Goal: Task Accomplishment & Management: Use online tool/utility

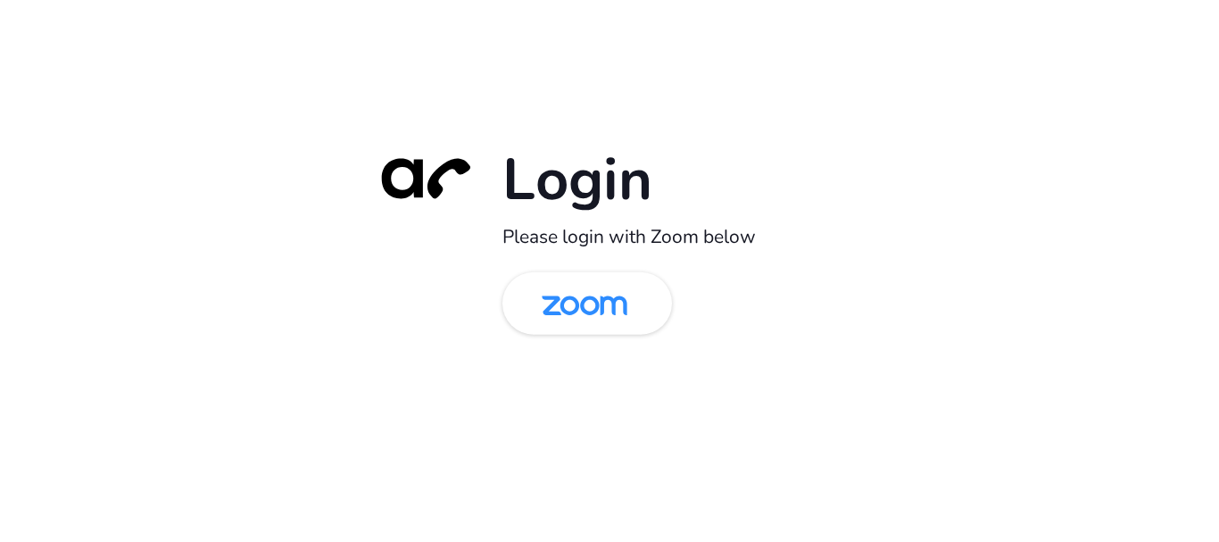
click at [588, 325] on img at bounding box center [584, 305] width 123 height 58
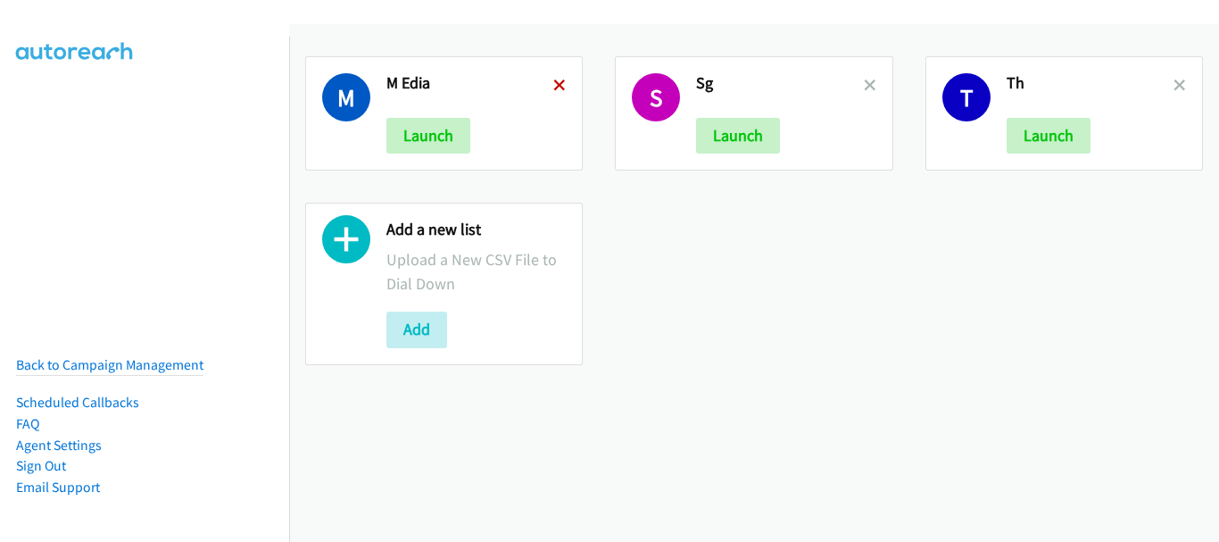
click at [558, 85] on icon at bounding box center [559, 86] width 12 height 12
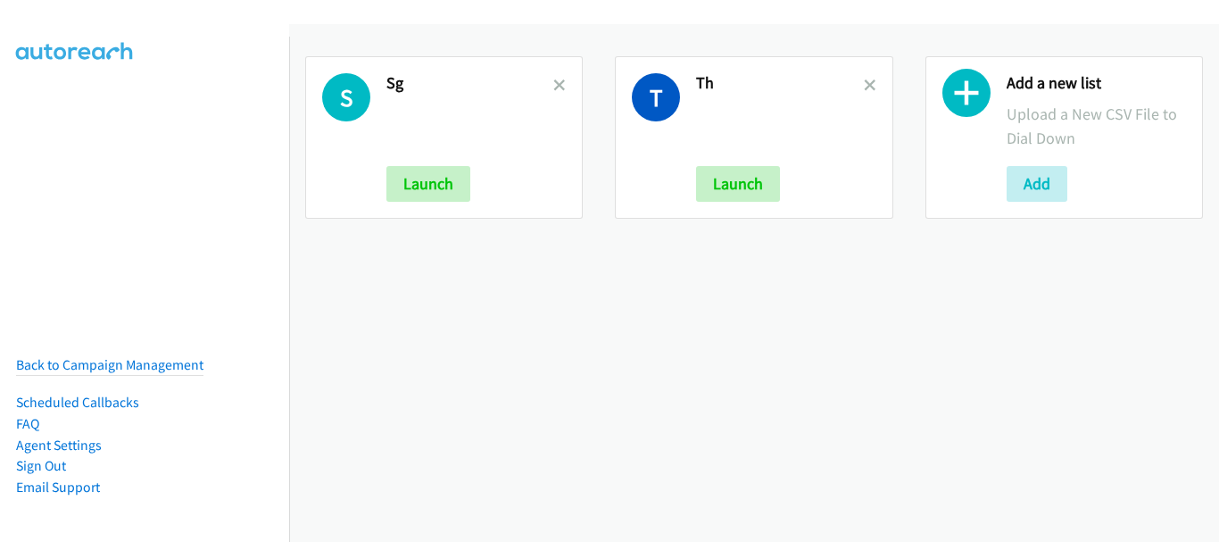
click at [558, 85] on icon at bounding box center [559, 86] width 12 height 12
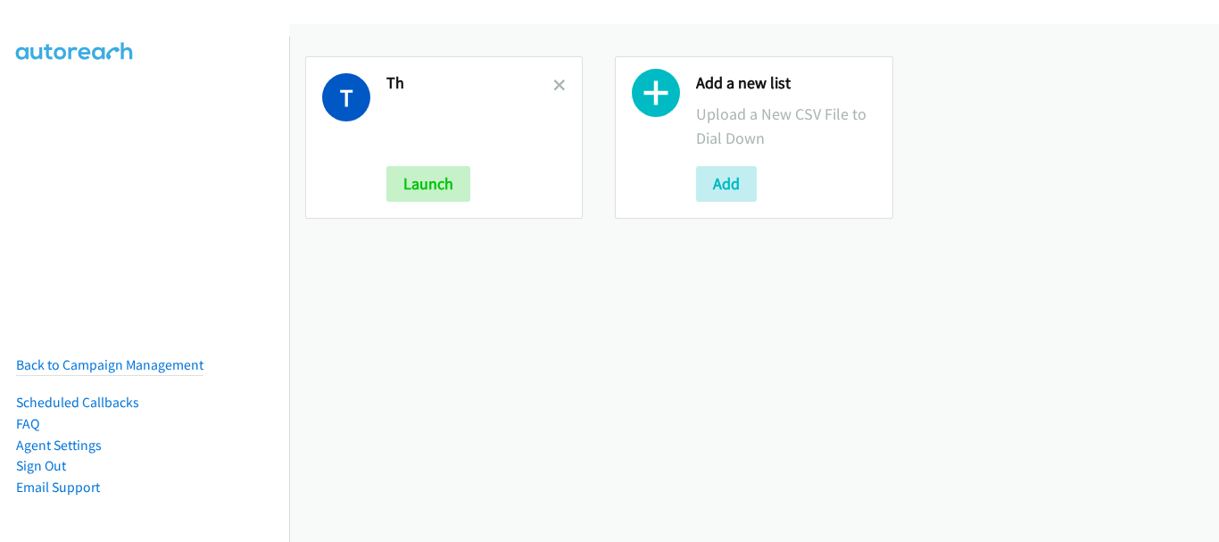
click at [558, 85] on icon at bounding box center [559, 86] width 12 height 12
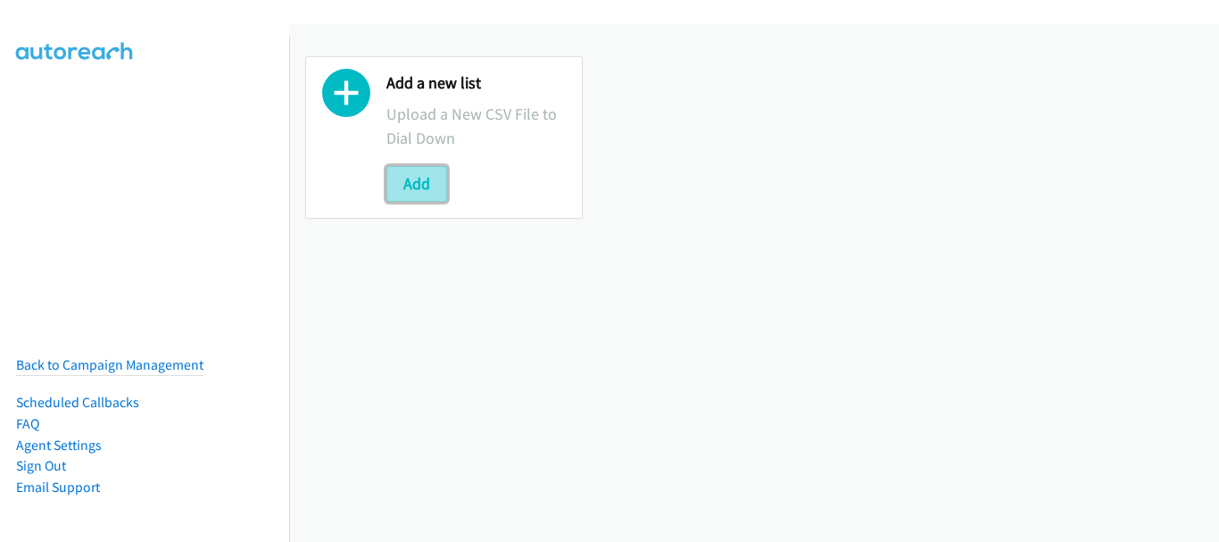
click at [429, 178] on button "Add" at bounding box center [416, 184] width 61 height 36
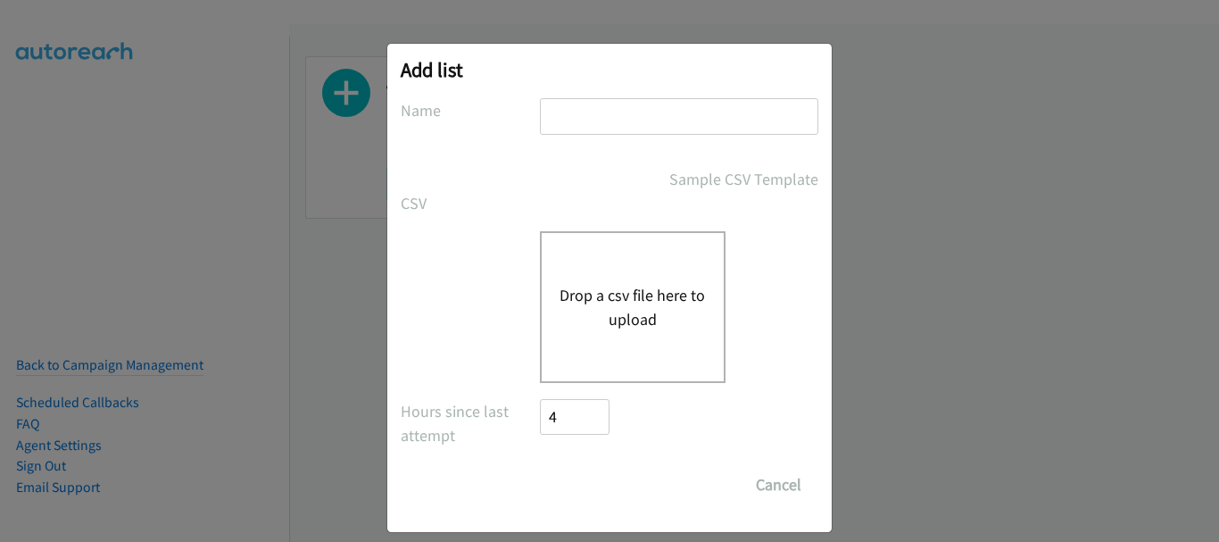
click at [574, 119] on input "text" at bounding box center [679, 116] width 278 height 37
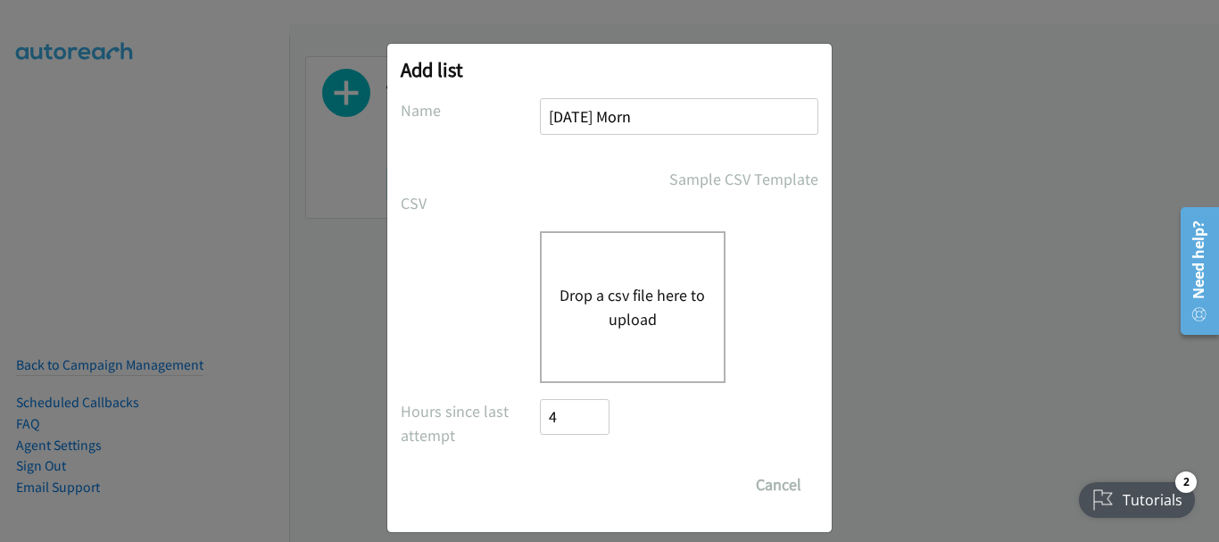
type input "Monday Morn"
click at [626, 336] on div "Drop a csv file here to upload" at bounding box center [633, 307] width 186 height 152
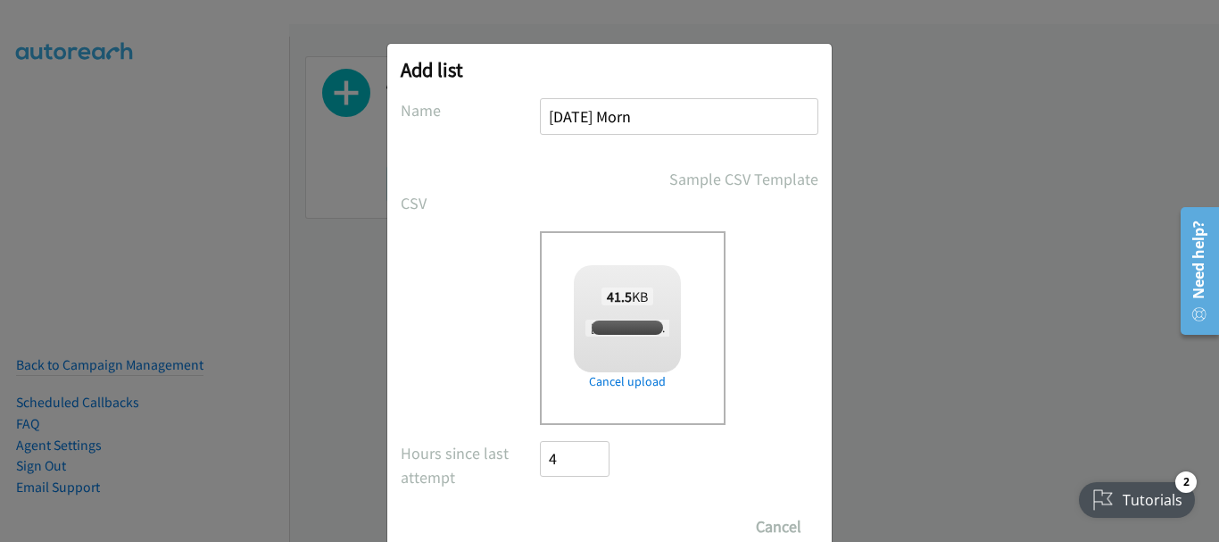
checkbox input "true"
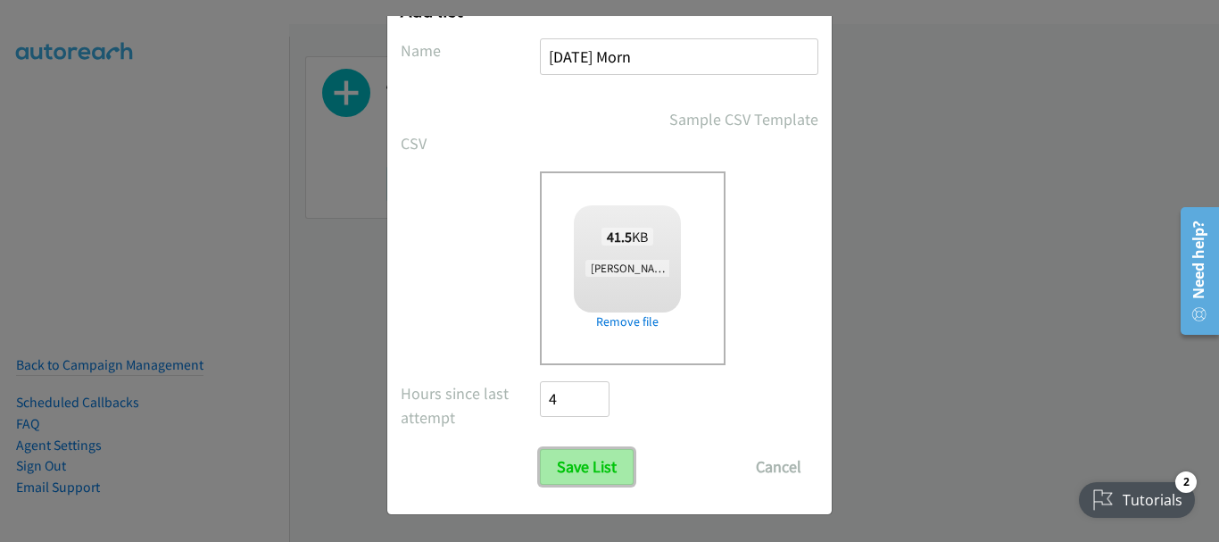
click at [564, 453] on input "Save List" at bounding box center [587, 467] width 94 height 36
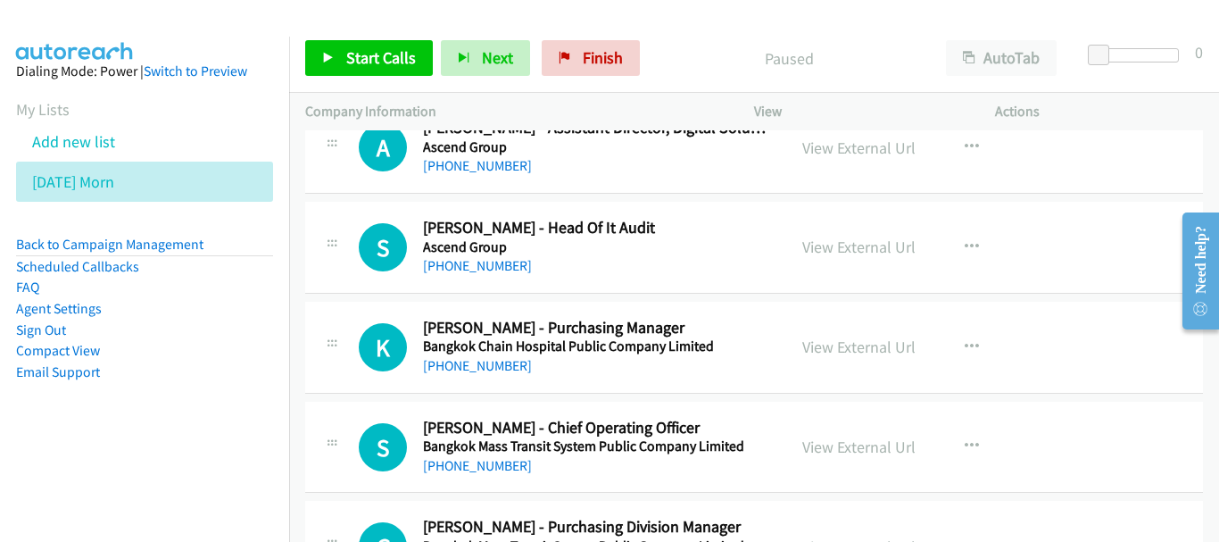
scroll to position [892, 0]
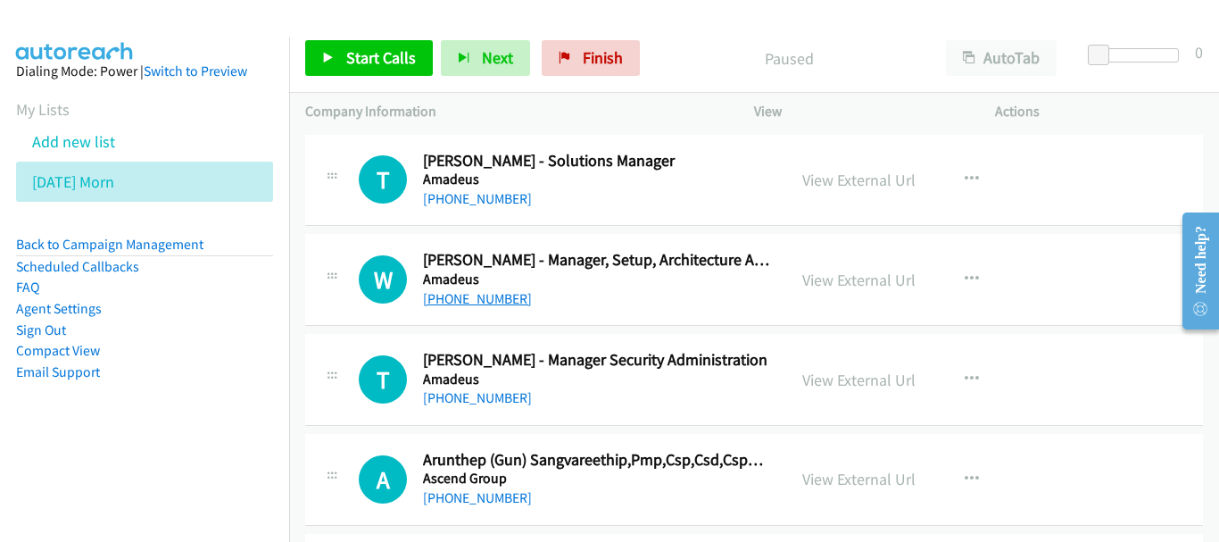
click at [500, 298] on link "+66 2 696 1628" at bounding box center [477, 298] width 109 height 17
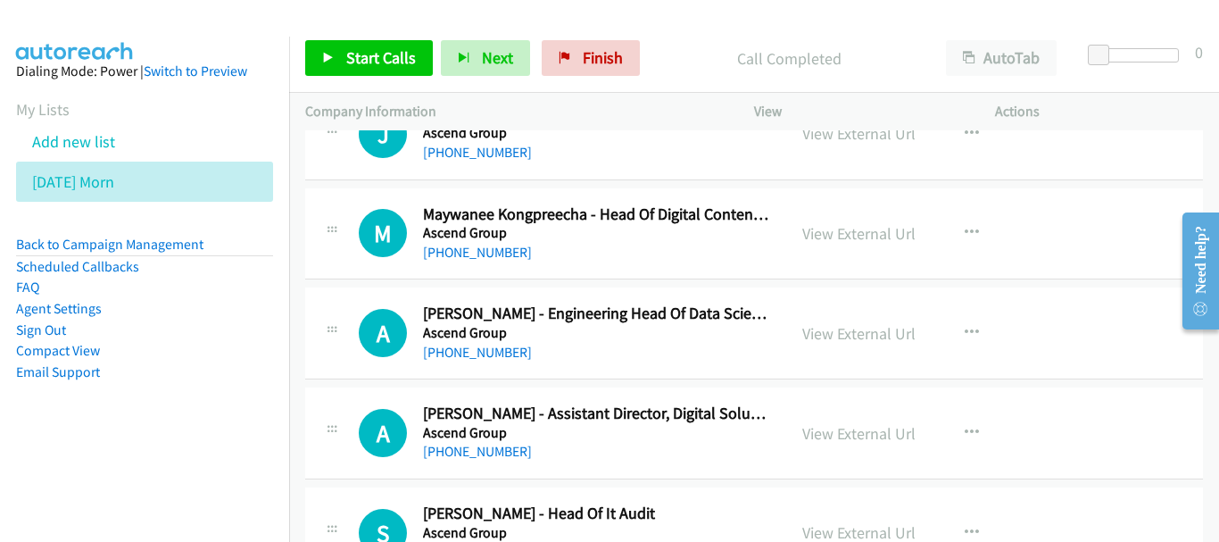
scroll to position [446, 0]
click at [468, 460] on div "+66 92 595 6995" at bounding box center [596, 450] width 347 height 21
click at [468, 454] on link "+66 92 595 6995" at bounding box center [477, 450] width 109 height 17
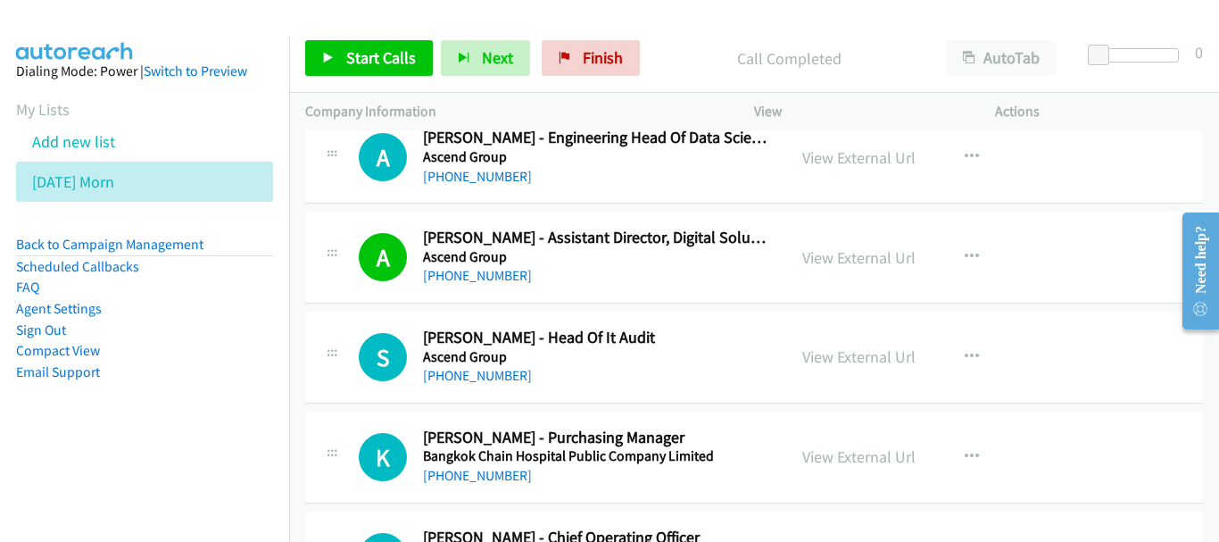
scroll to position [625, 0]
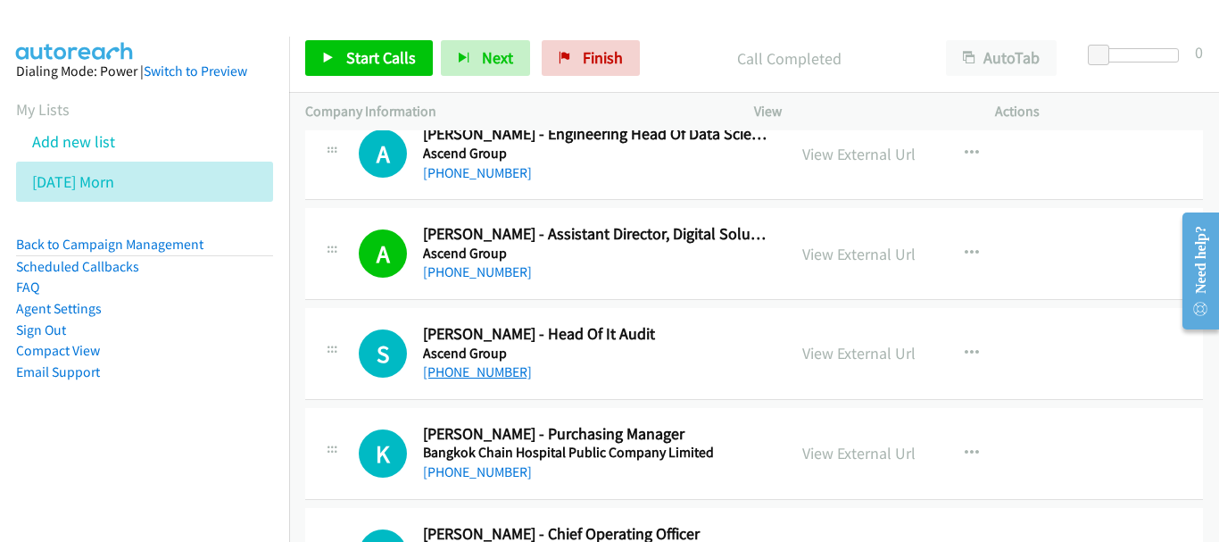
click at [483, 370] on link "+66 2 100 6789" at bounding box center [477, 371] width 109 height 17
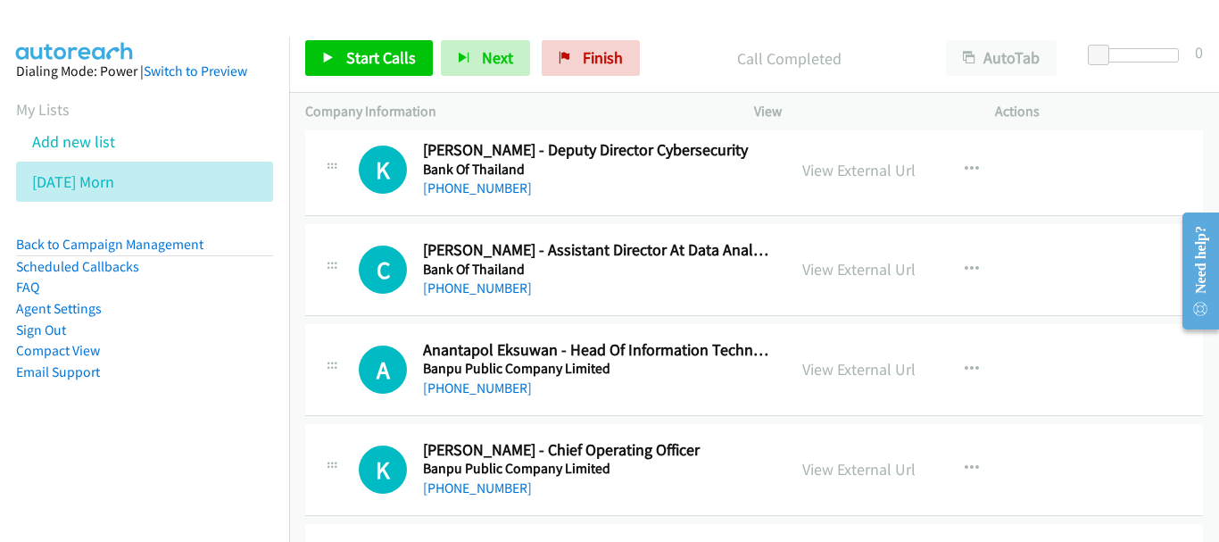
scroll to position [1249, 0]
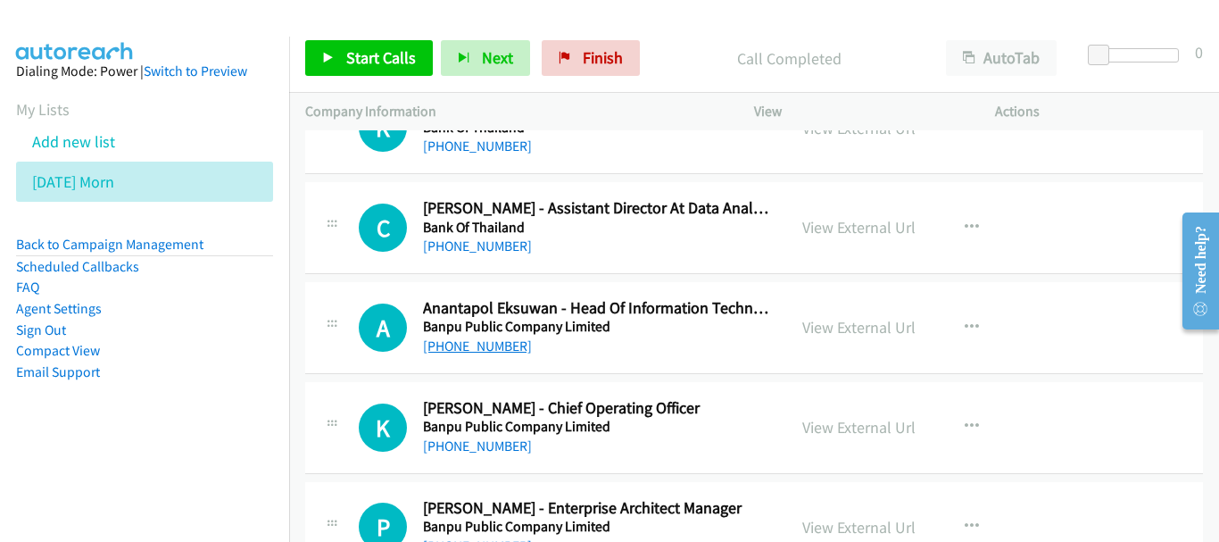
click at [487, 345] on link "+66 2 694 6833" at bounding box center [477, 345] width 109 height 17
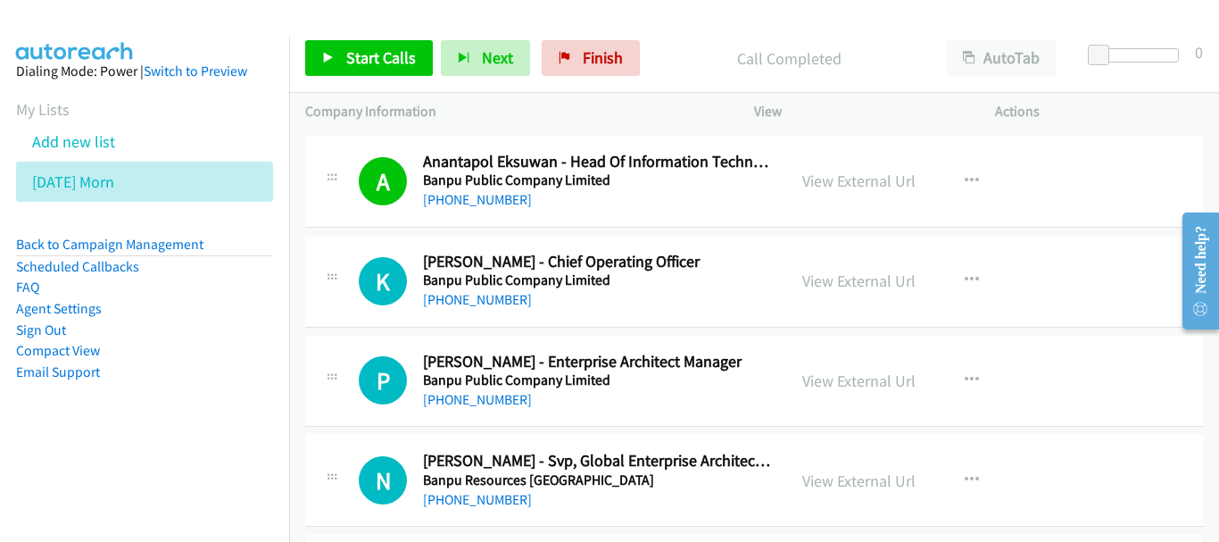
scroll to position [1428, 0]
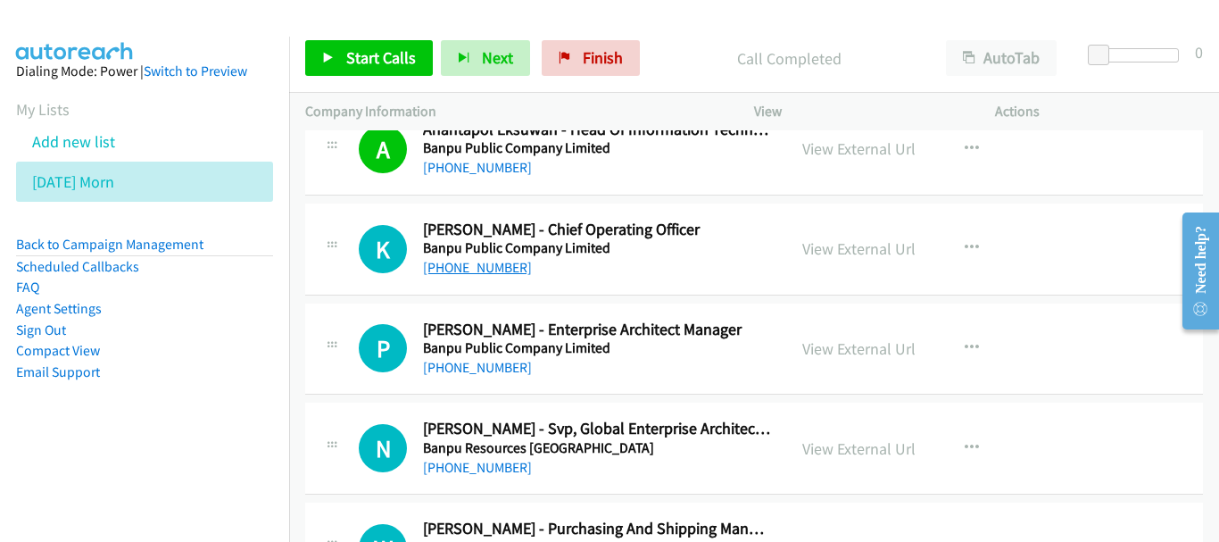
click at [485, 267] on link "[PHONE_NUMBER]" at bounding box center [477, 267] width 109 height 17
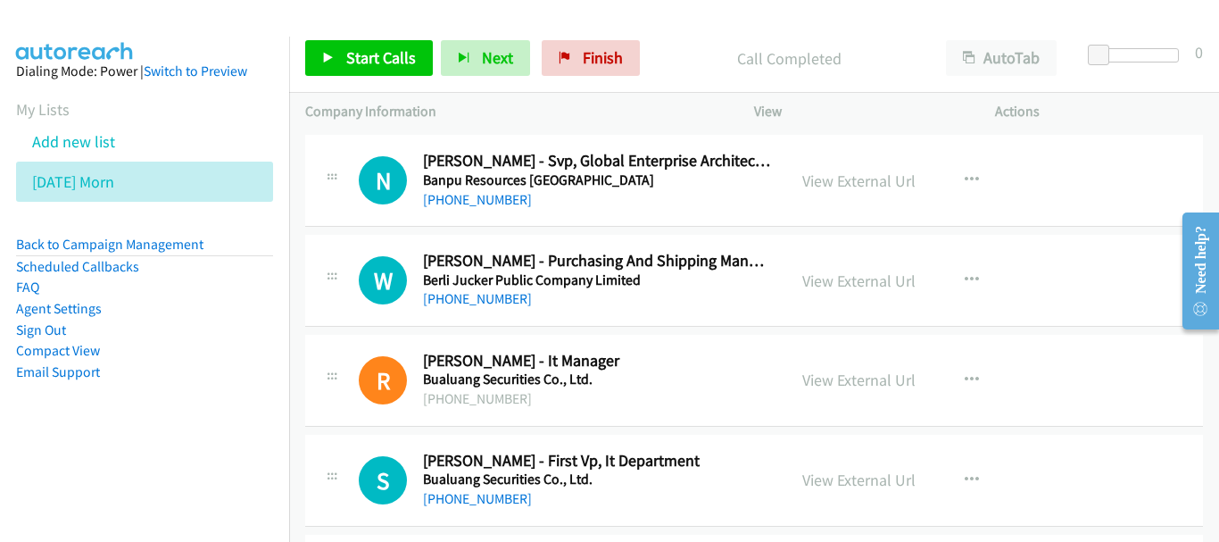
scroll to position [1785, 0]
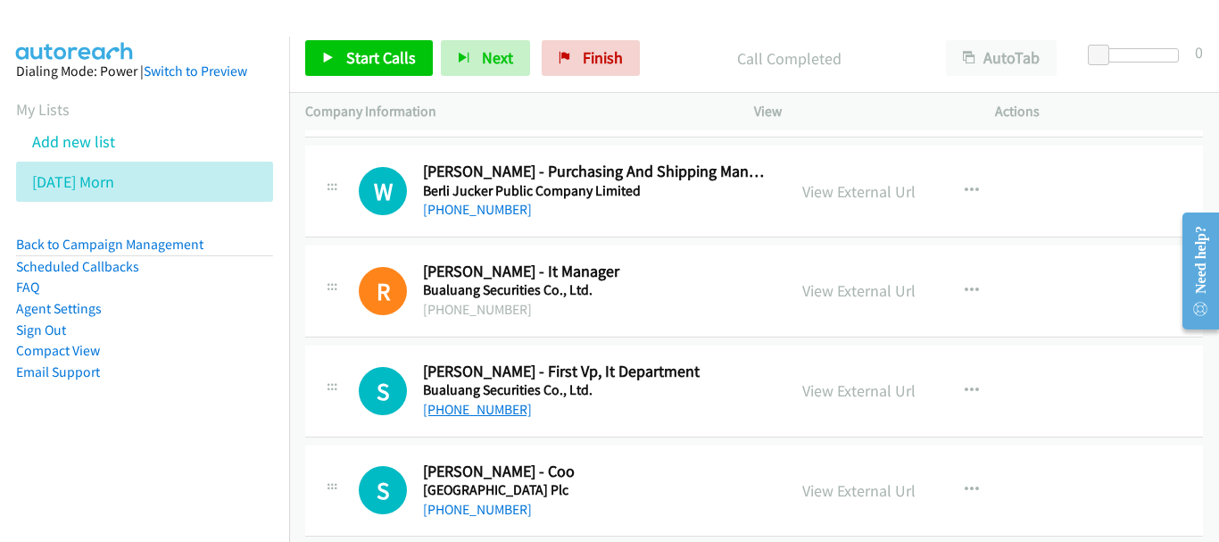
click at [461, 407] on link "[PHONE_NUMBER]" at bounding box center [477, 409] width 109 height 17
click at [497, 410] on link "[PHONE_NUMBER]" at bounding box center [477, 409] width 109 height 17
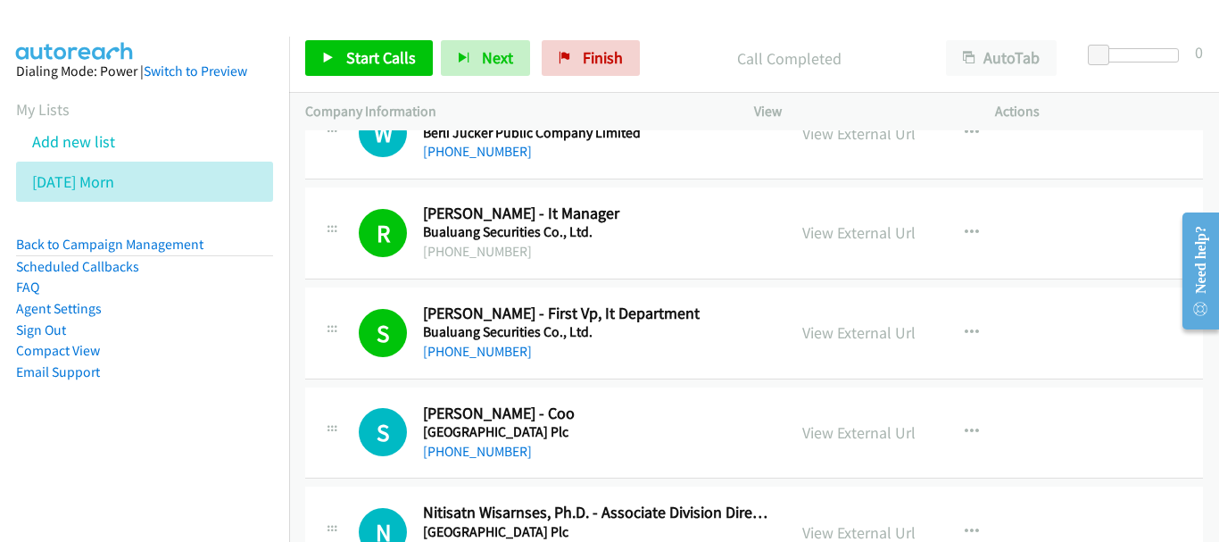
scroll to position [1874, 0]
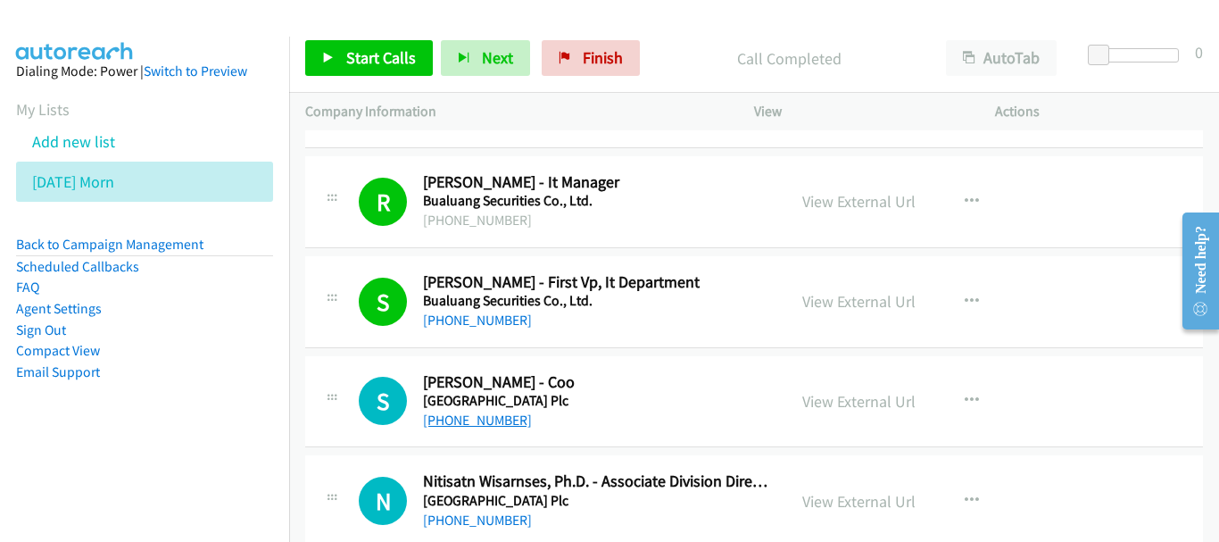
click at [501, 418] on link "[PHONE_NUMBER]" at bounding box center [477, 419] width 109 height 17
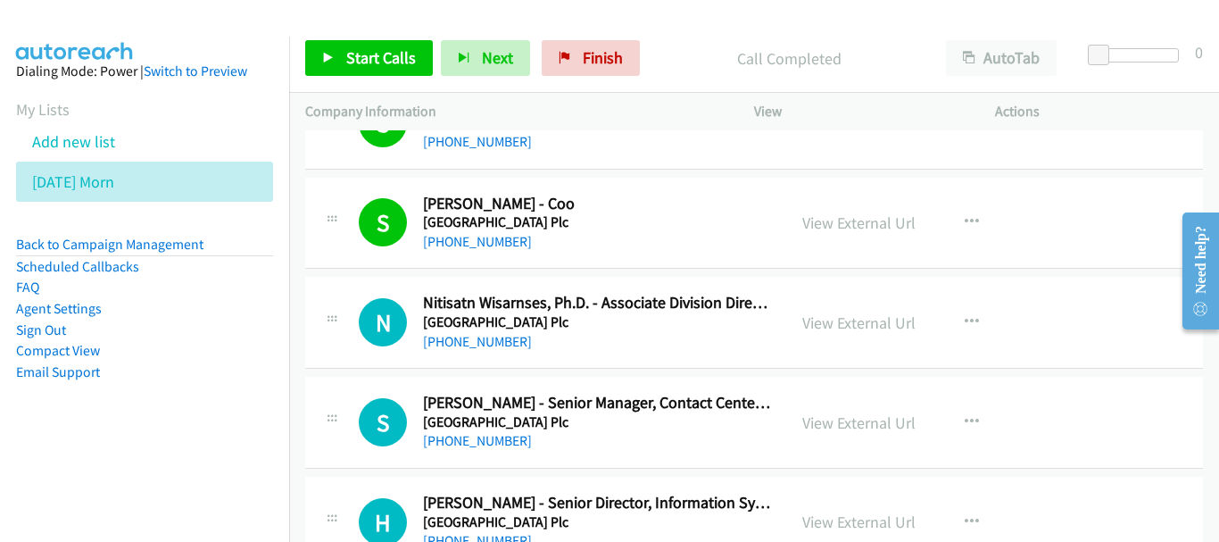
scroll to position [2142, 0]
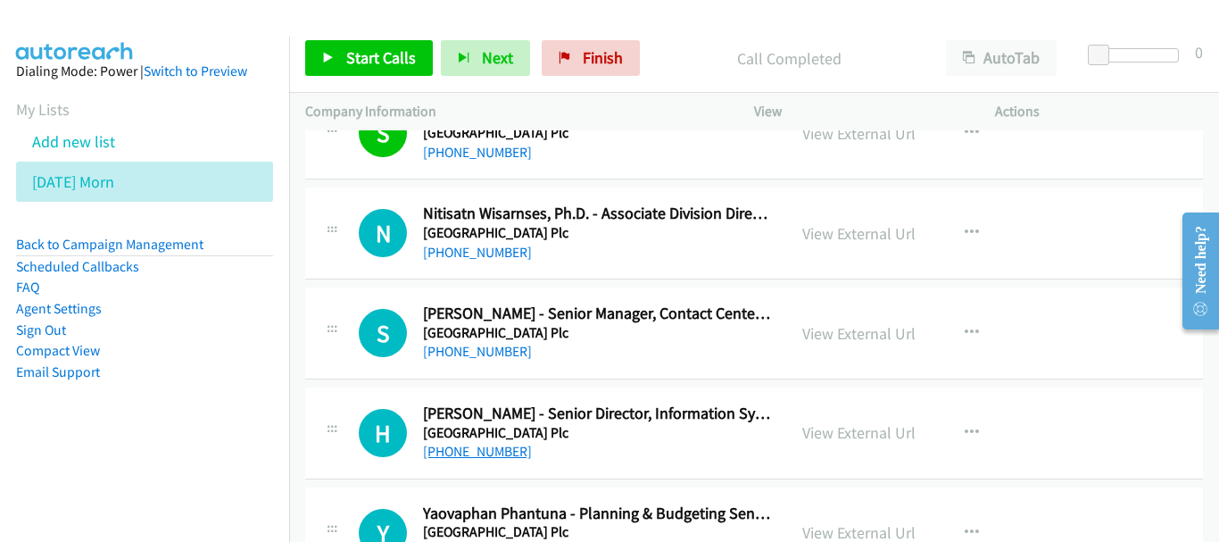
click at [474, 454] on link "[PHONE_NUMBER]" at bounding box center [477, 451] width 109 height 17
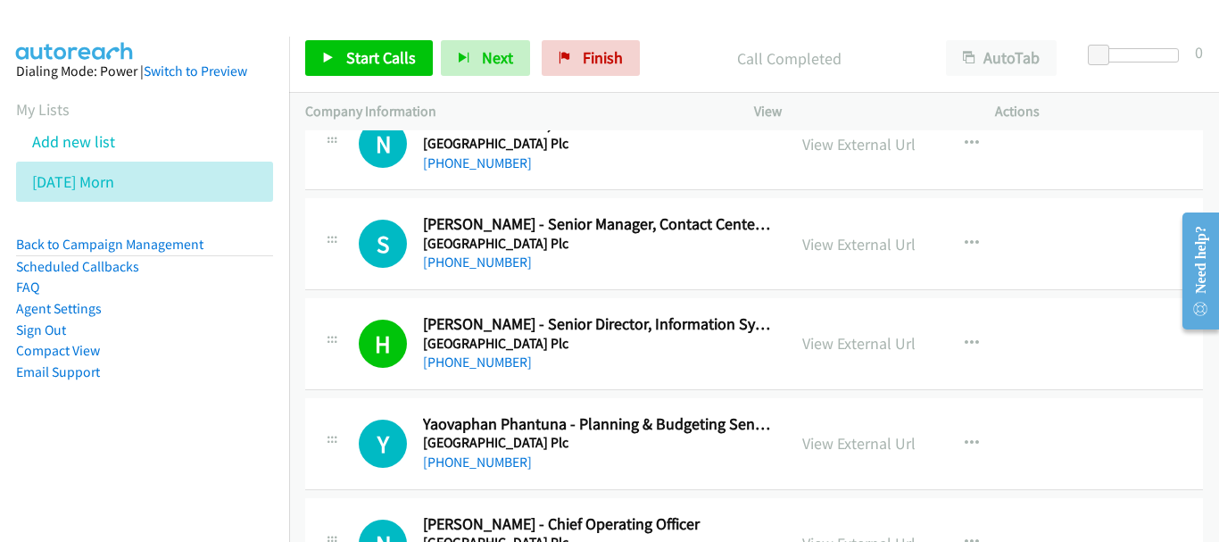
scroll to position [2409, 0]
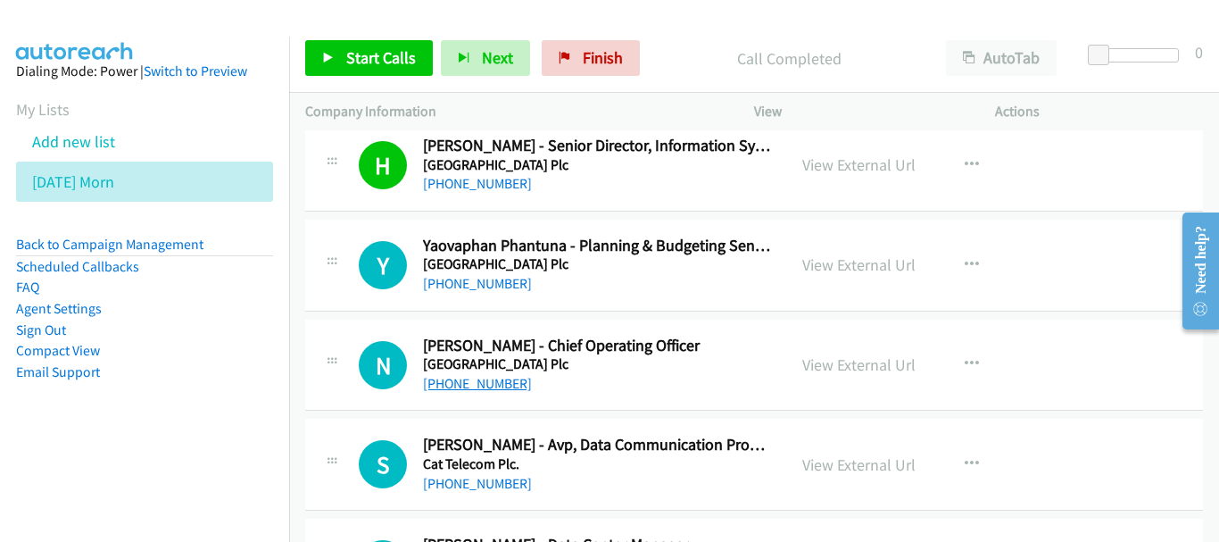
click at [494, 391] on link "[PHONE_NUMBER]" at bounding box center [477, 383] width 109 height 17
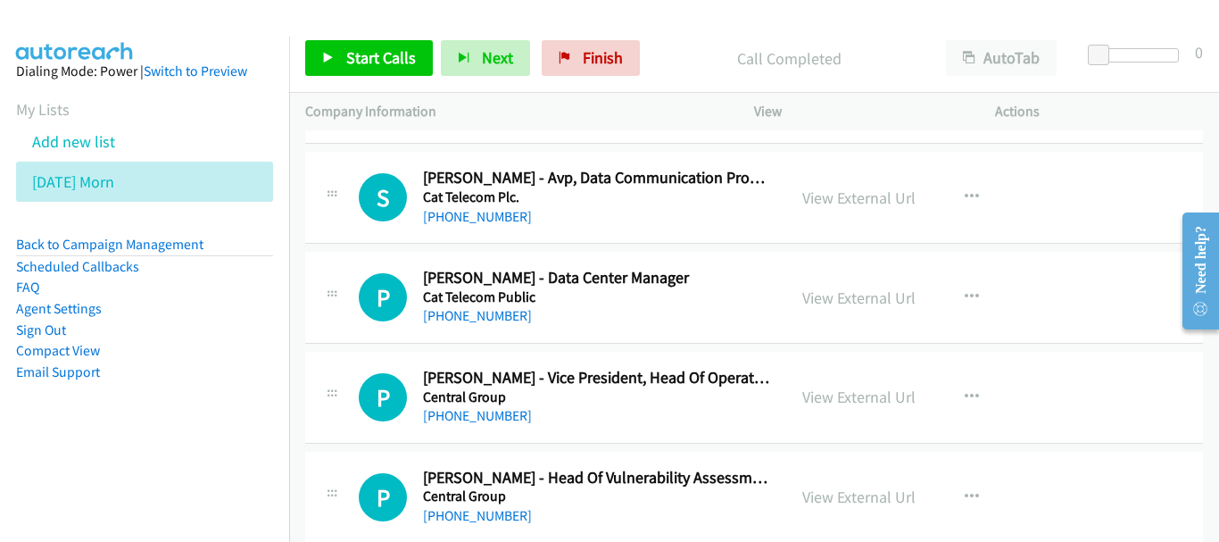
scroll to position [2677, 0]
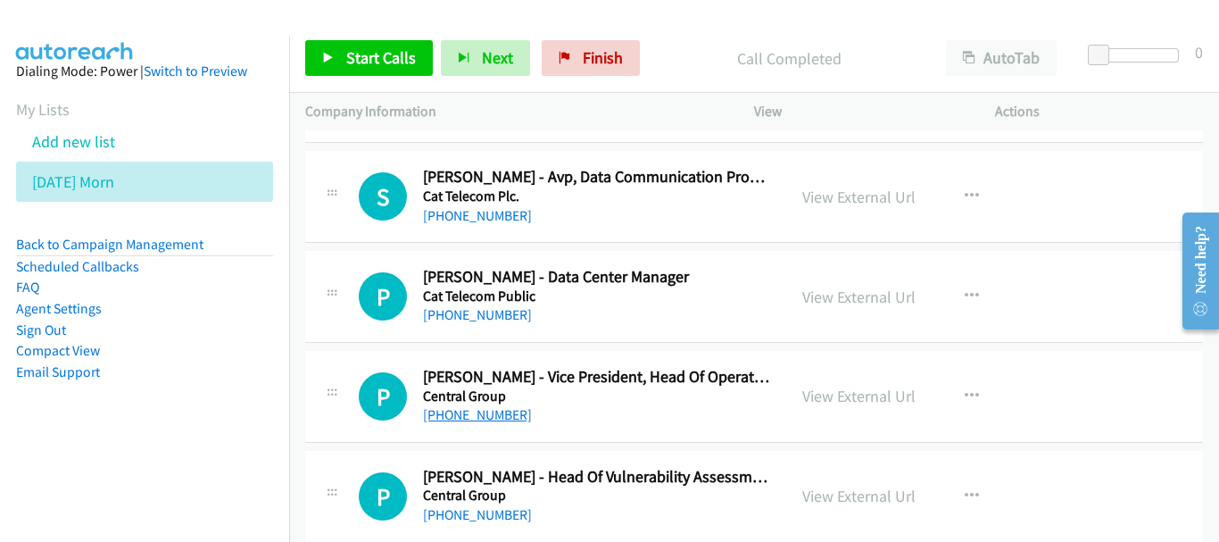
click at [493, 415] on link "[PHONE_NUMBER]" at bounding box center [477, 414] width 109 height 17
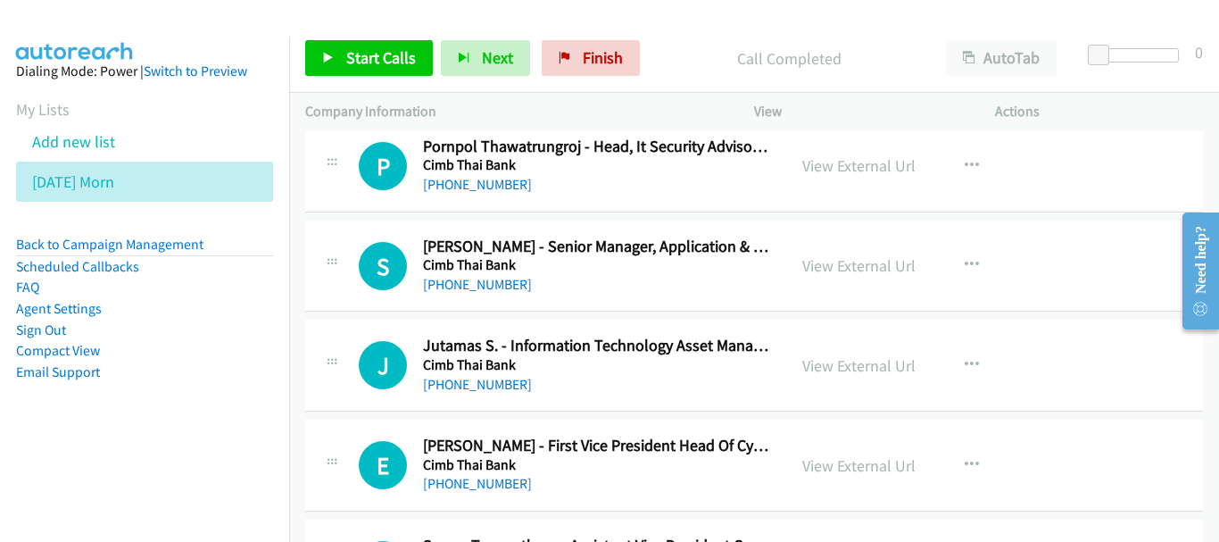
scroll to position [4194, 0]
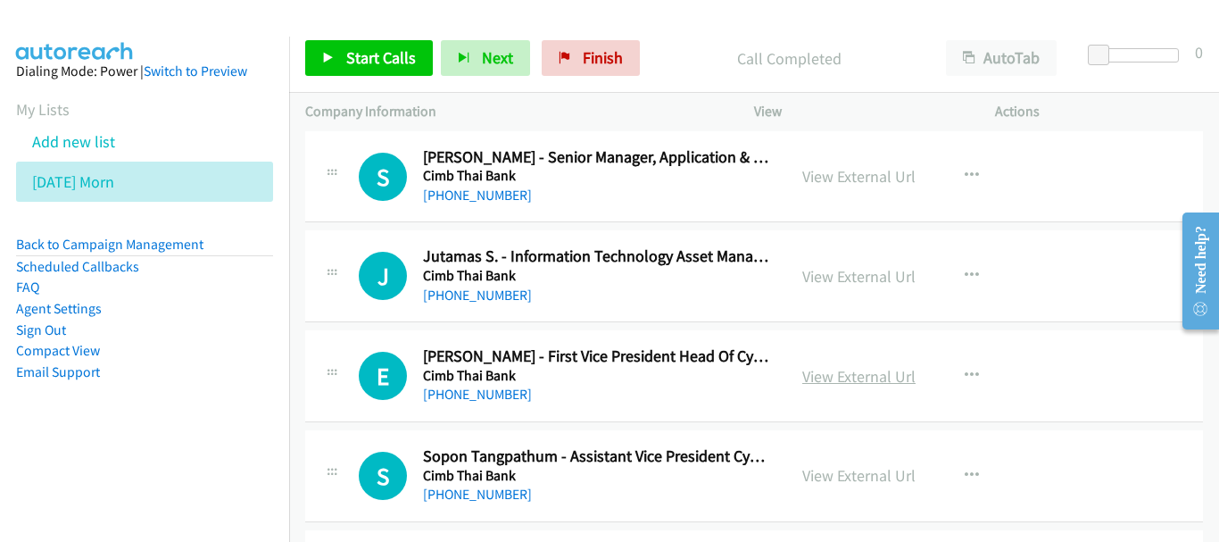
click at [848, 376] on link "View External Url" at bounding box center [858, 376] width 113 height 21
click at [478, 398] on link "[PHONE_NUMBER]" at bounding box center [477, 393] width 109 height 17
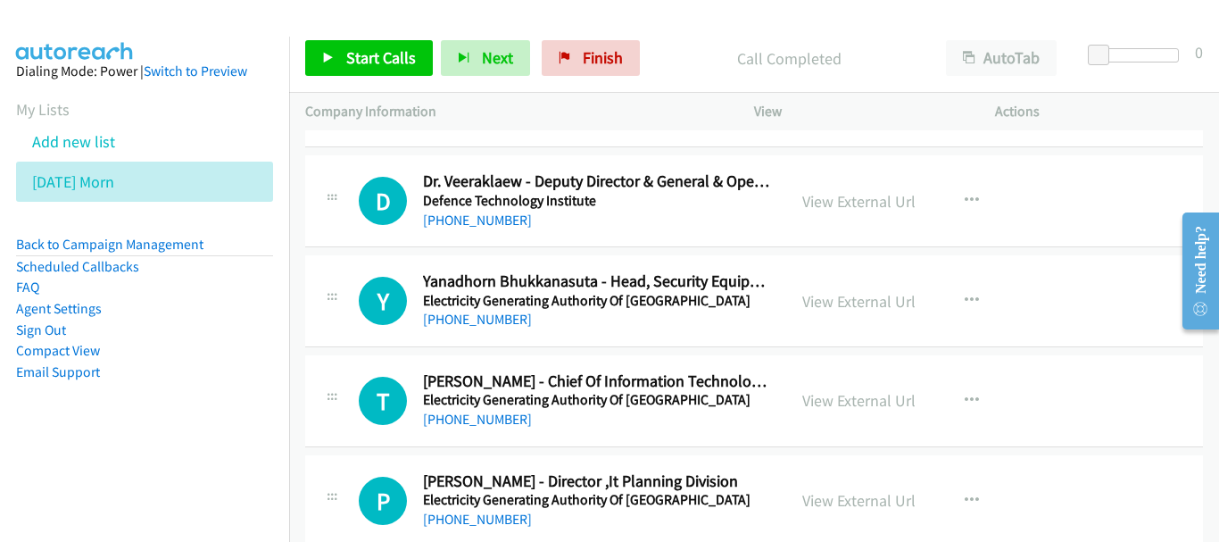
scroll to position [4908, 0]
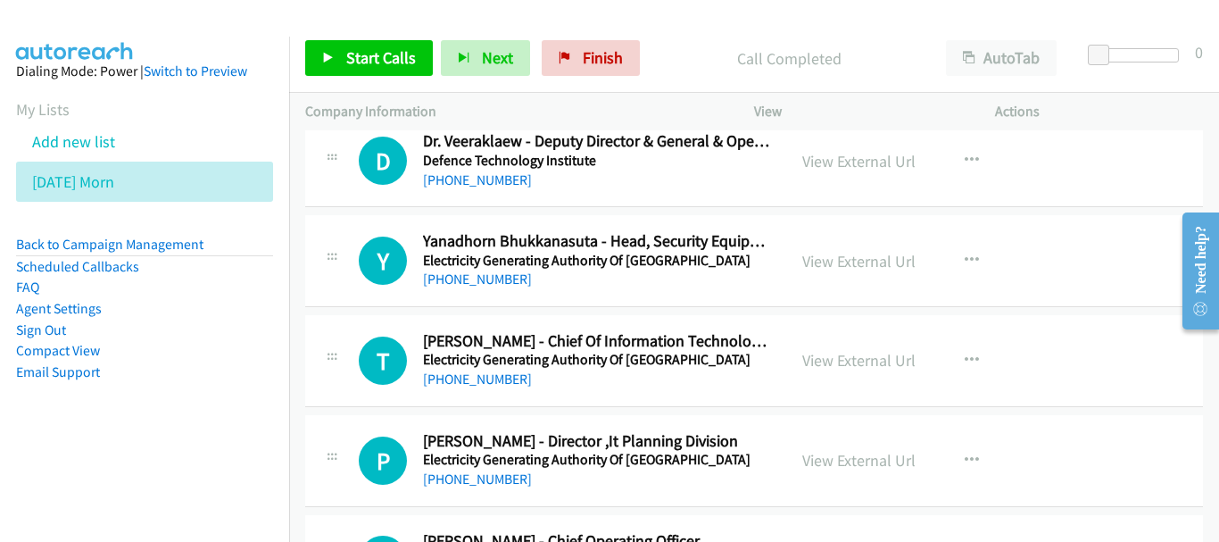
click at [463, 491] on div "P Callback Scheduled Pisit Inkasuwan - Director ,It Planning Division Electrici…" at bounding box center [754, 461] width 898 height 92
click at [467, 487] on div "[PHONE_NUMBER]" at bounding box center [596, 478] width 347 height 21
click at [475, 480] on link "[PHONE_NUMBER]" at bounding box center [477, 478] width 109 height 17
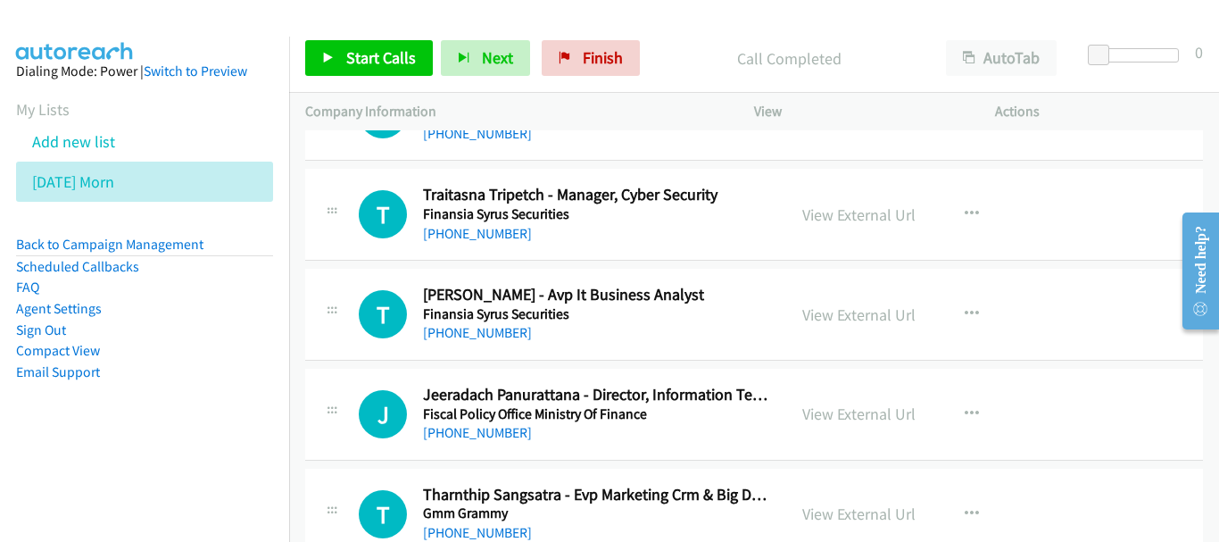
scroll to position [5354, 0]
click at [501, 429] on link "[PHONE_NUMBER]" at bounding box center [477, 431] width 109 height 17
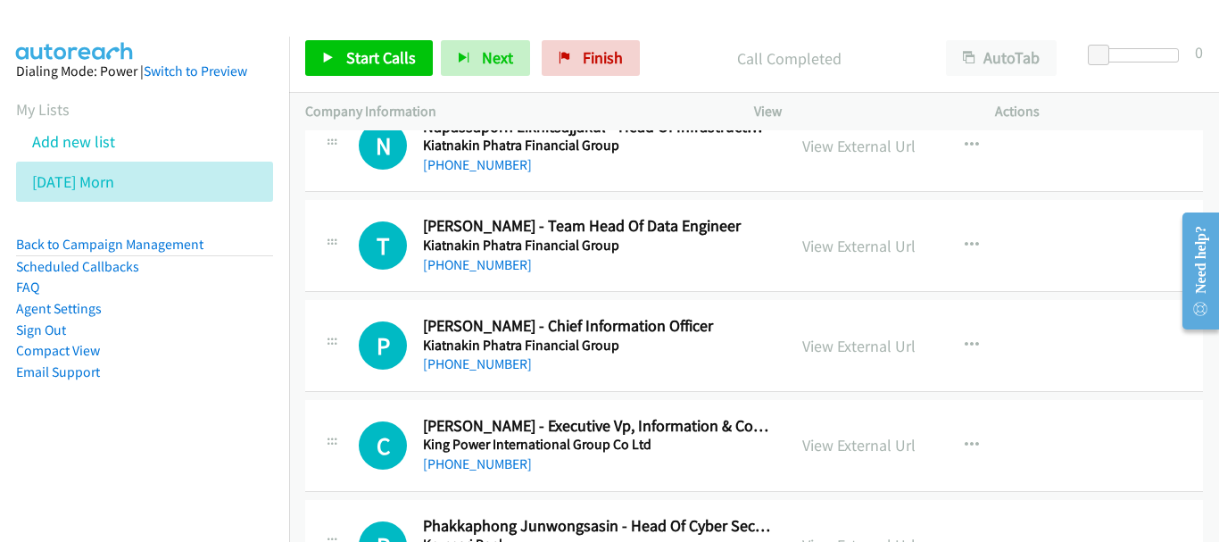
scroll to position [8031, 0]
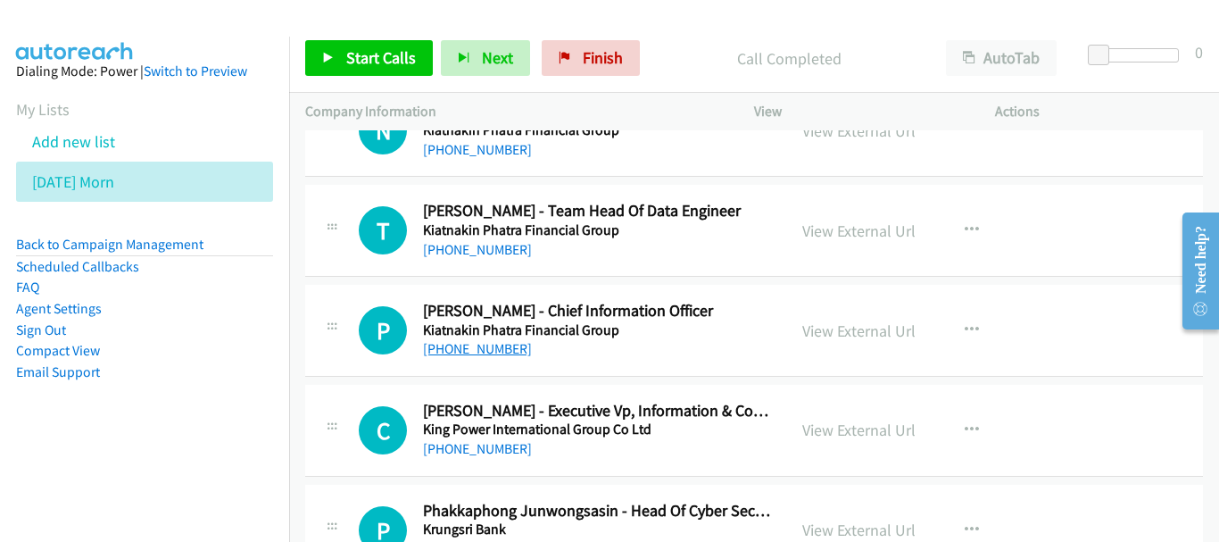
click at [495, 340] on link "[PHONE_NUMBER]" at bounding box center [477, 348] width 109 height 17
click at [476, 452] on link "[PHONE_NUMBER]" at bounding box center [477, 448] width 109 height 17
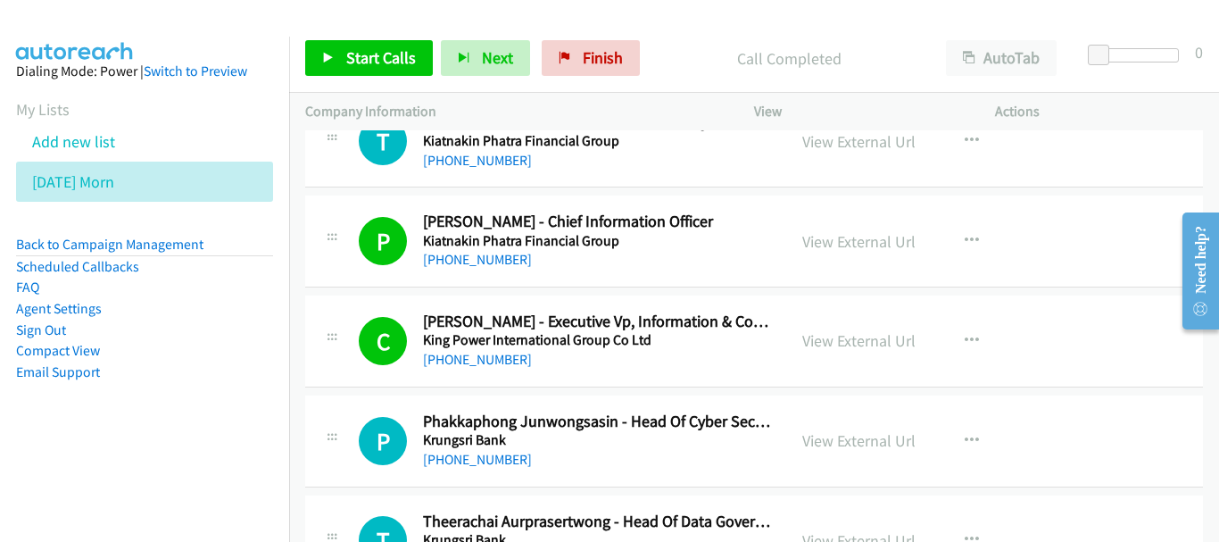
scroll to position [8209, 0]
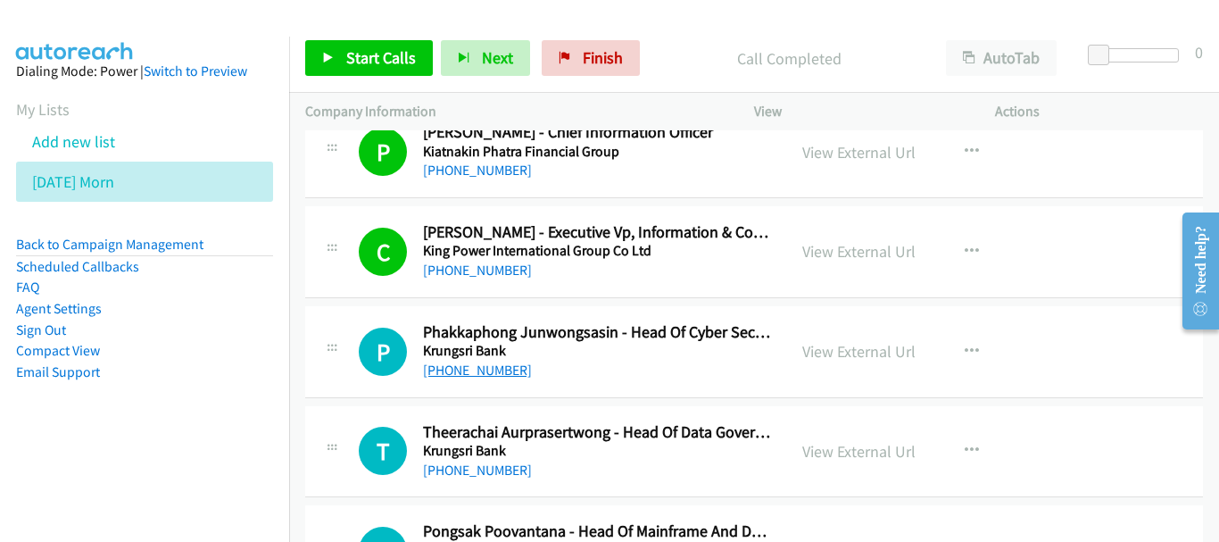
click at [473, 369] on link "[PHONE_NUMBER]" at bounding box center [477, 369] width 109 height 17
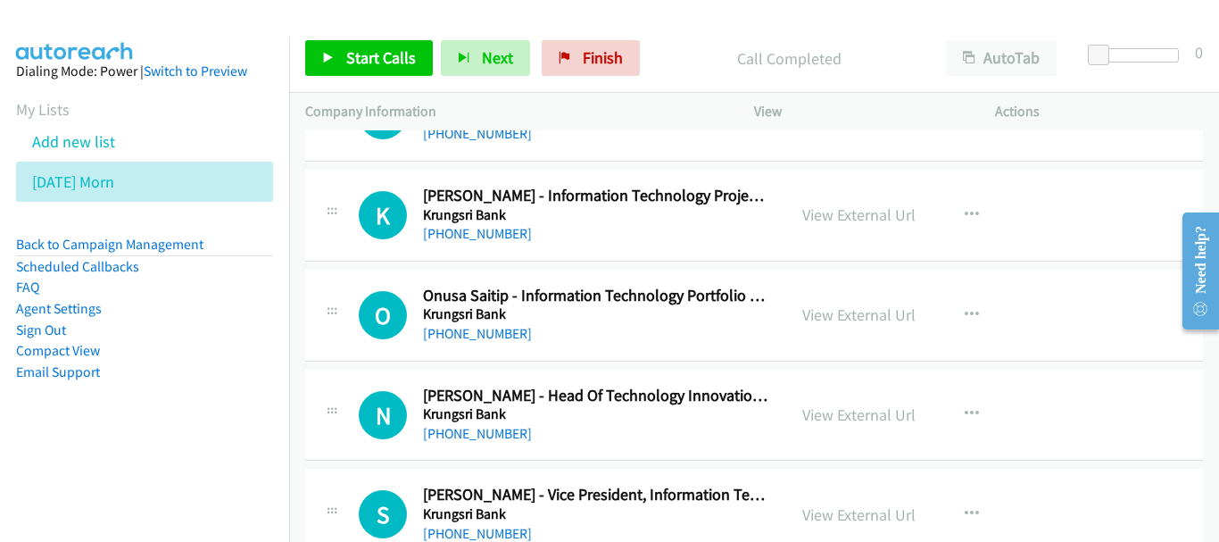
scroll to position [8834, 0]
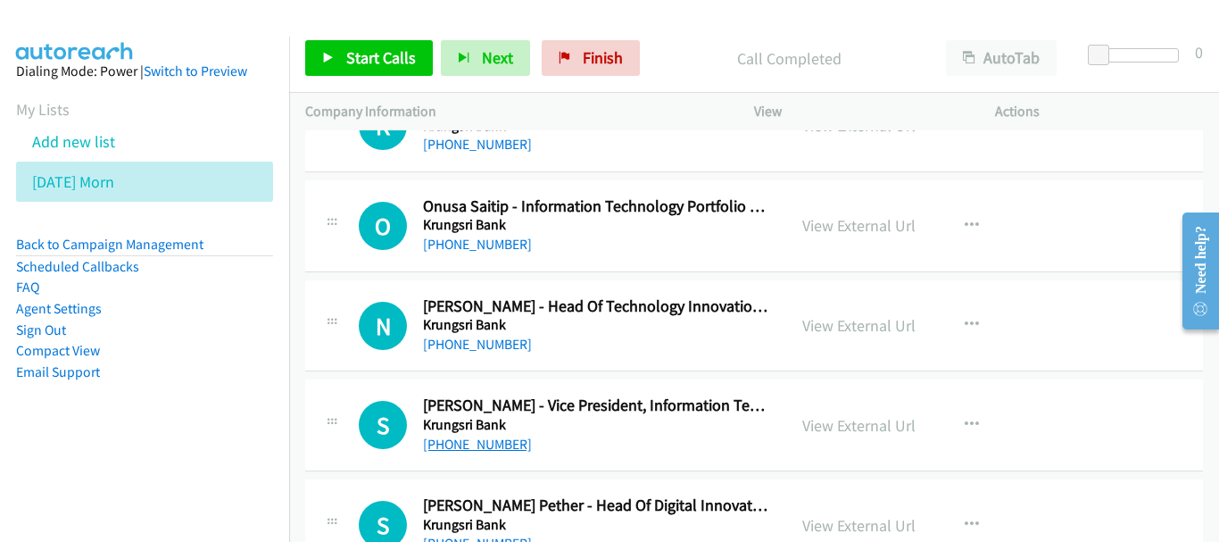
click at [452, 451] on link "[PHONE_NUMBER]" at bounding box center [477, 443] width 109 height 17
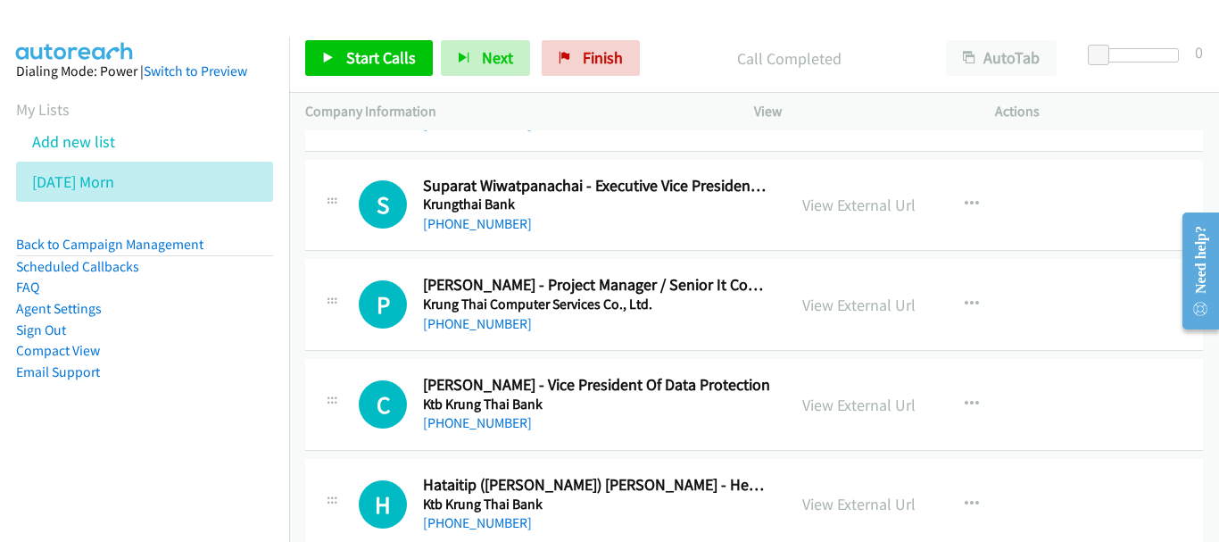
scroll to position [10083, 0]
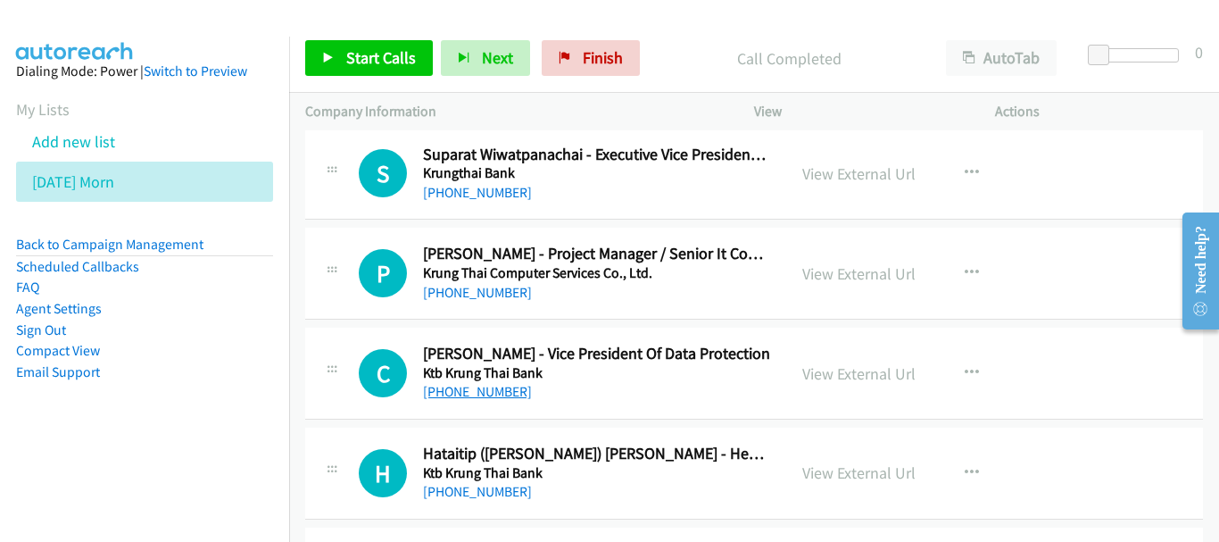
click at [487, 399] on link "[PHONE_NUMBER]" at bounding box center [477, 391] width 109 height 17
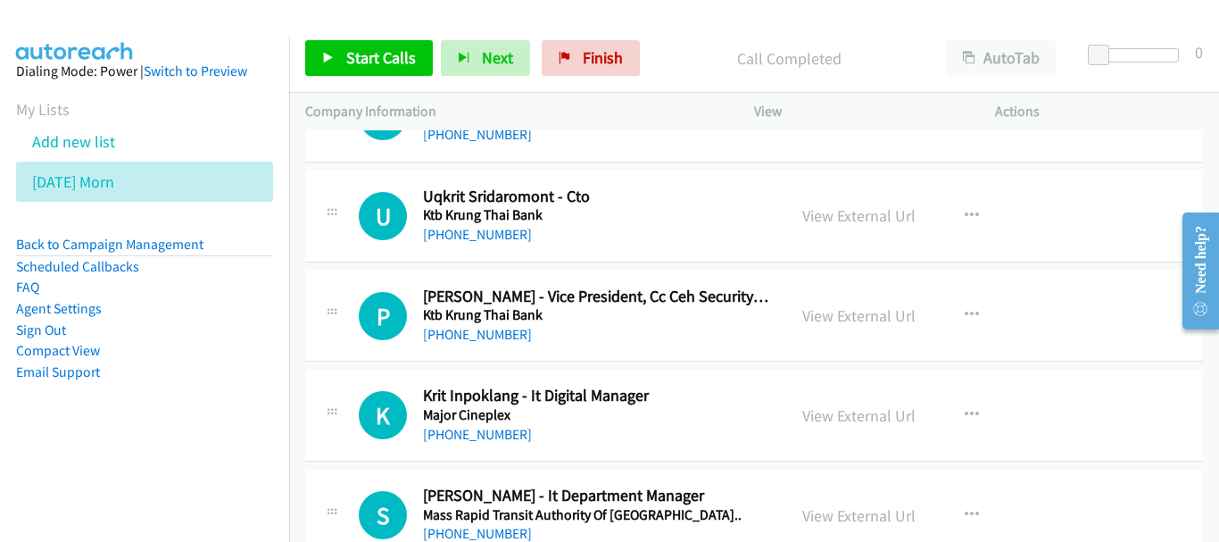
scroll to position [10529, 0]
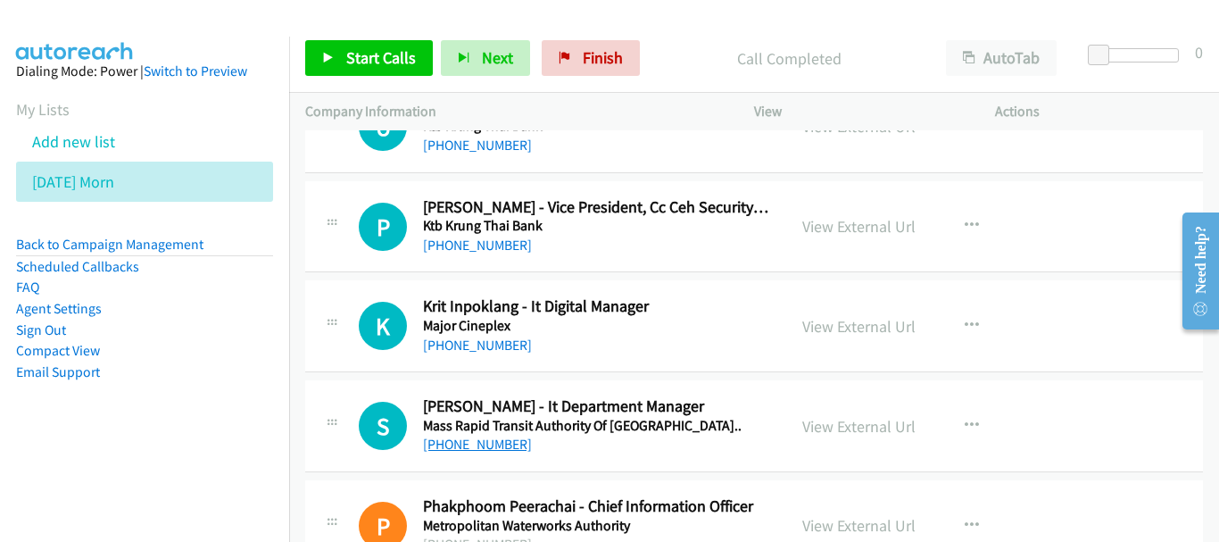
click at [487, 450] on link "[PHONE_NUMBER]" at bounding box center [477, 443] width 109 height 17
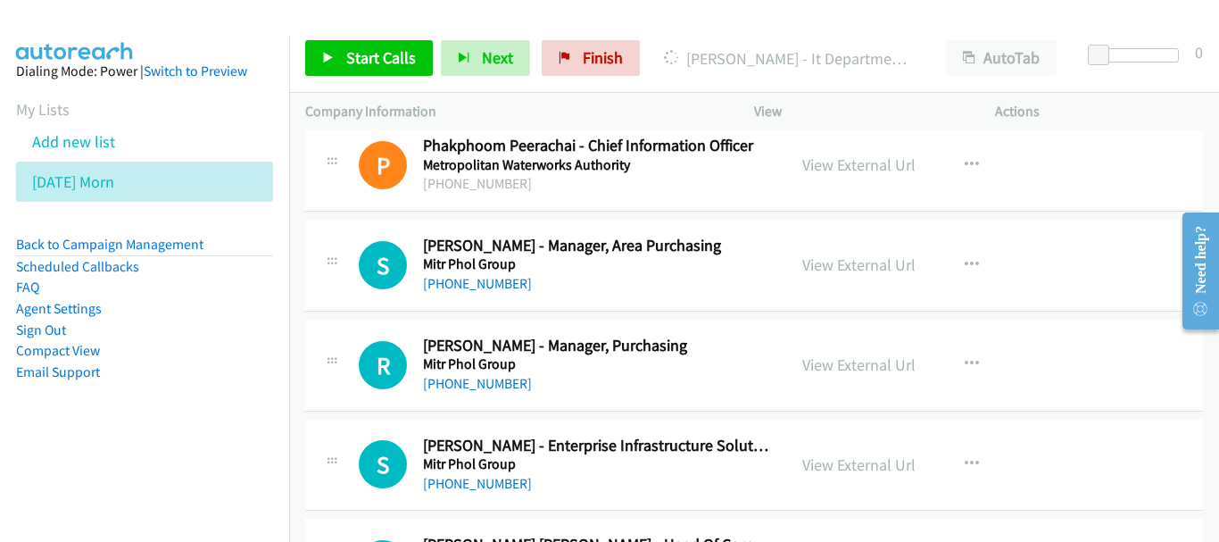
scroll to position [10976, 0]
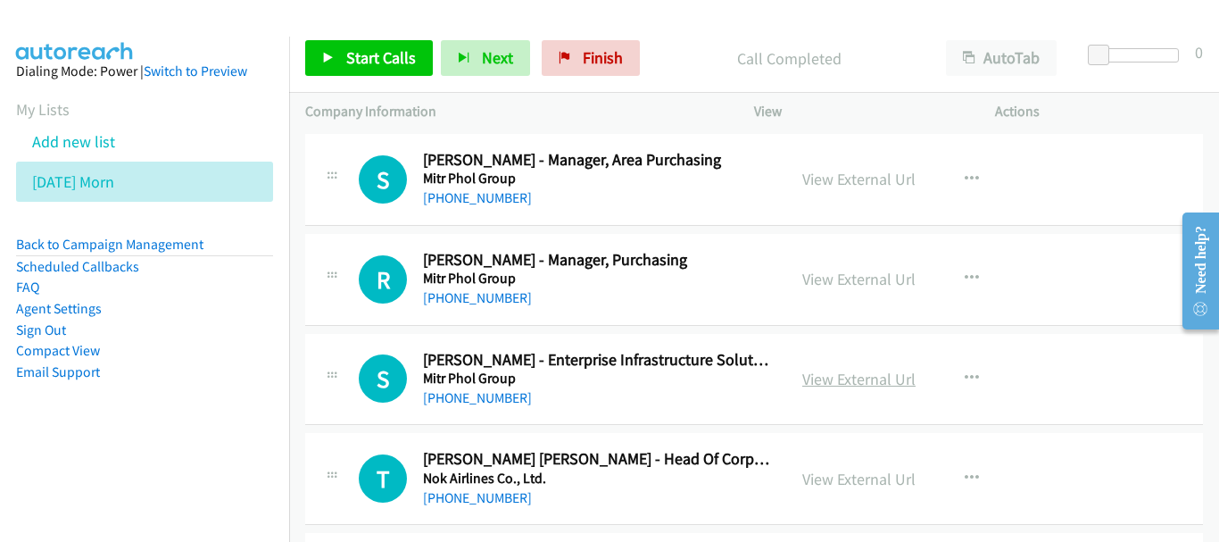
click at [840, 376] on link "View External Url" at bounding box center [858, 379] width 113 height 21
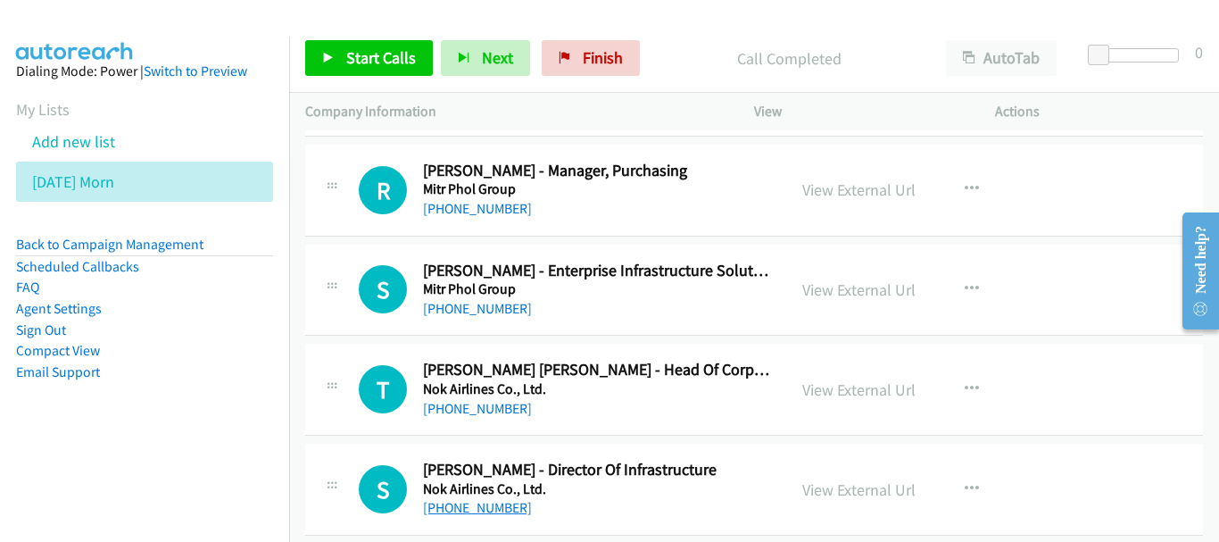
click at [488, 511] on link "[PHONE_NUMBER]" at bounding box center [477, 507] width 109 height 17
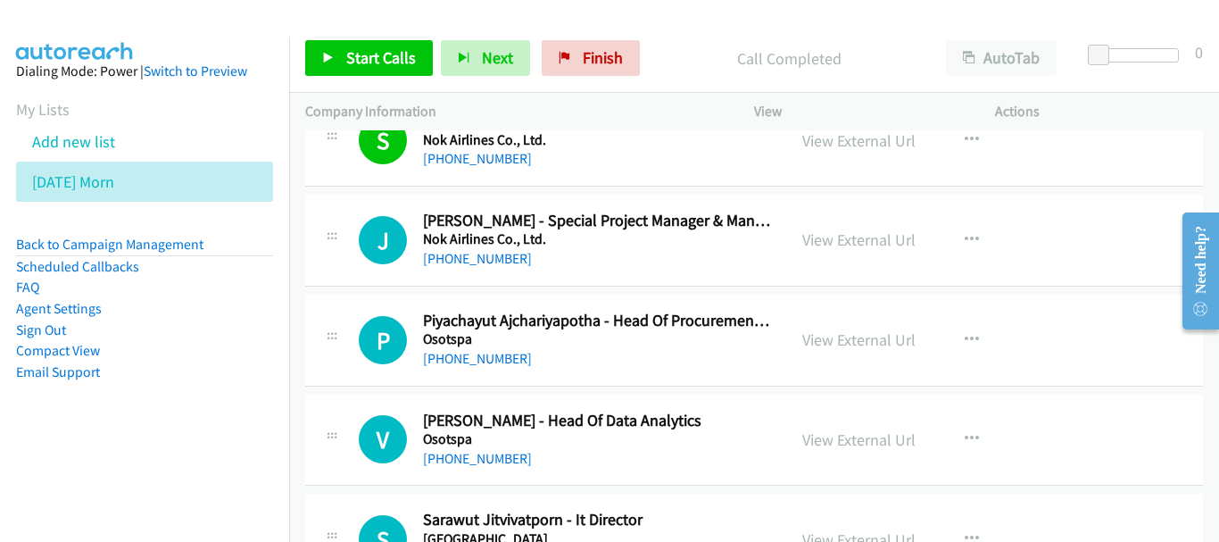
scroll to position [11511, 0]
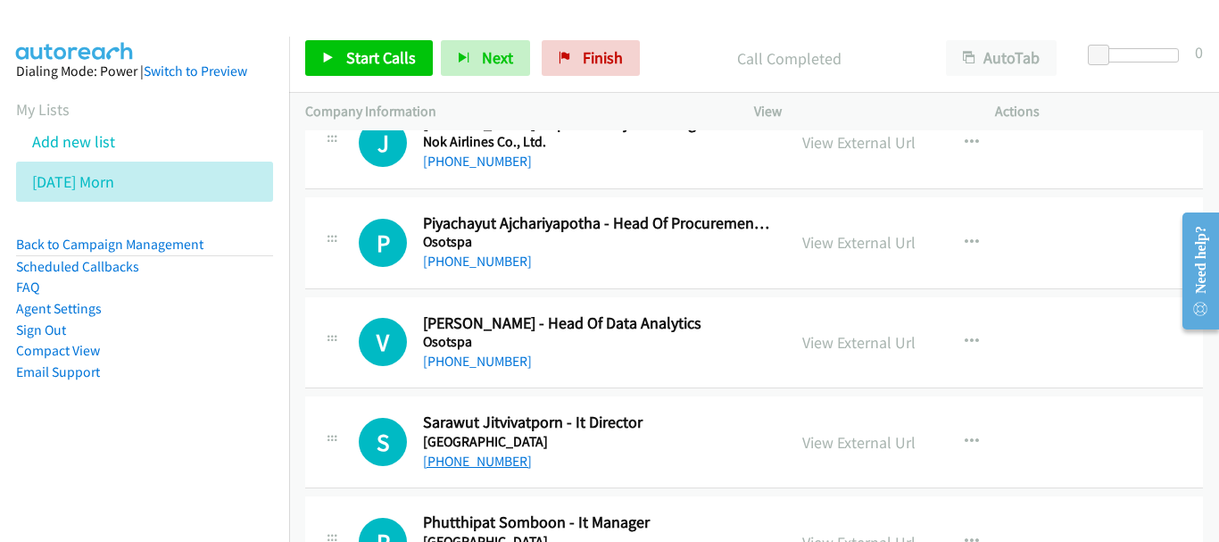
click at [493, 460] on link "[PHONE_NUMBER]" at bounding box center [477, 460] width 109 height 17
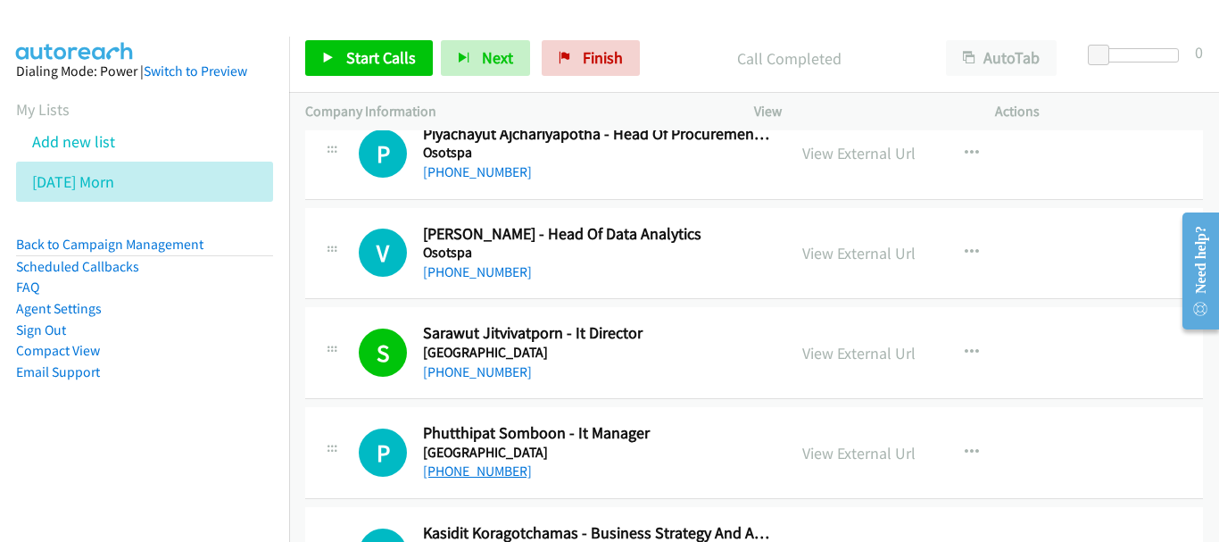
scroll to position [11689, 0]
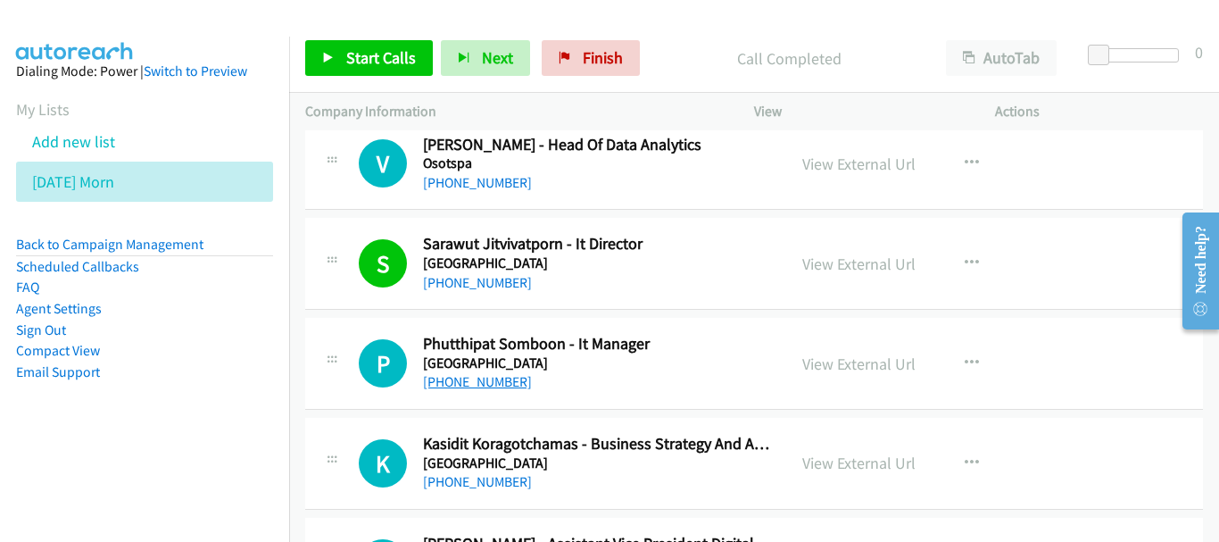
click at [471, 378] on link "[PHONE_NUMBER]" at bounding box center [477, 381] width 109 height 17
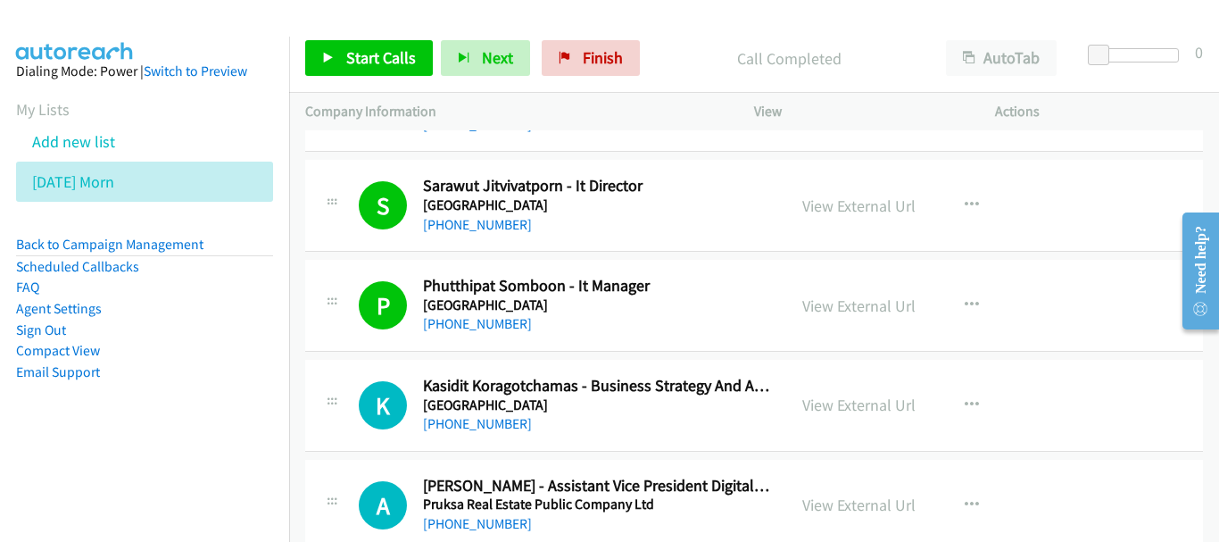
scroll to position [11779, 0]
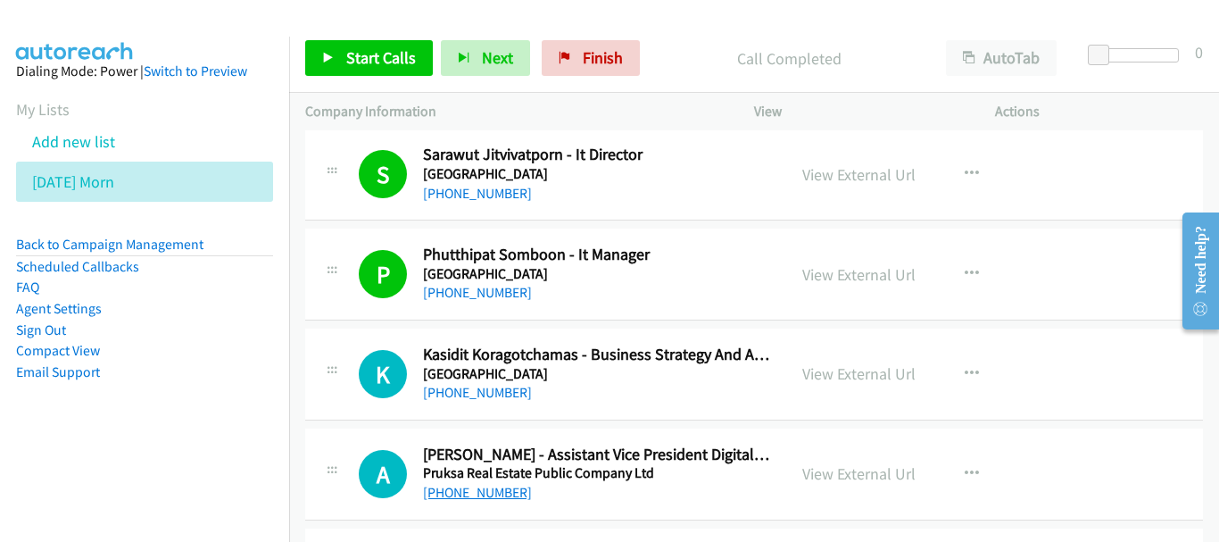
click at [465, 485] on link "[PHONE_NUMBER]" at bounding box center [477, 492] width 109 height 17
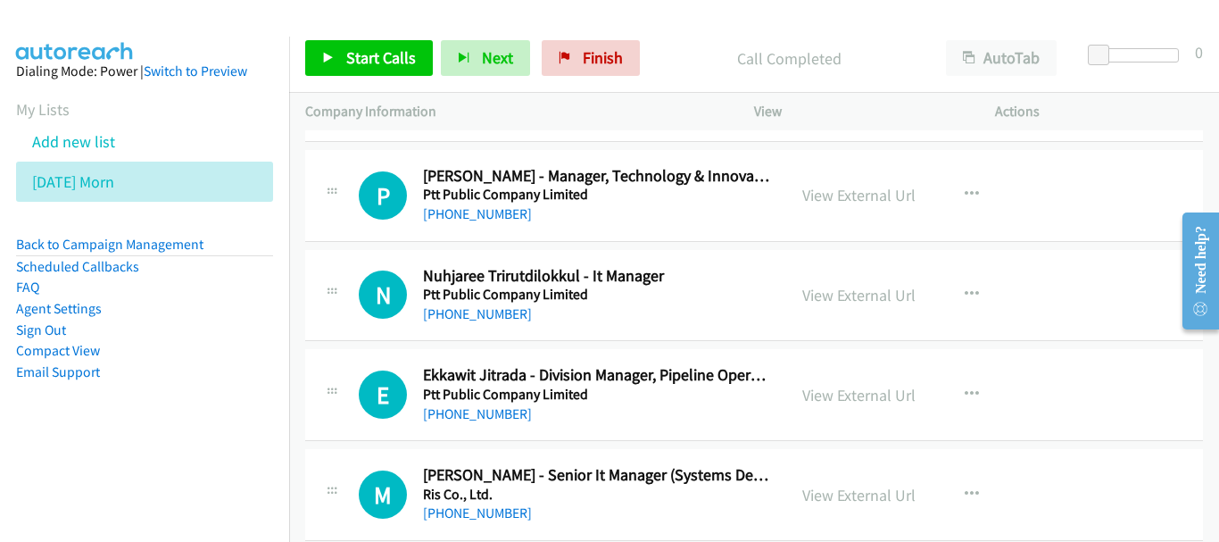
scroll to position [12671, 0]
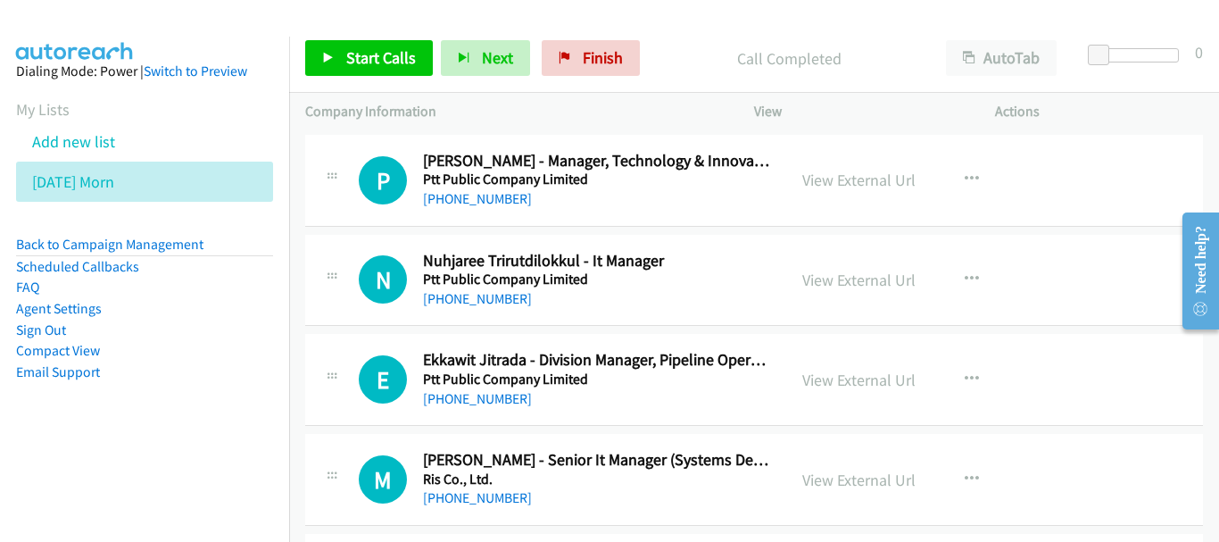
click at [486, 307] on div "[PHONE_NUMBER]" at bounding box center [596, 298] width 347 height 21
click at [485, 302] on link "[PHONE_NUMBER]" at bounding box center [477, 298] width 109 height 17
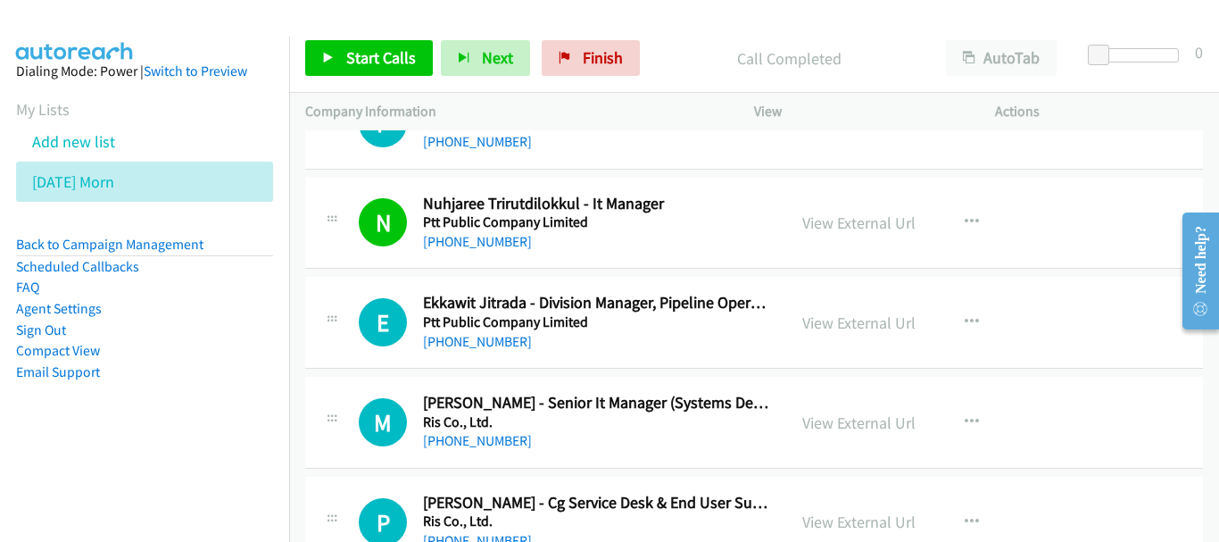
scroll to position [12760, 0]
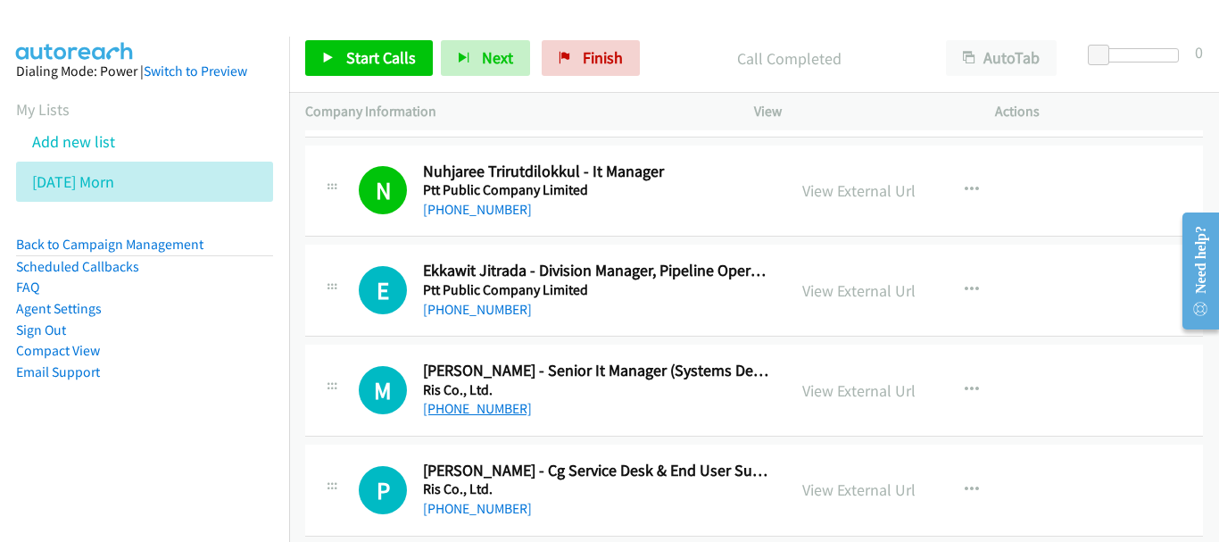
click at [509, 402] on link "[PHONE_NUMBER]" at bounding box center [477, 408] width 109 height 17
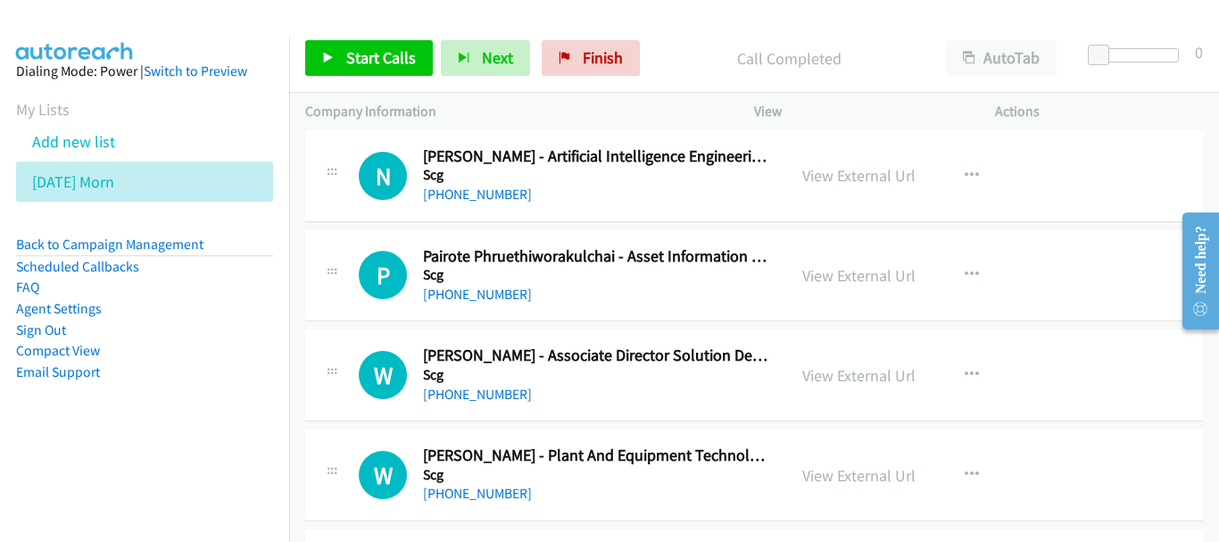
scroll to position [13206, 0]
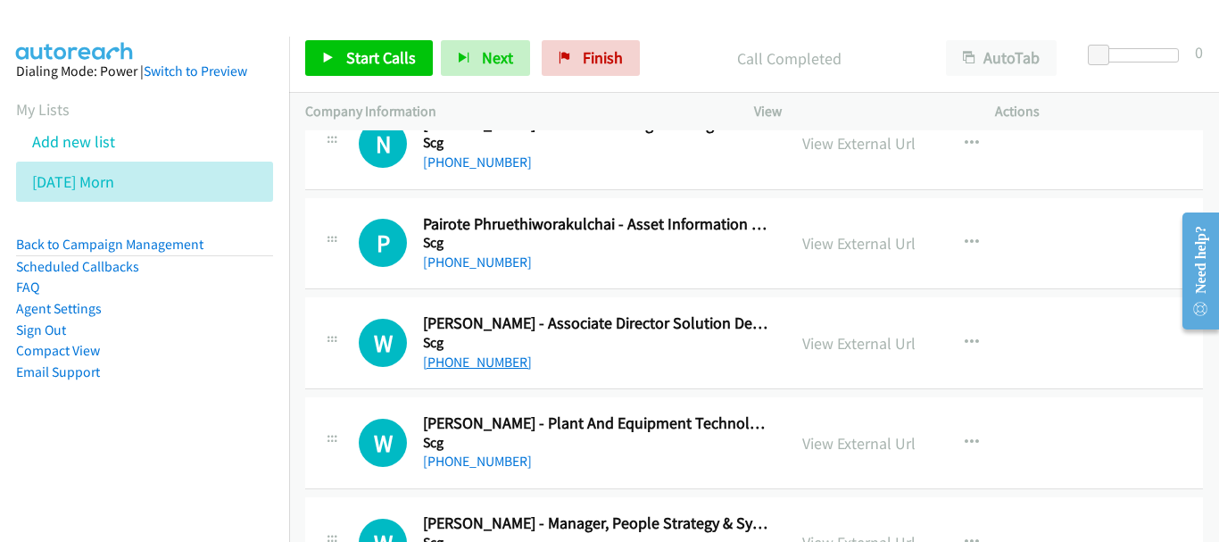
click at [465, 358] on link "[PHONE_NUMBER]" at bounding box center [477, 361] width 109 height 17
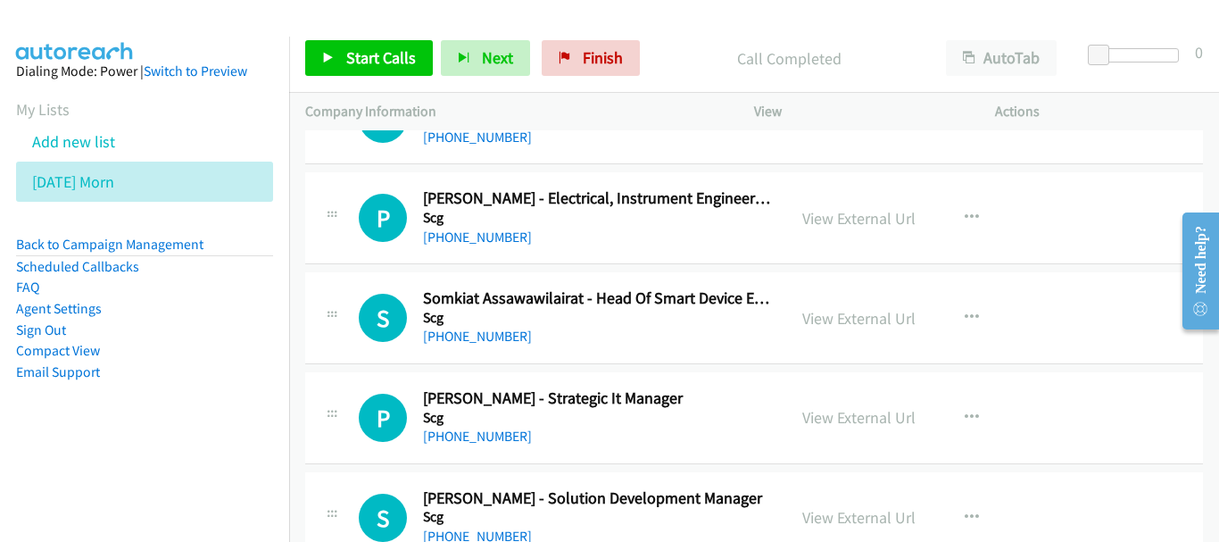
scroll to position [13831, 0]
click at [483, 429] on link "[PHONE_NUMBER]" at bounding box center [477, 435] width 109 height 17
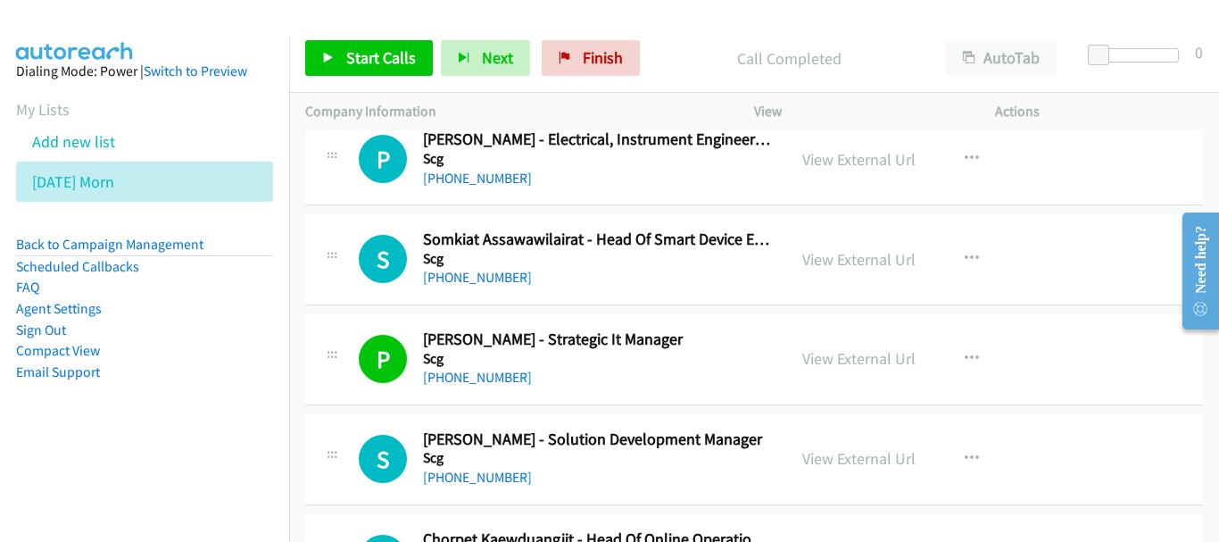
scroll to position [13920, 0]
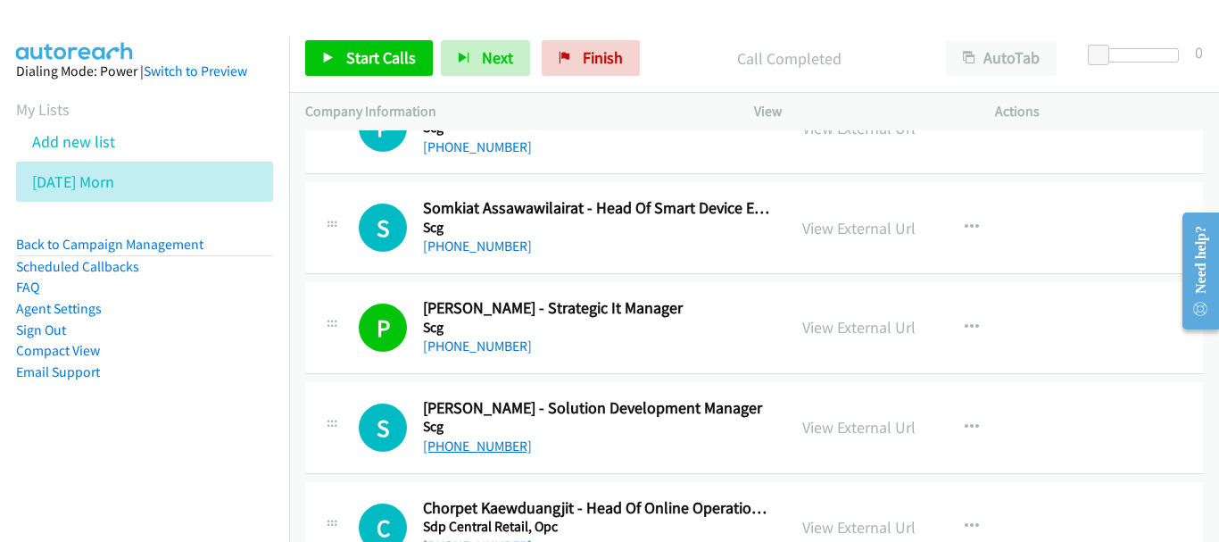
click at [500, 449] on link "[PHONE_NUMBER]" at bounding box center [477, 445] width 109 height 17
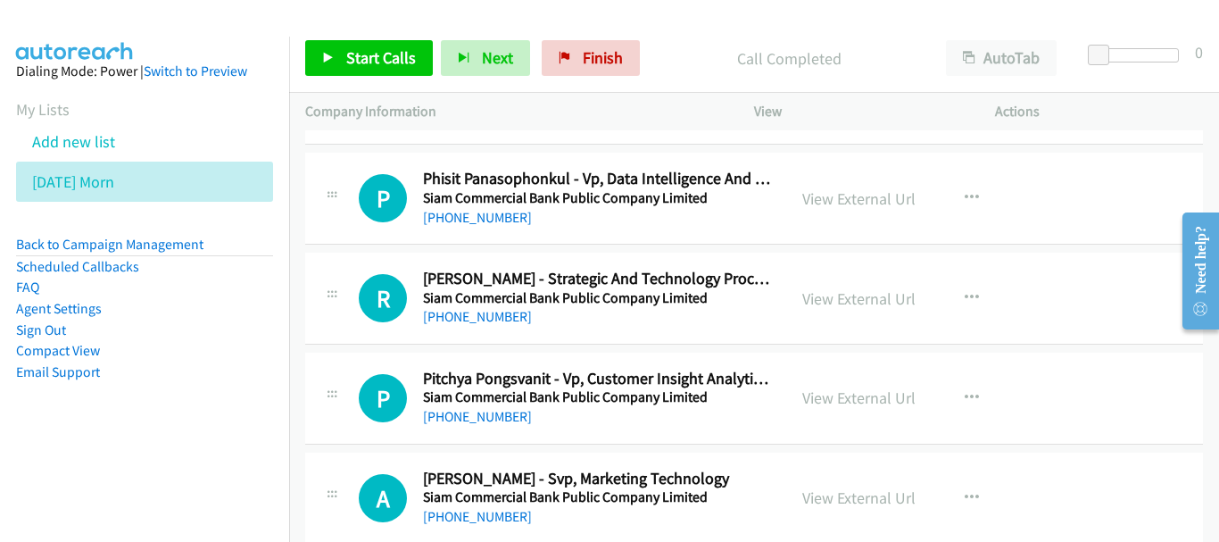
scroll to position [14456, 0]
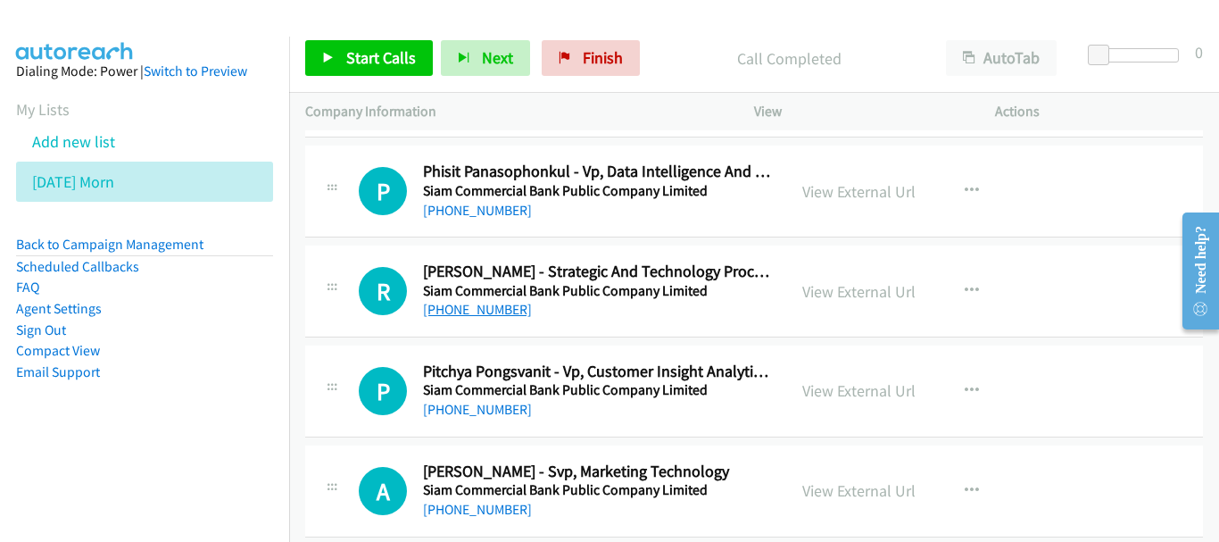
click at [488, 310] on link "[PHONE_NUMBER]" at bounding box center [477, 309] width 109 height 17
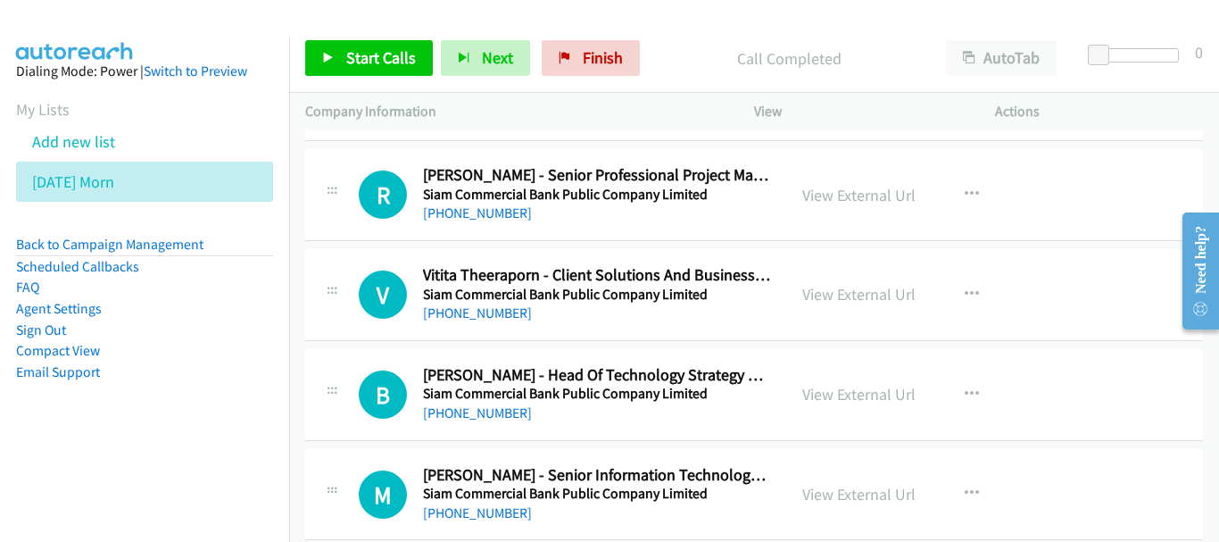
scroll to position [15080, 0]
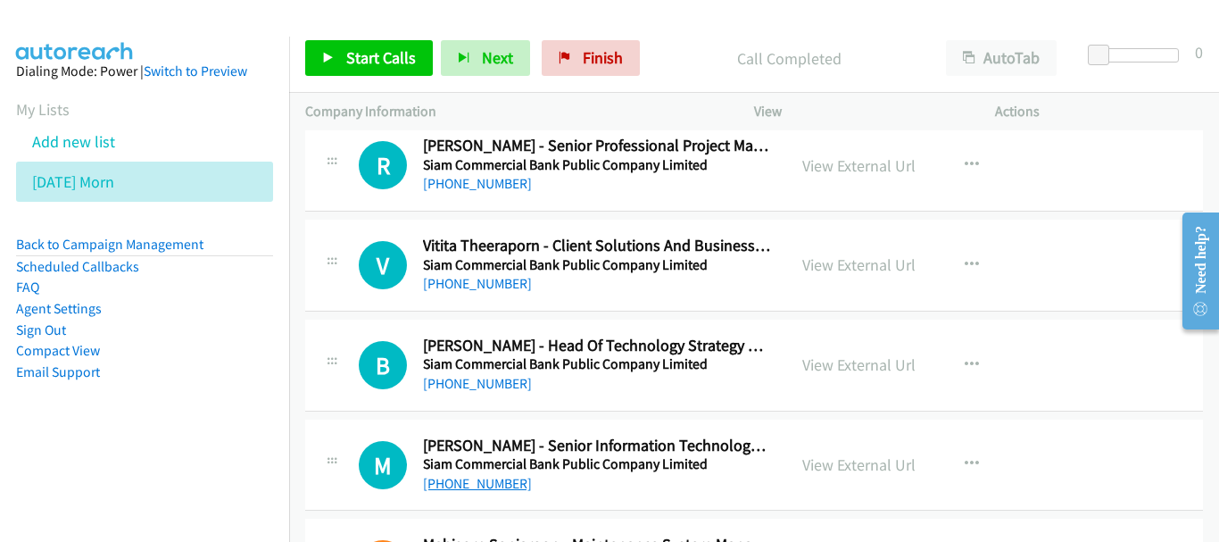
click at [502, 485] on link "[PHONE_NUMBER]" at bounding box center [477, 483] width 109 height 17
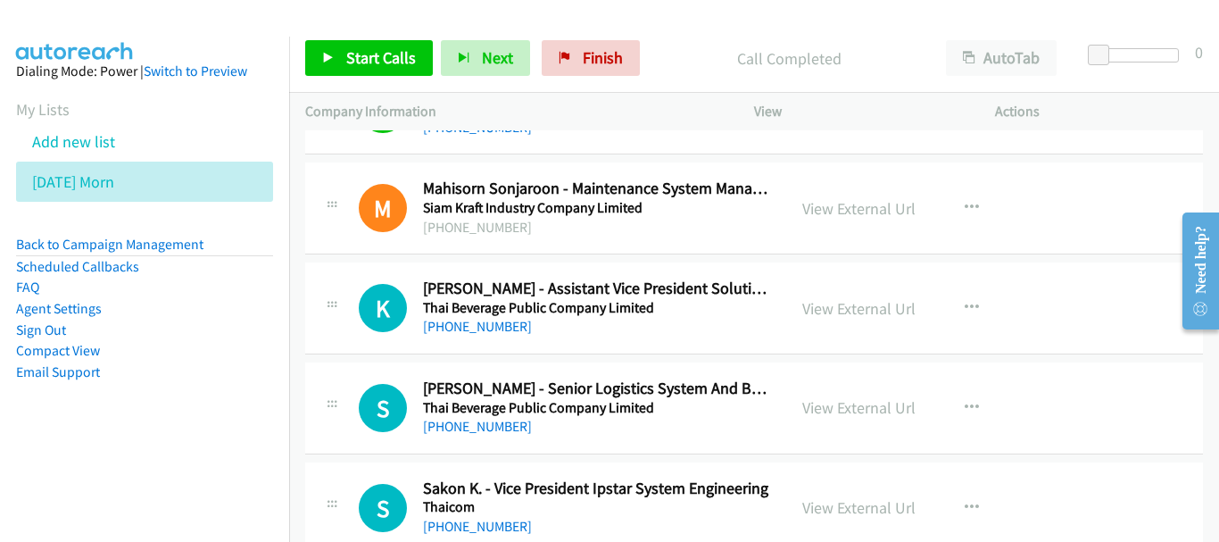
scroll to position [15437, 0]
click at [499, 321] on link "[PHONE_NUMBER]" at bounding box center [477, 325] width 109 height 17
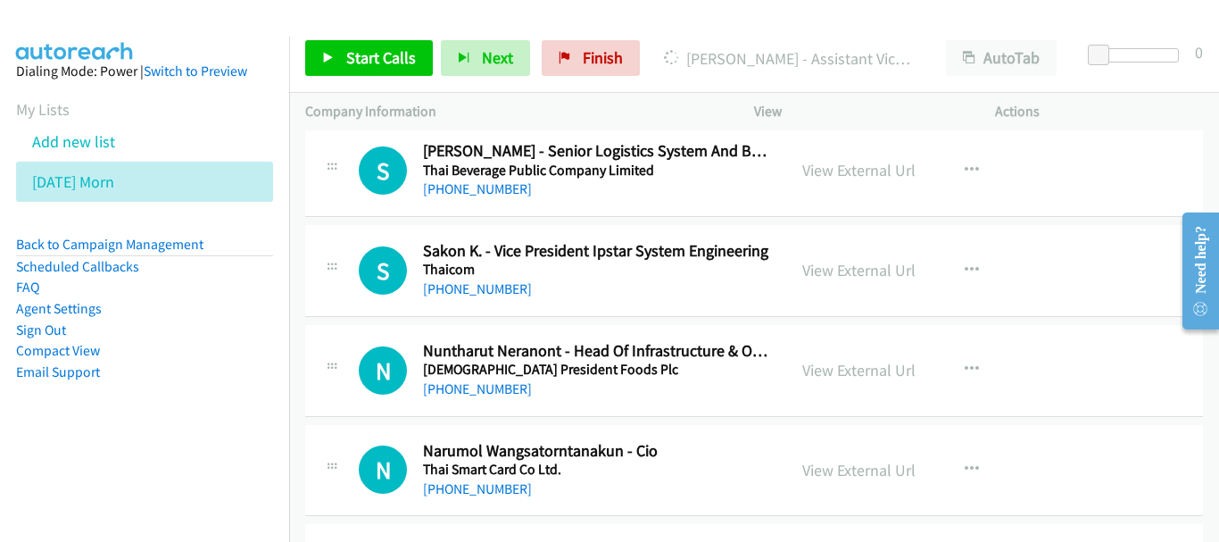
scroll to position [15705, 0]
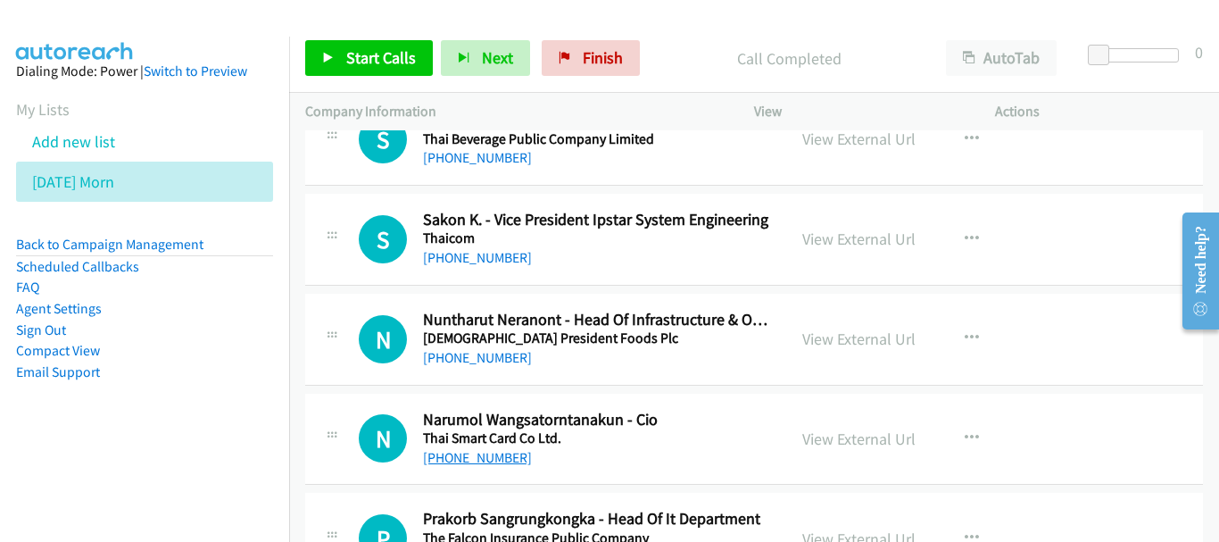
click at [480, 456] on link "[PHONE_NUMBER]" at bounding box center [477, 457] width 109 height 17
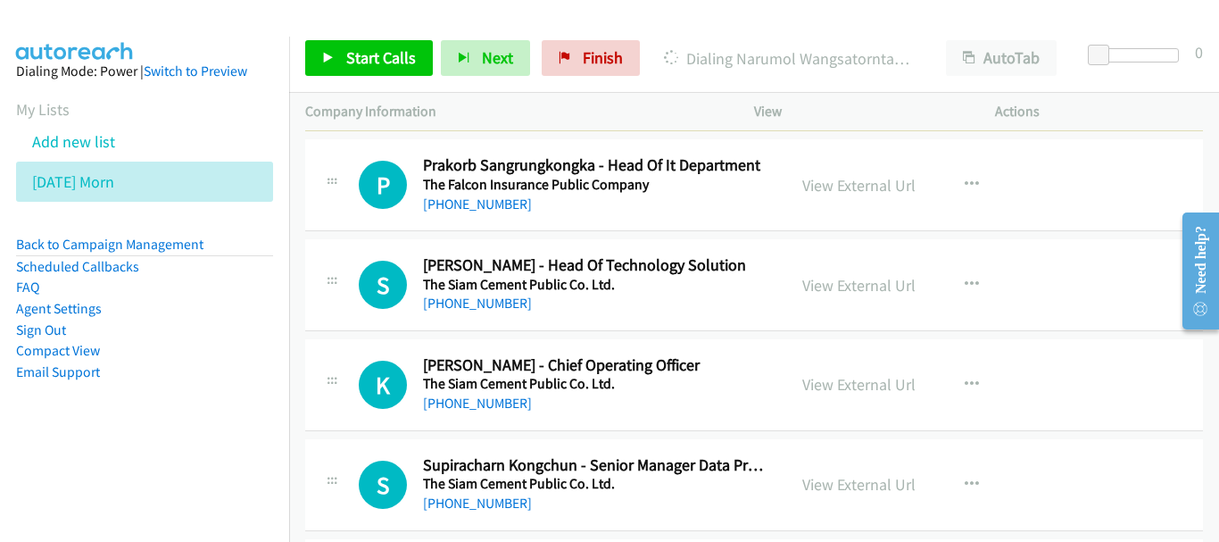
scroll to position [16062, 0]
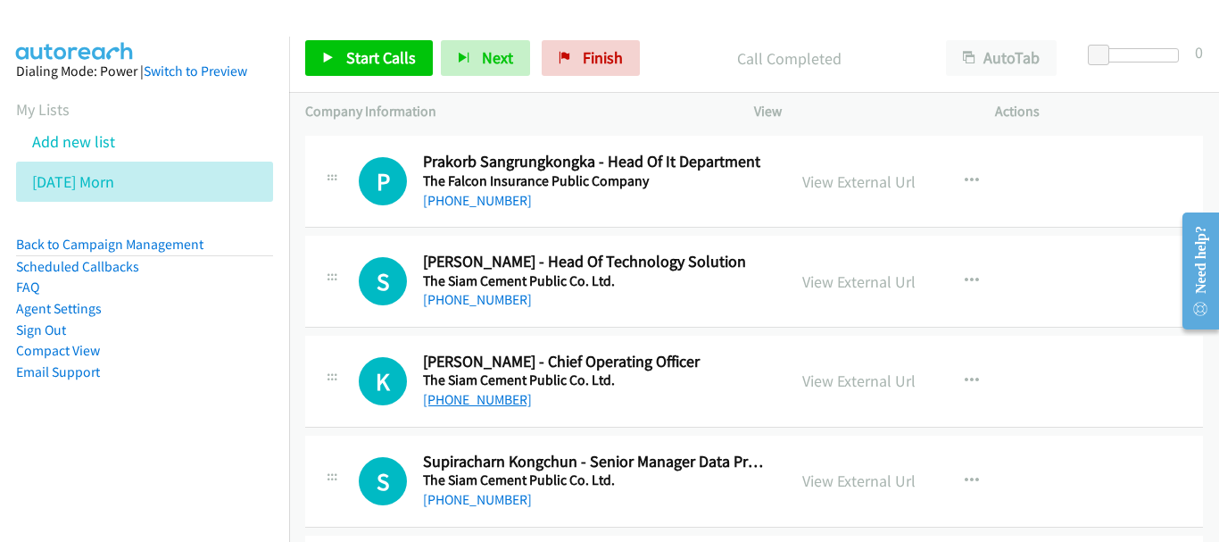
click at [476, 399] on link "[PHONE_NUMBER]" at bounding box center [477, 399] width 109 height 17
click at [496, 297] on link "[PHONE_NUMBER]" at bounding box center [477, 299] width 109 height 17
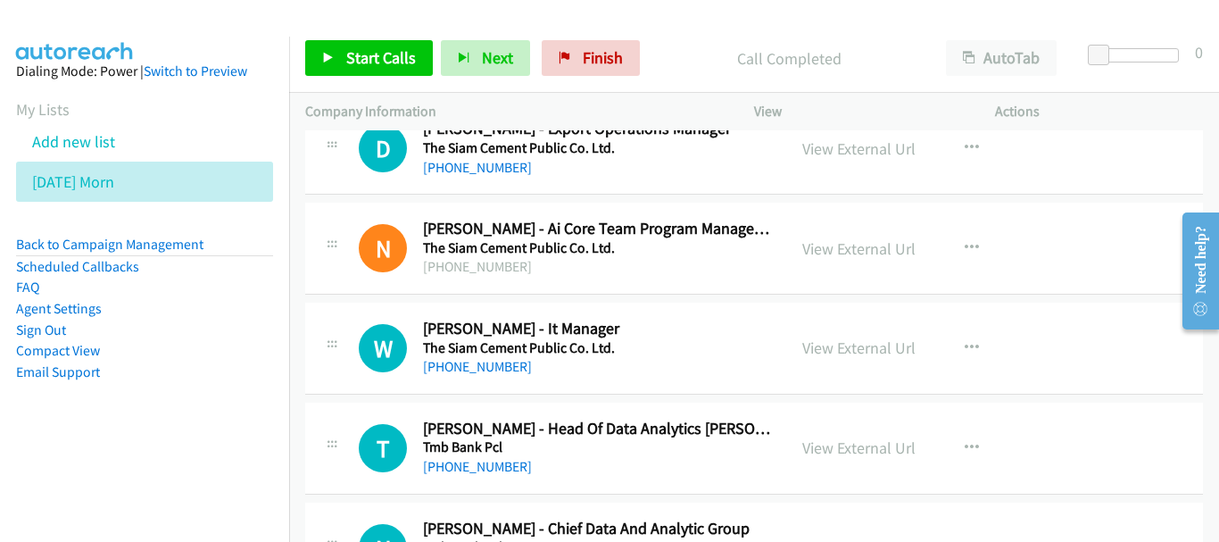
scroll to position [16597, 0]
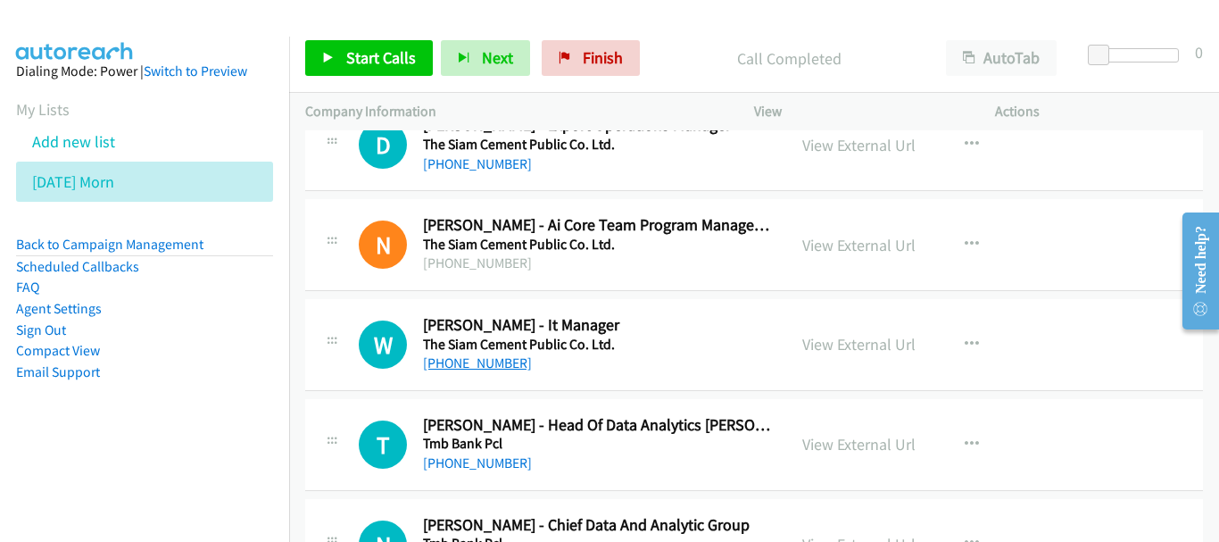
click at [476, 360] on link "[PHONE_NUMBER]" at bounding box center [477, 362] width 109 height 17
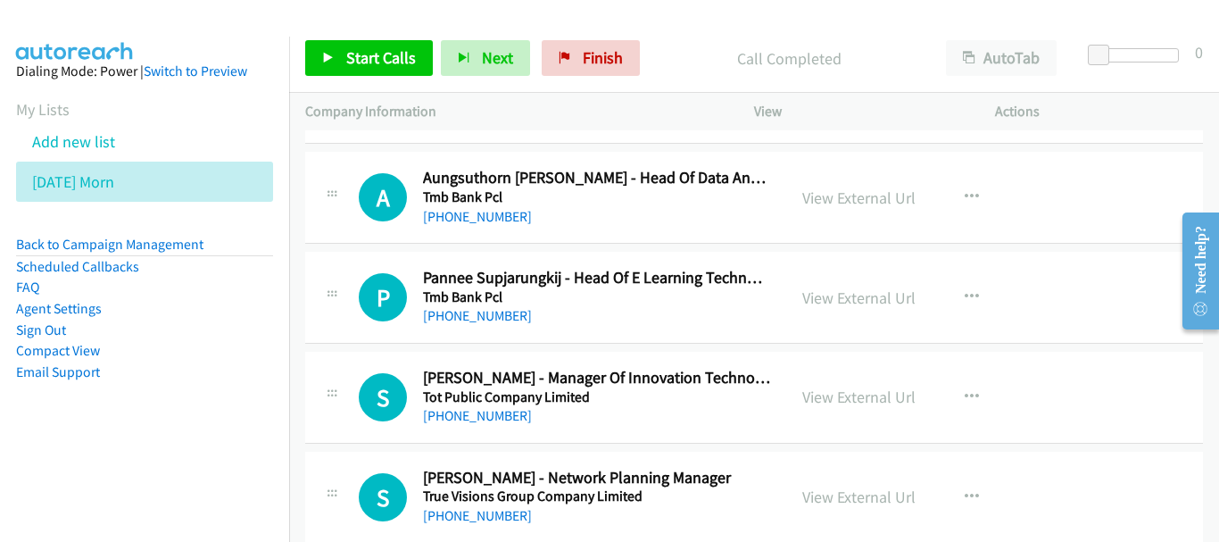
scroll to position [17133, 0]
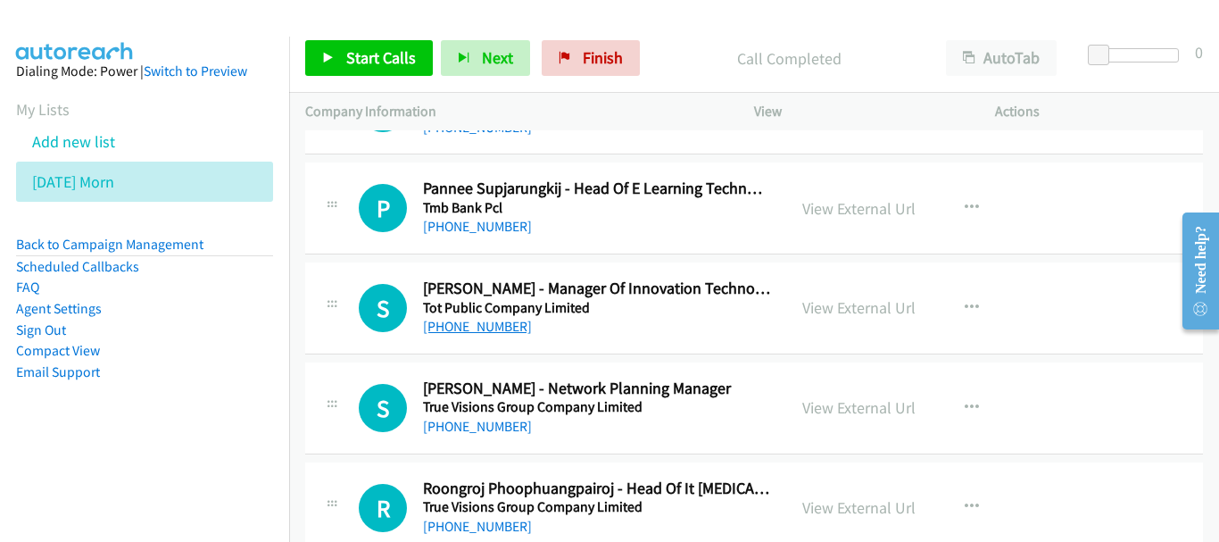
click at [496, 327] on link "[PHONE_NUMBER]" at bounding box center [477, 326] width 109 height 17
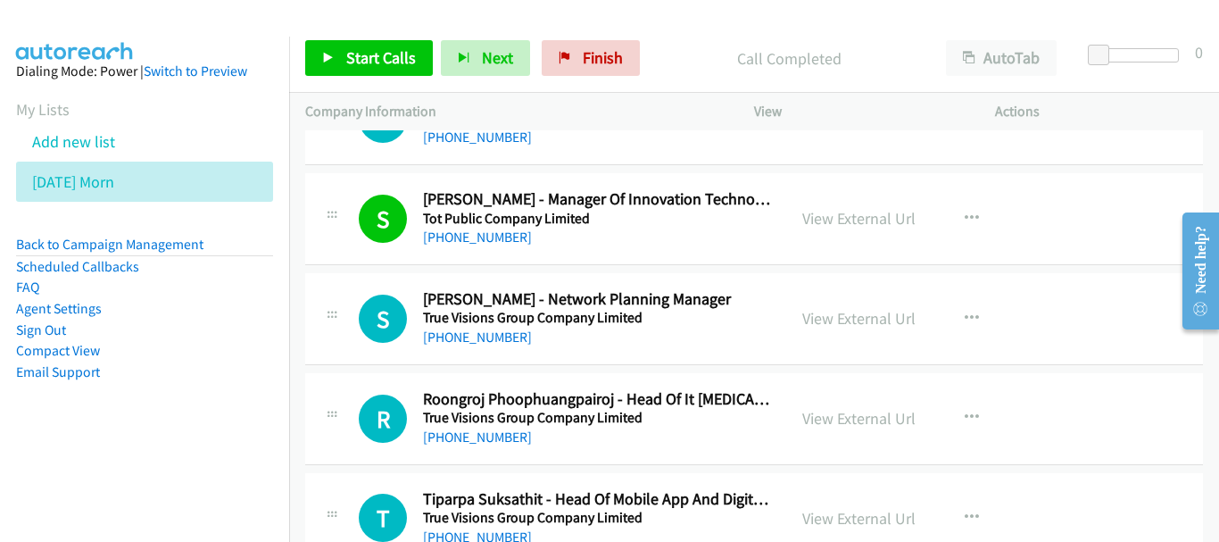
scroll to position [17311, 0]
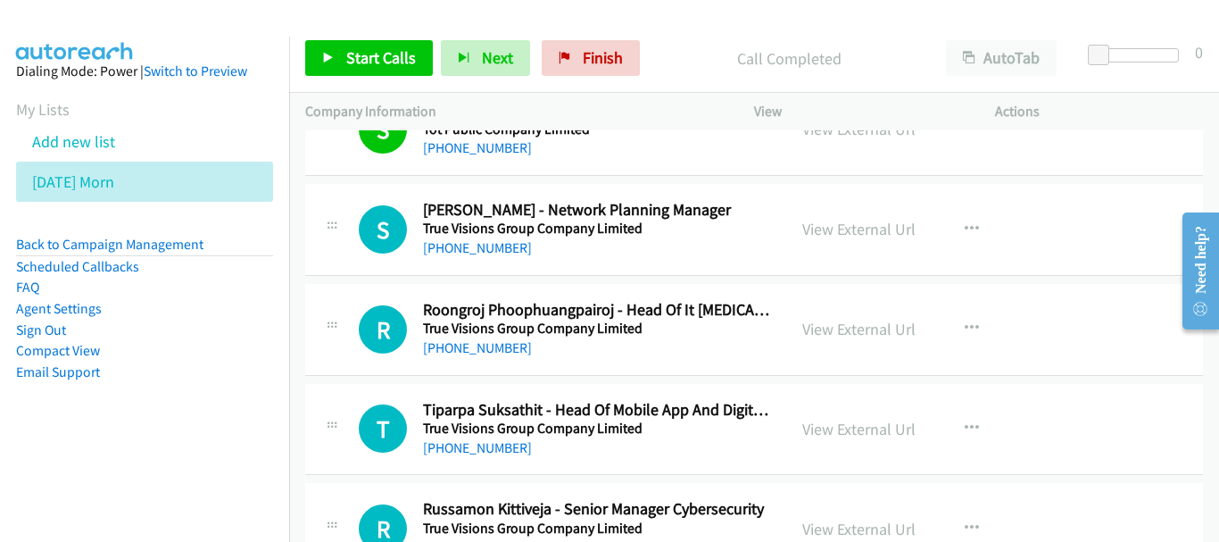
click at [493, 337] on div "[PHONE_NUMBER]" at bounding box center [596, 347] width 347 height 21
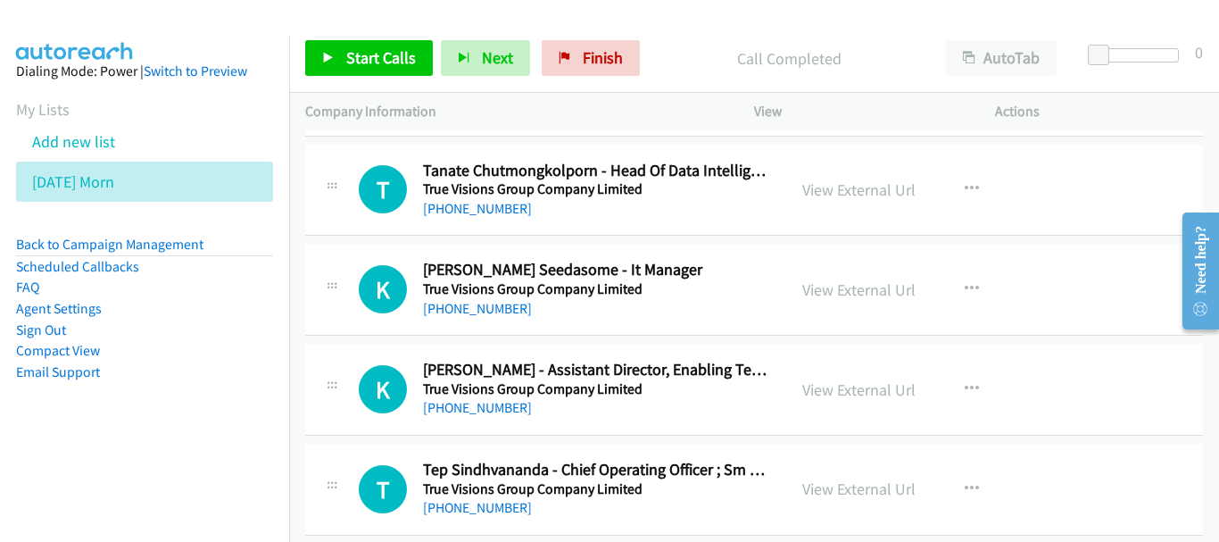
scroll to position [18043, 0]
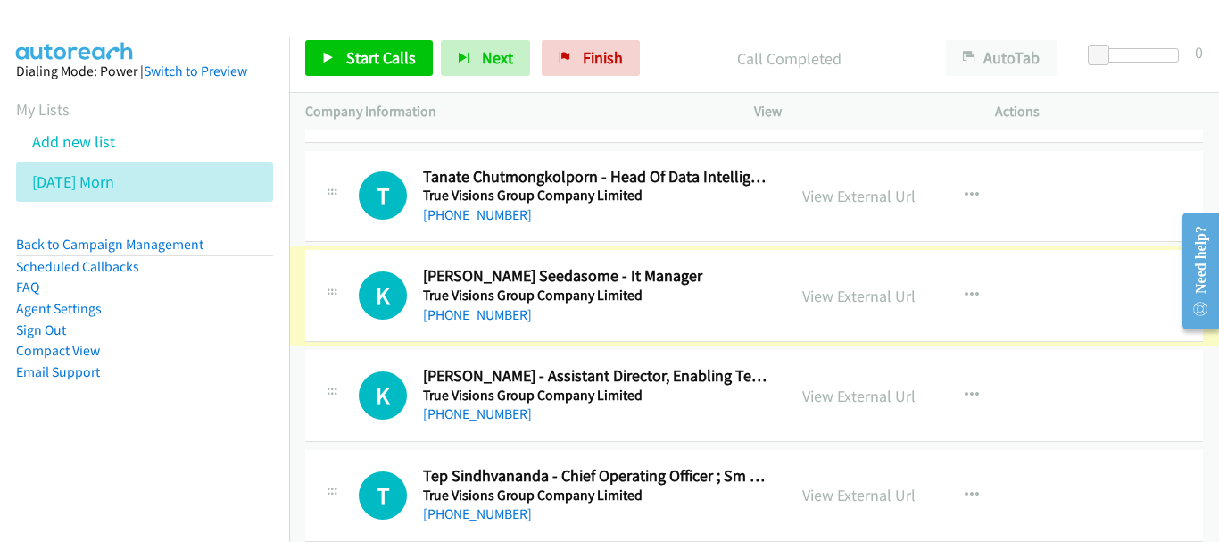
click at [493, 313] on link "[PHONE_NUMBER]" at bounding box center [477, 314] width 109 height 17
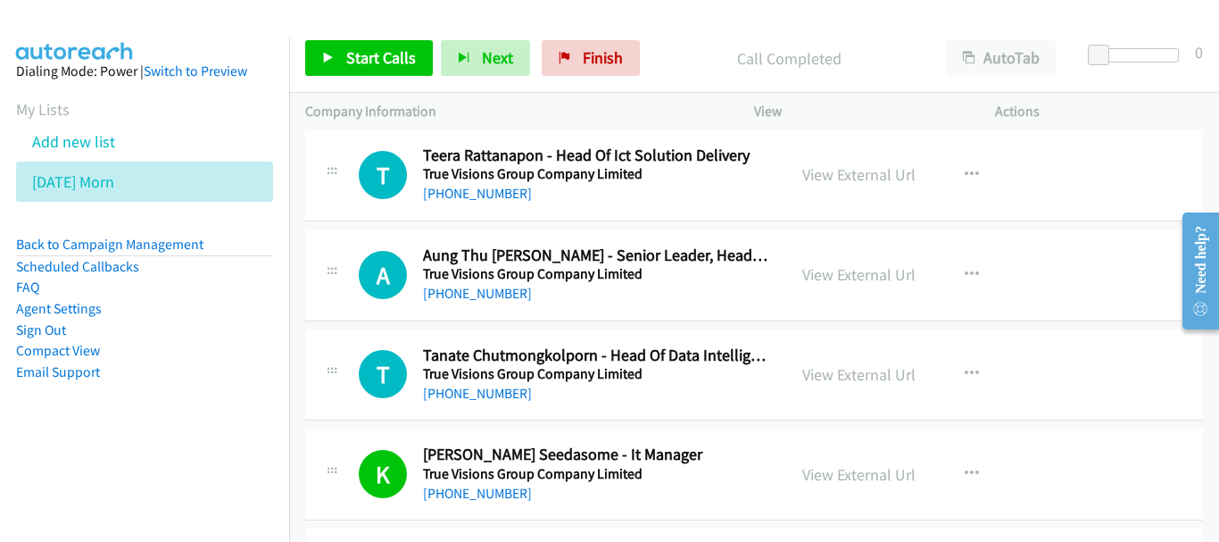
scroll to position [17775, 0]
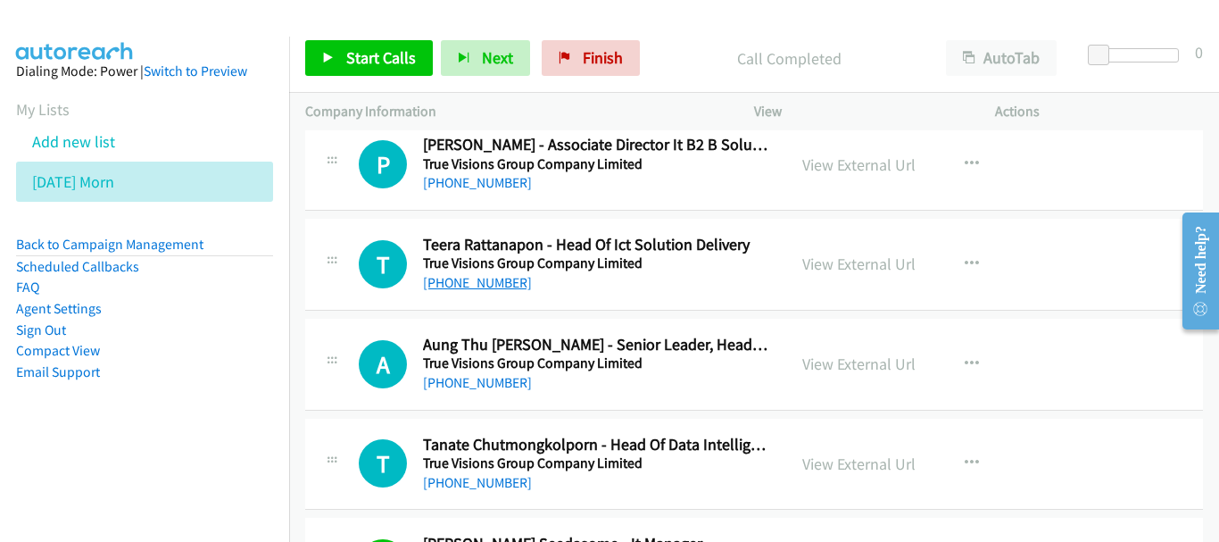
click at [457, 278] on link "[PHONE_NUMBER]" at bounding box center [477, 282] width 109 height 17
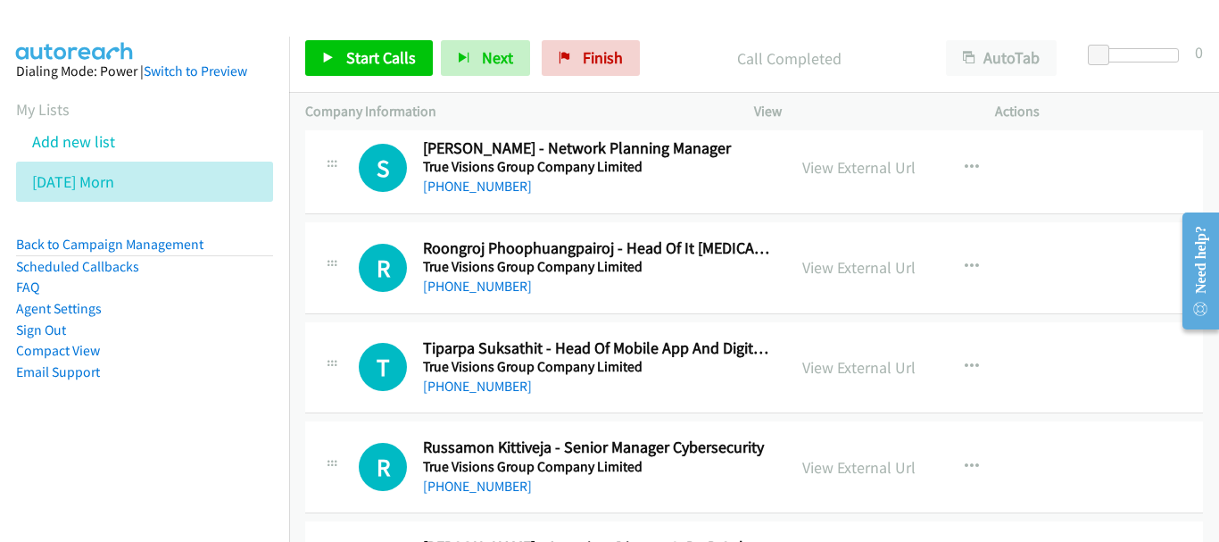
scroll to position [17329, 0]
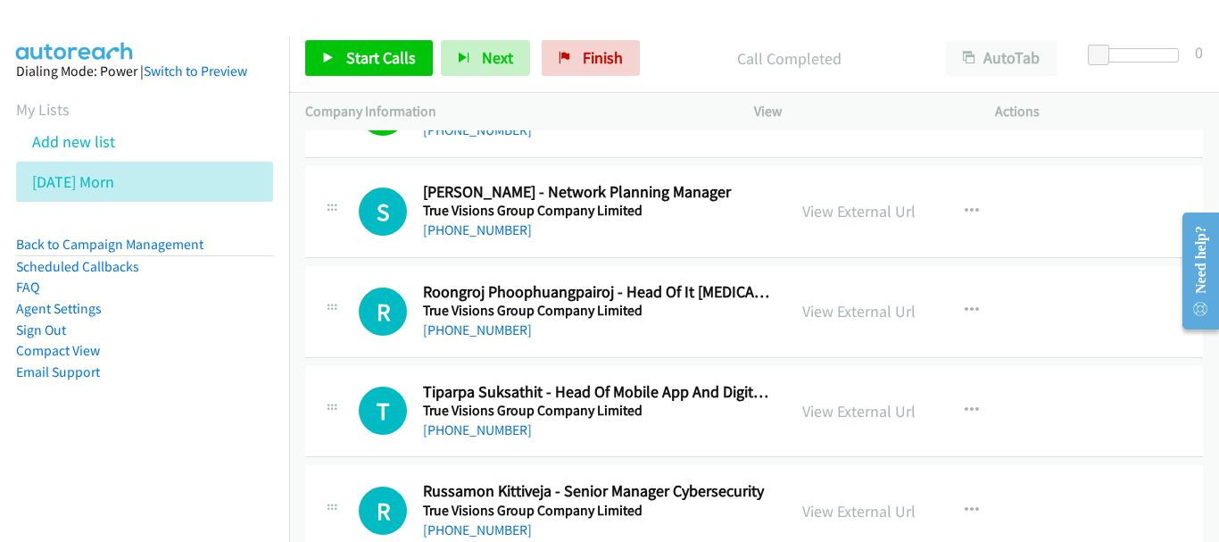
click at [489, 340] on div "[PHONE_NUMBER]" at bounding box center [596, 329] width 347 height 21
click at [489, 333] on link "[PHONE_NUMBER]" at bounding box center [477, 329] width 109 height 17
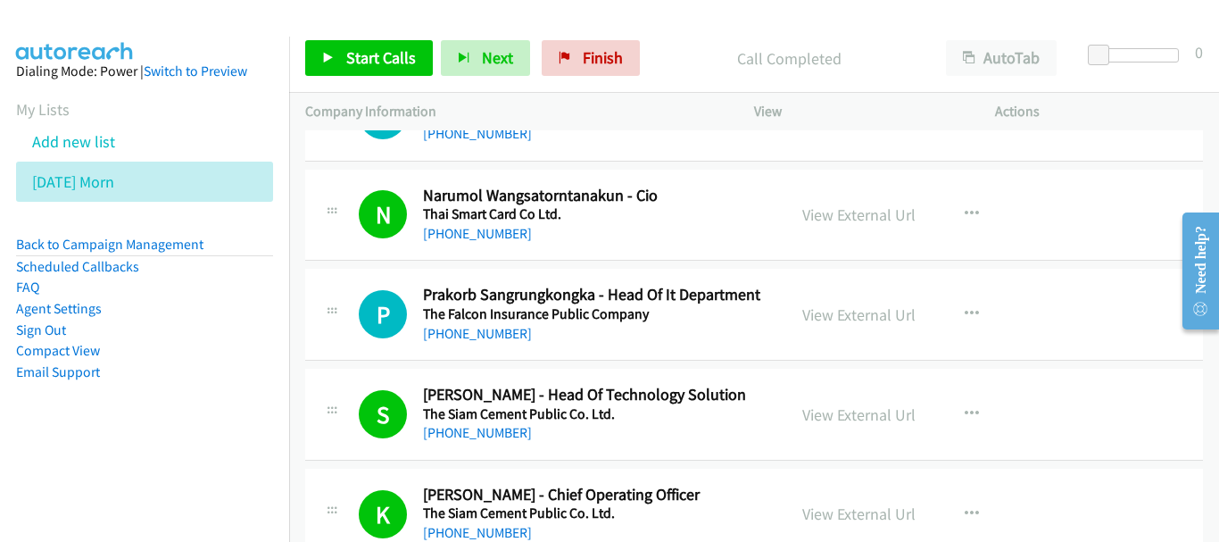
scroll to position [15901, 0]
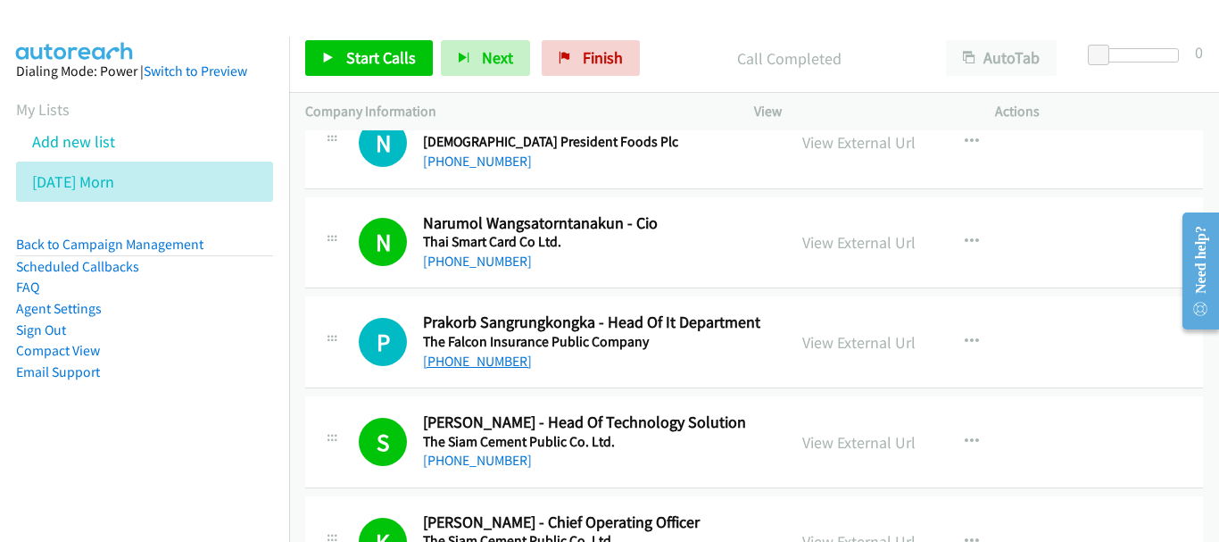
click at [507, 362] on link "[PHONE_NUMBER]" at bounding box center [477, 360] width 109 height 17
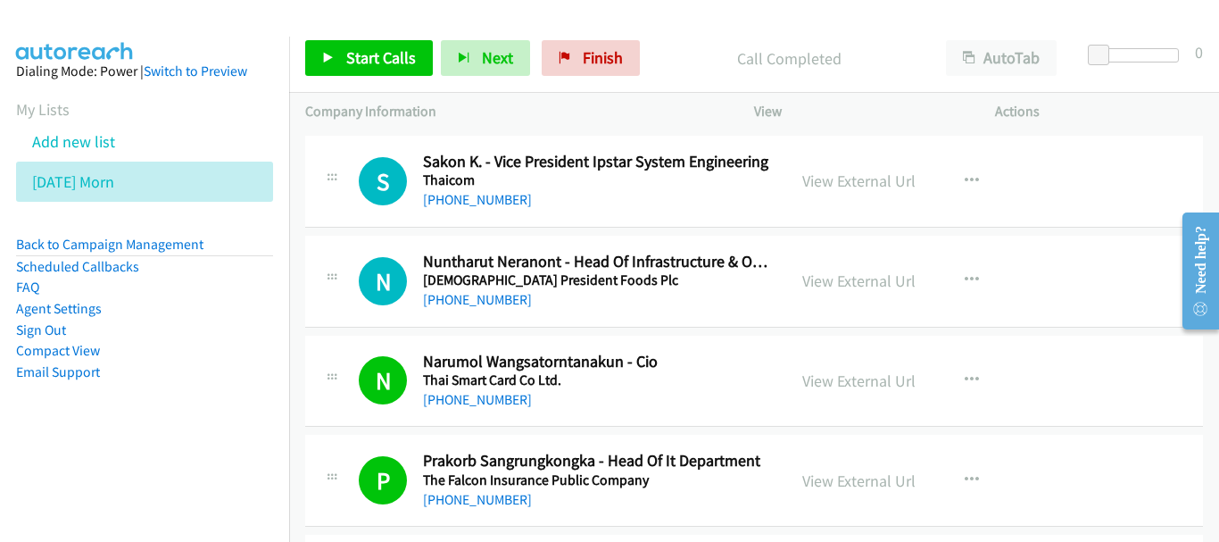
scroll to position [15723, 0]
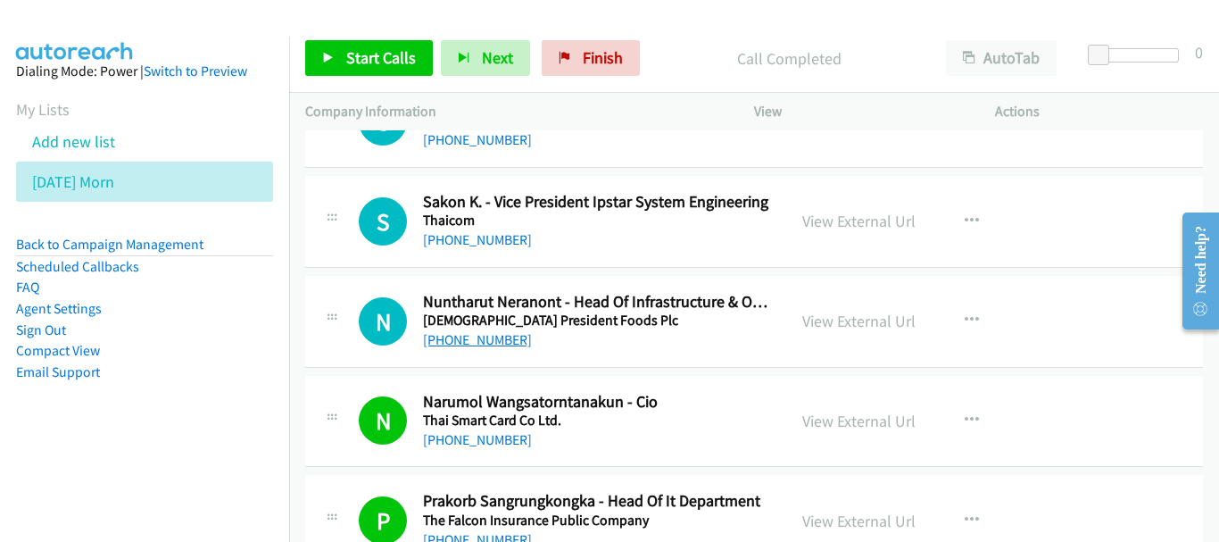
click at [473, 342] on link "[PHONE_NUMBER]" at bounding box center [477, 339] width 109 height 17
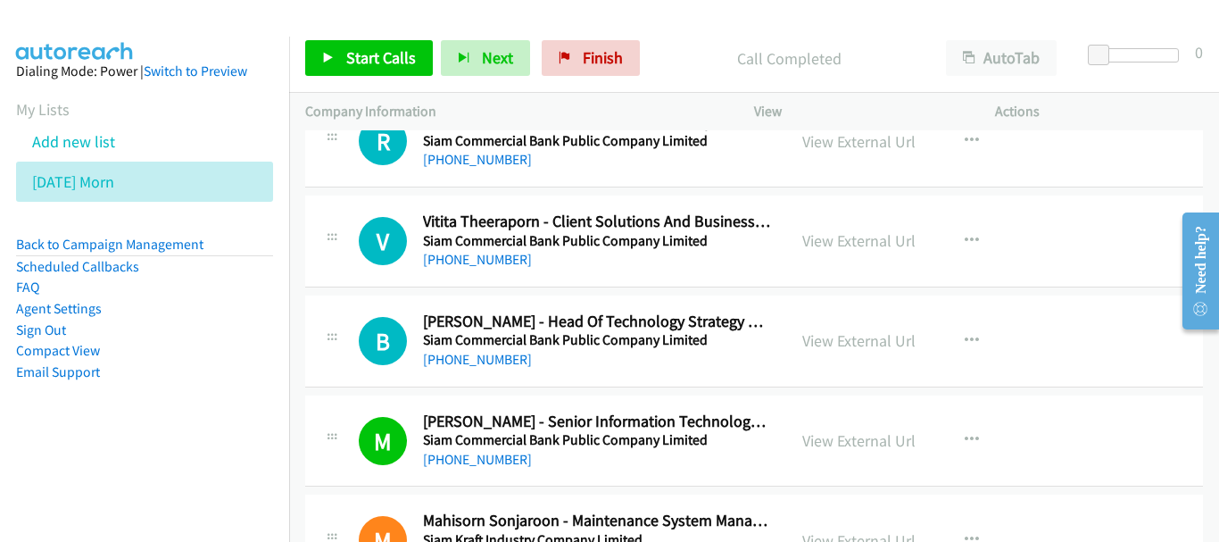
scroll to position [15098, 0]
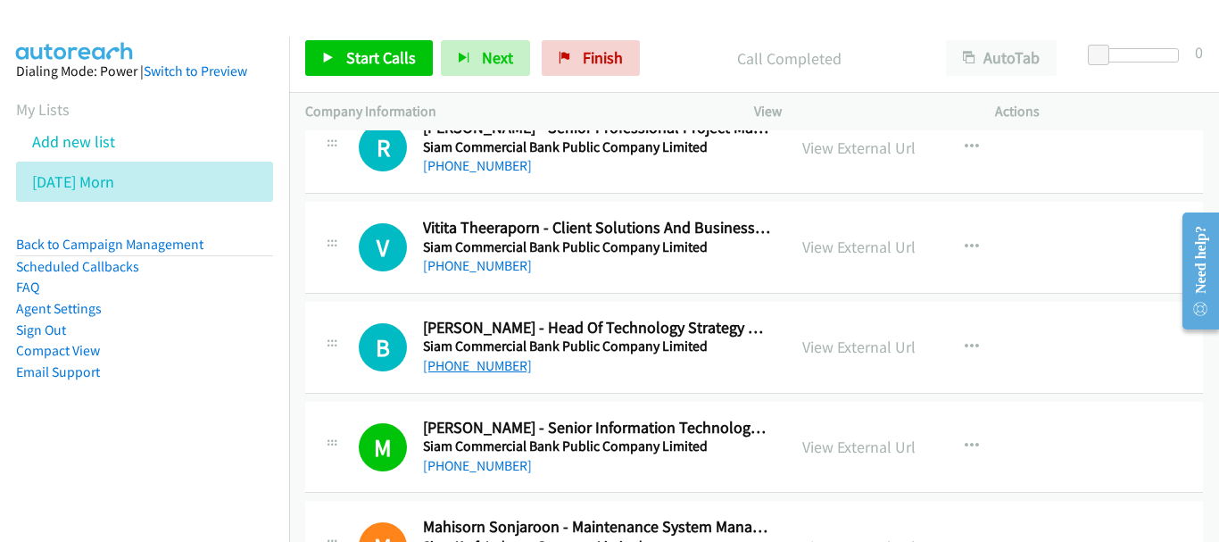
click at [454, 367] on link "[PHONE_NUMBER]" at bounding box center [477, 365] width 109 height 17
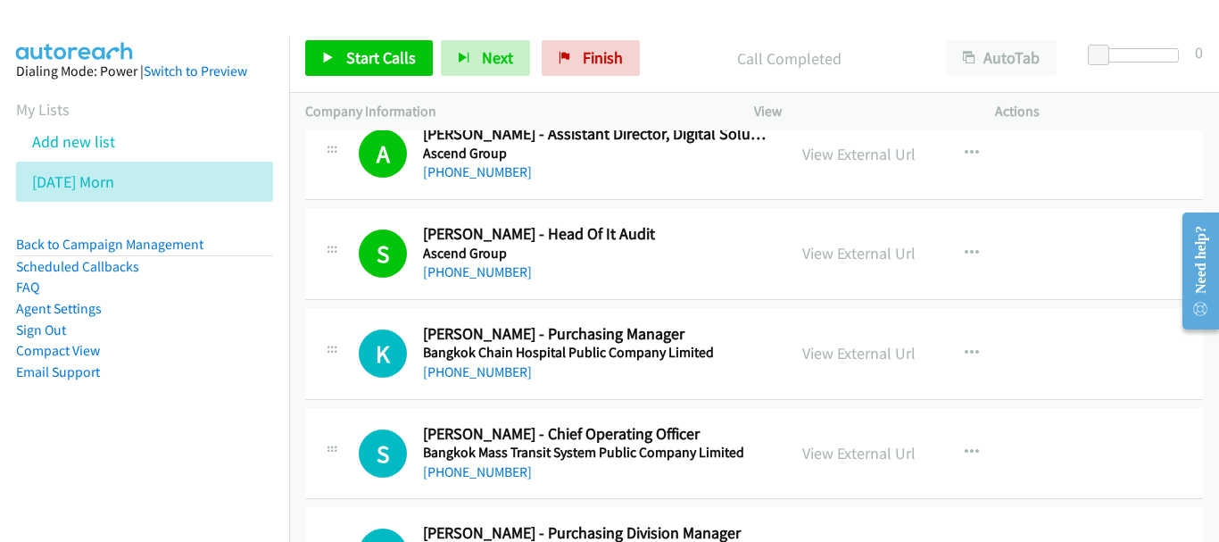
scroll to position [803, 0]
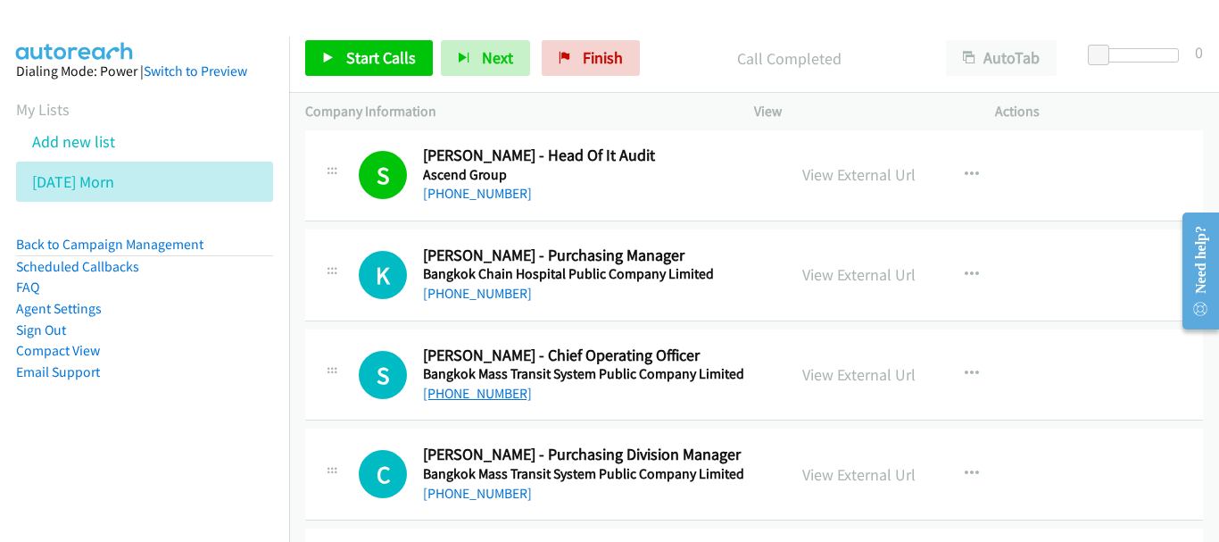
click at [457, 397] on link "[PHONE_NUMBER]" at bounding box center [477, 393] width 109 height 17
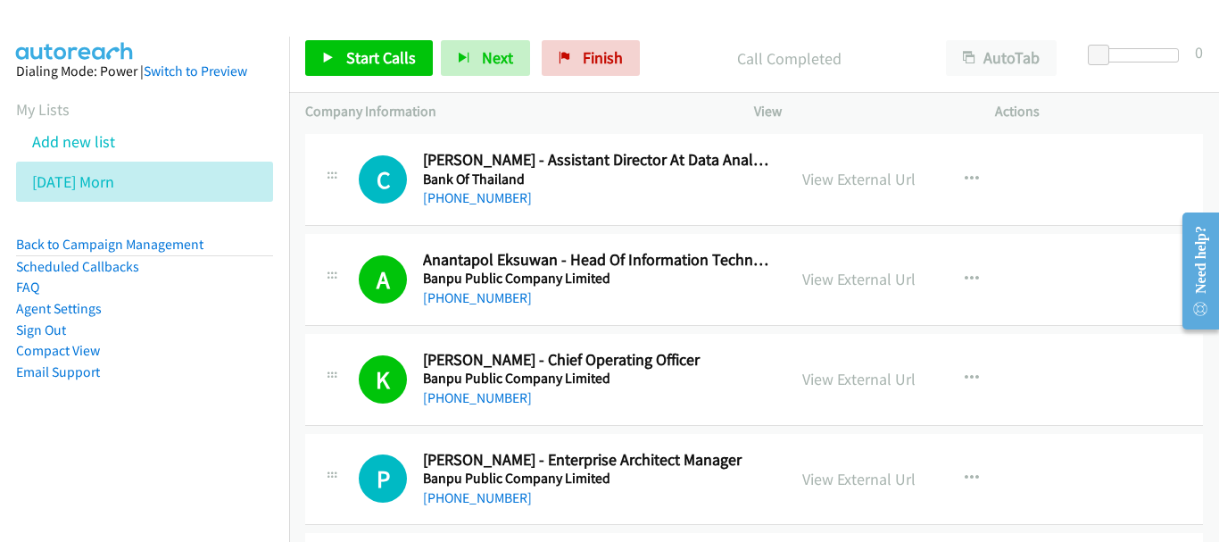
scroll to position [1338, 0]
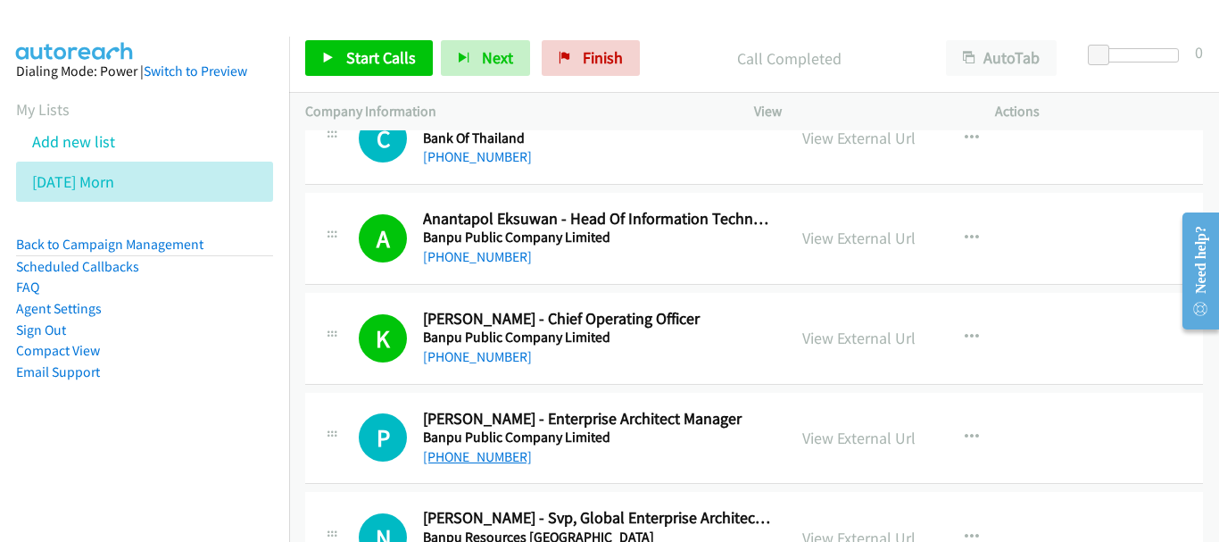
click at [498, 460] on link "[PHONE_NUMBER]" at bounding box center [477, 456] width 109 height 17
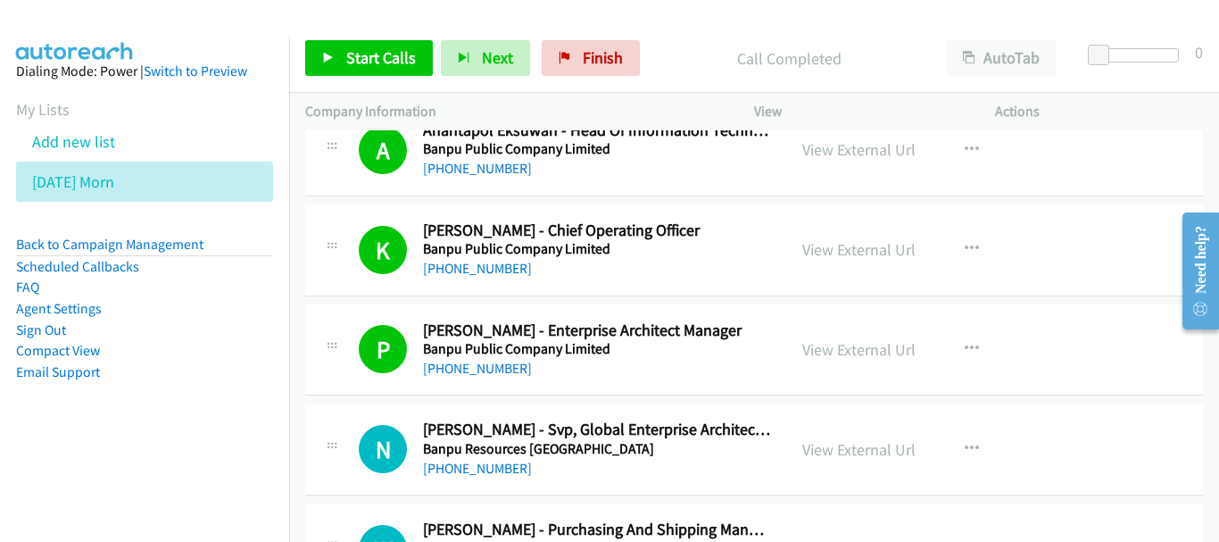
scroll to position [1428, 0]
click at [459, 472] on link "[PHONE_NUMBER]" at bounding box center [477, 467] width 109 height 17
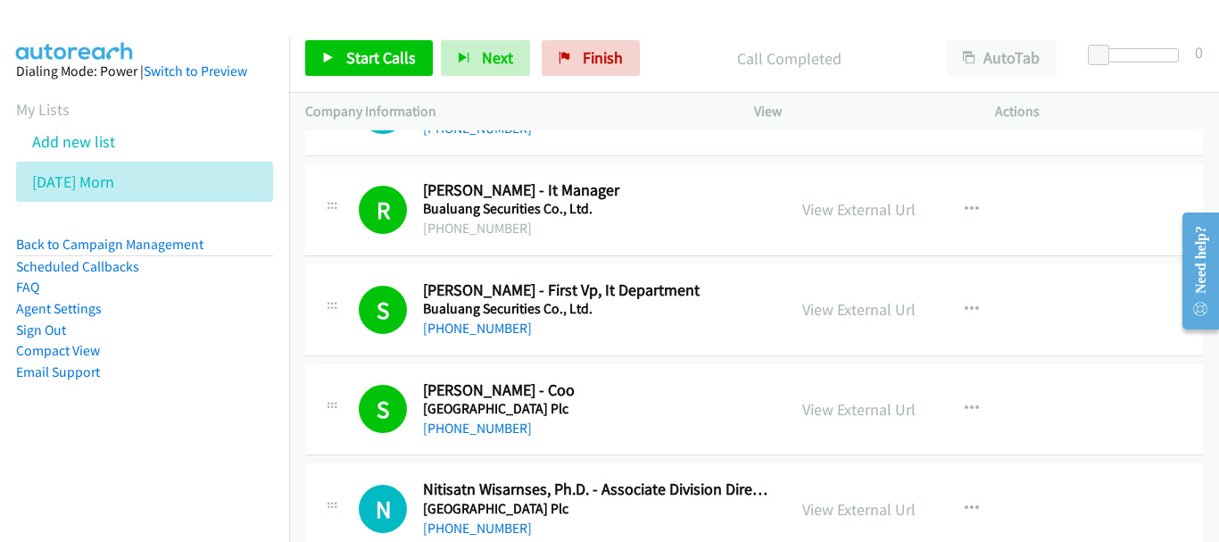
scroll to position [1874, 0]
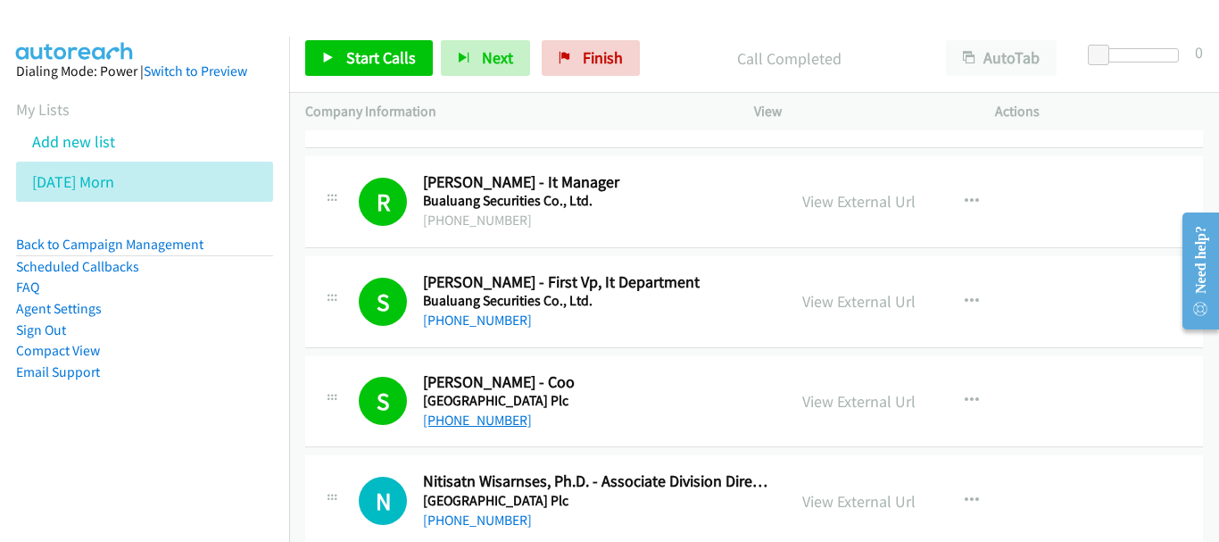
click at [442, 411] on link "[PHONE_NUMBER]" at bounding box center [477, 419] width 109 height 17
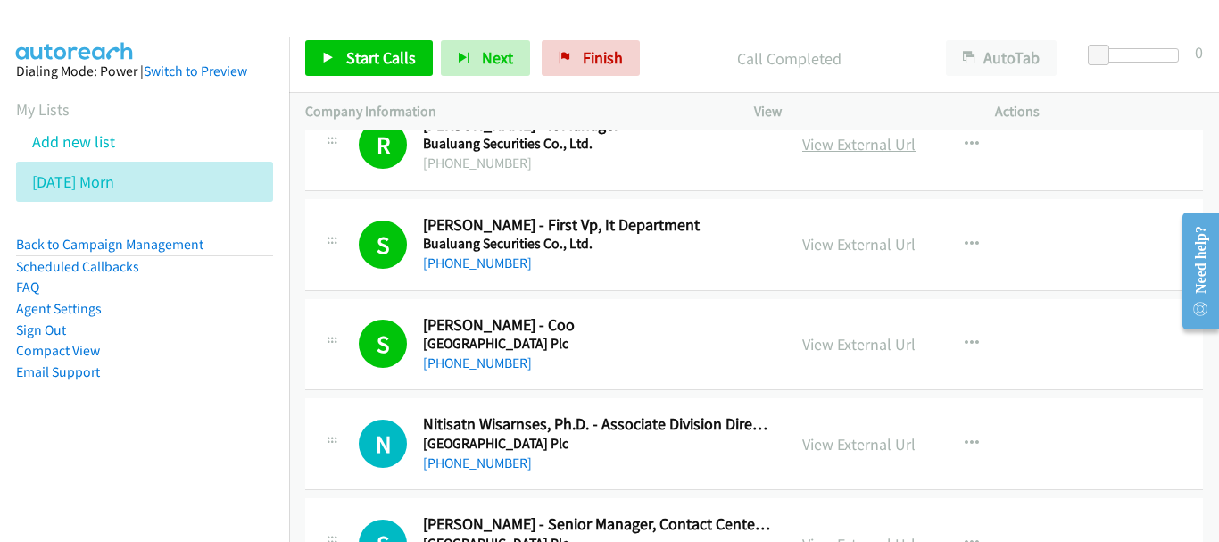
scroll to position [1963, 0]
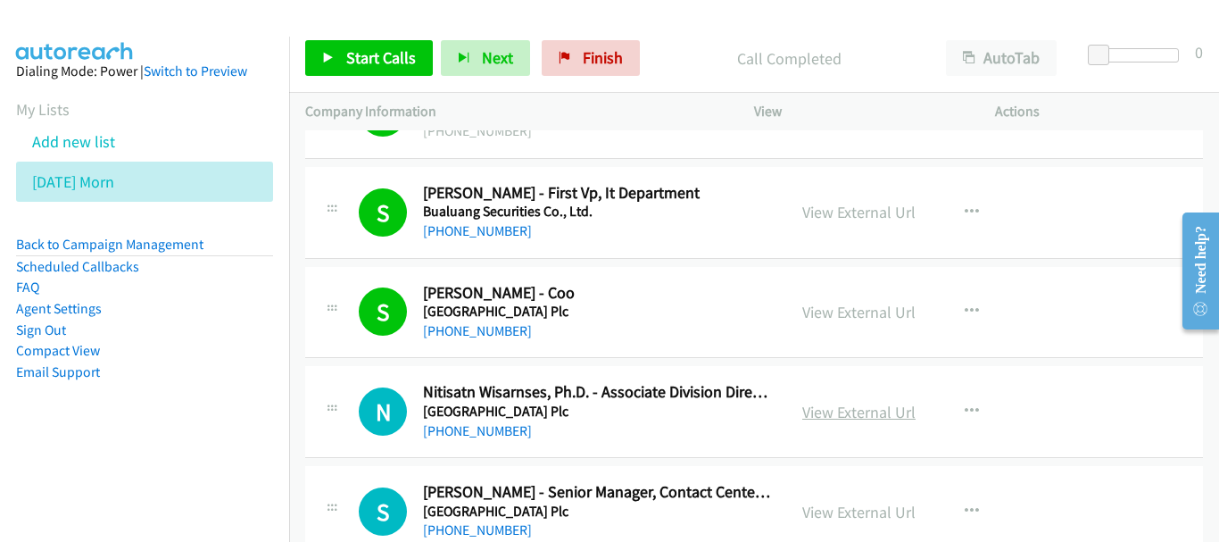
click at [843, 414] on link "View External Url" at bounding box center [858, 412] width 113 height 21
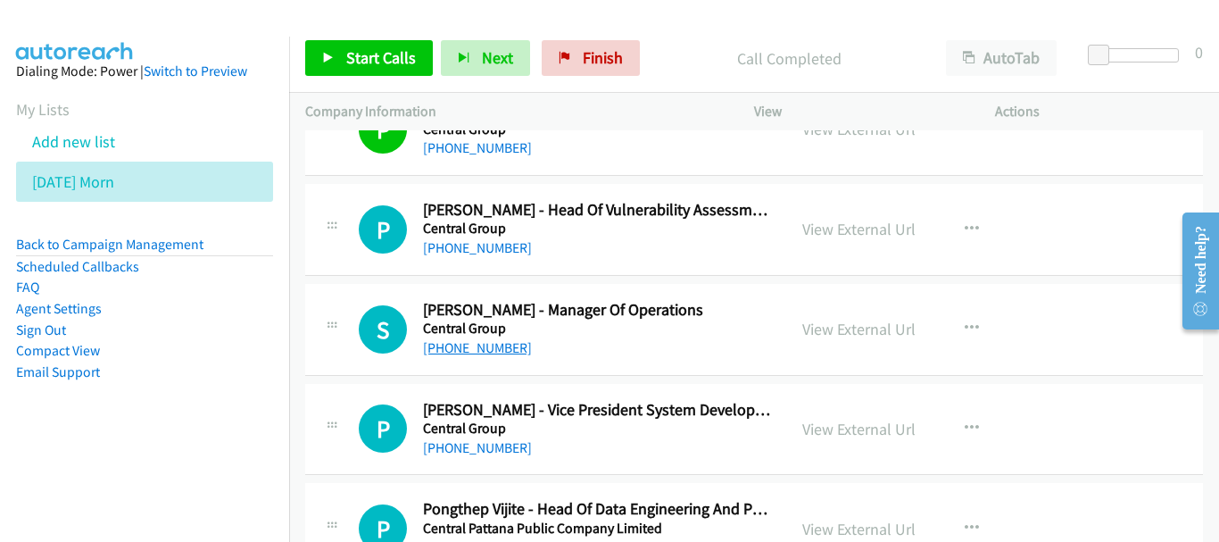
scroll to position [2945, 0]
click at [446, 341] on link "[PHONE_NUMBER]" at bounding box center [477, 346] width 109 height 17
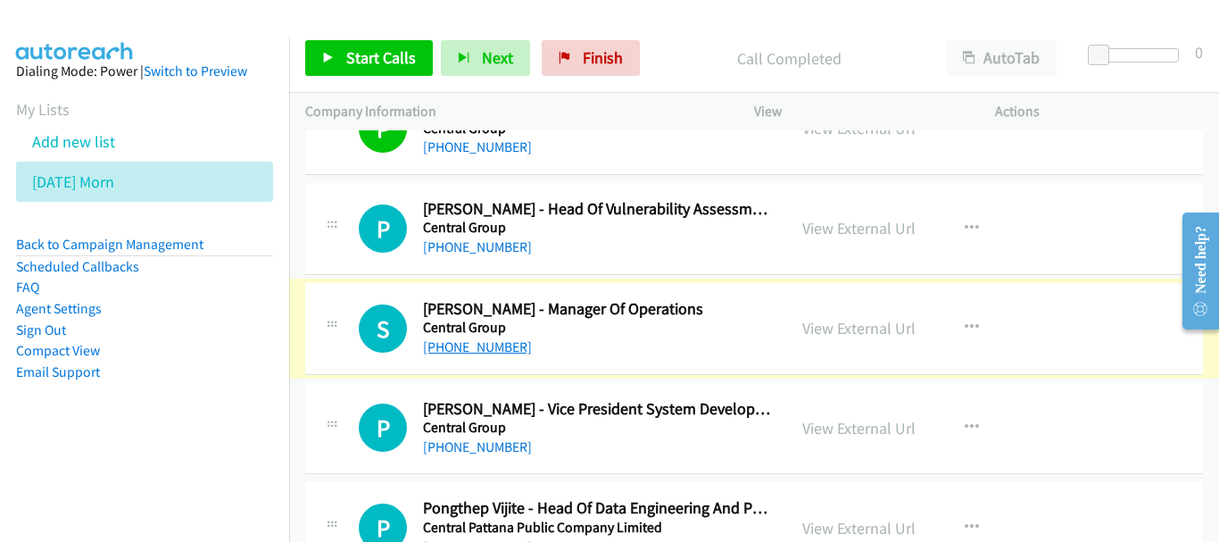
click at [452, 348] on link "[PHONE_NUMBER]" at bounding box center [477, 346] width 109 height 17
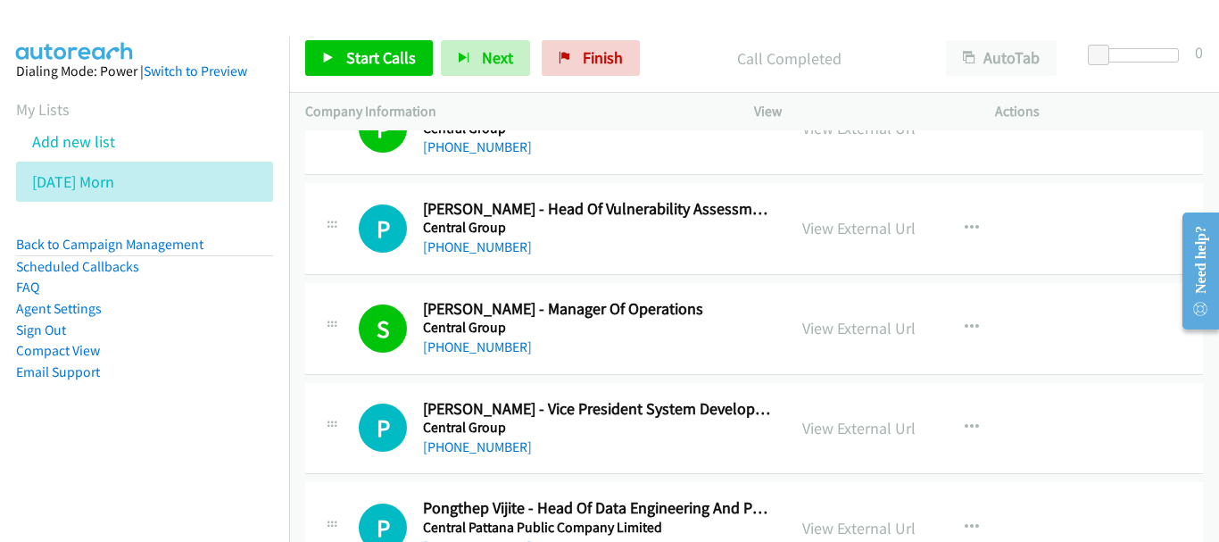
scroll to position [3034, 0]
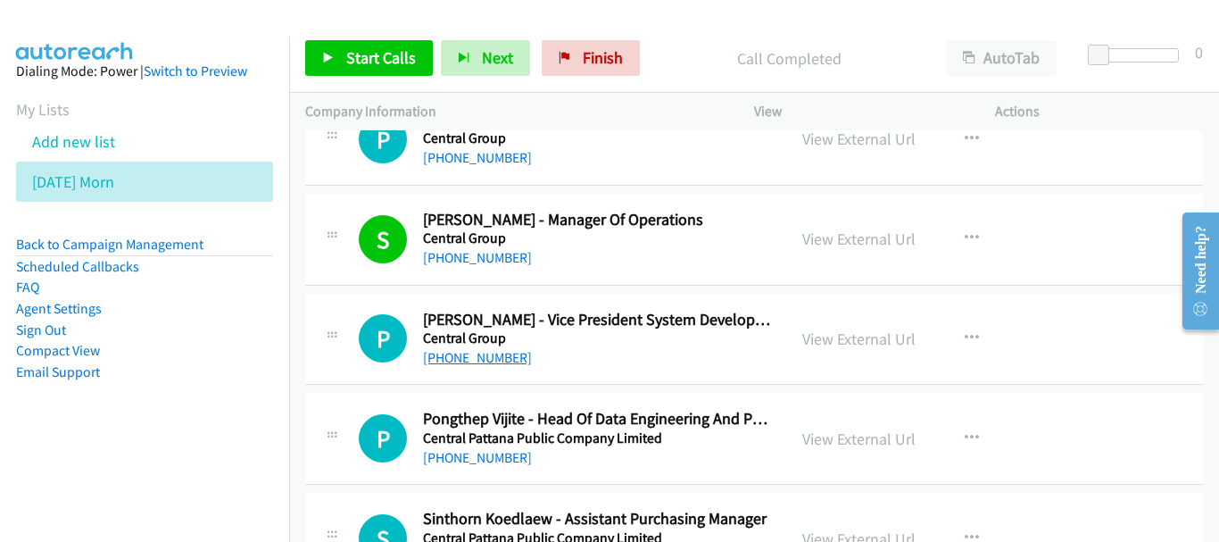
click at [494, 355] on link "[PHONE_NUMBER]" at bounding box center [477, 357] width 109 height 17
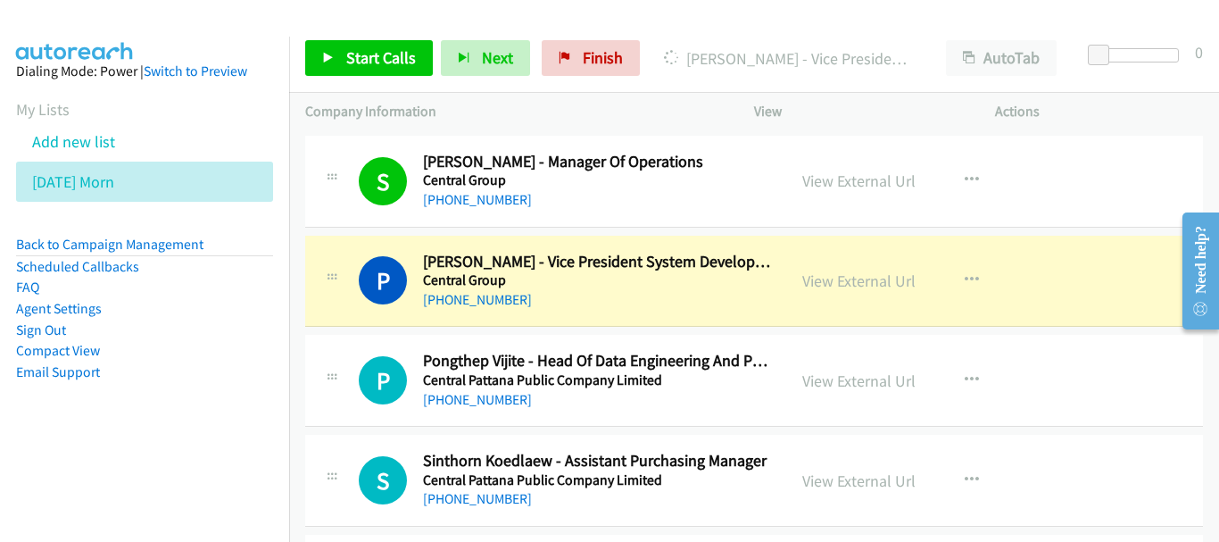
scroll to position [3123, 0]
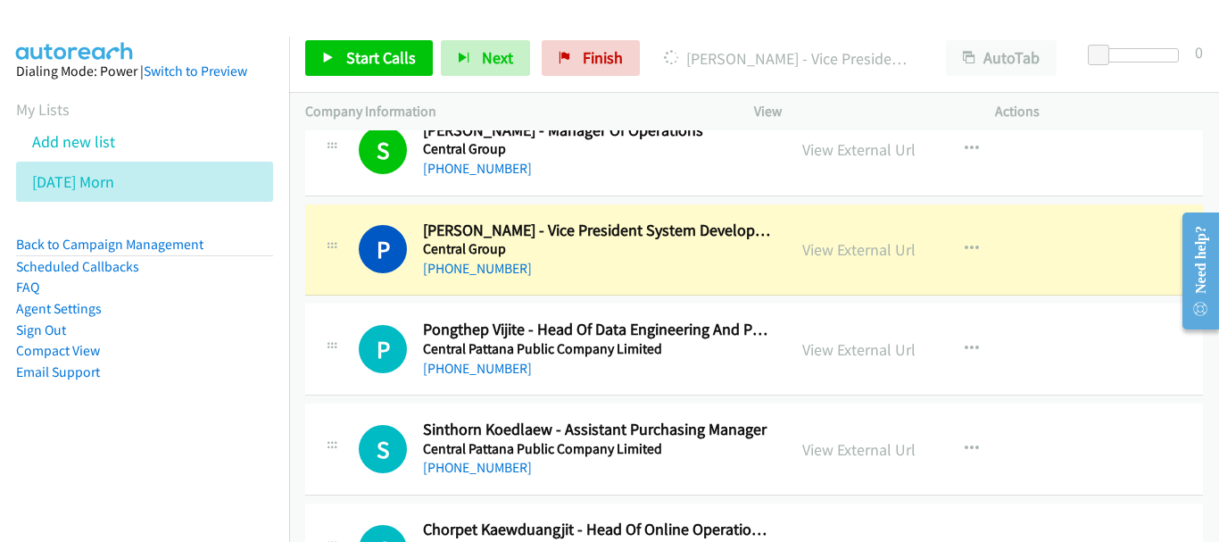
click at [765, 21] on div at bounding box center [601, 34] width 1203 height 69
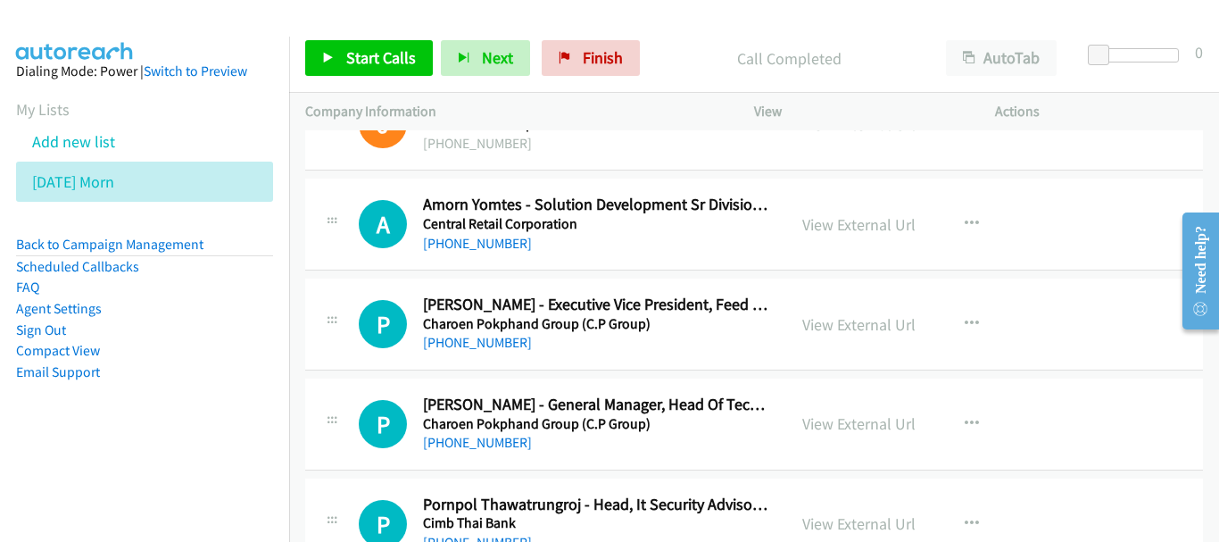
scroll to position [3748, 0]
click at [843, 416] on link "View External Url" at bounding box center [858, 422] width 113 height 21
click at [480, 446] on link "[PHONE_NUMBER]" at bounding box center [477, 441] width 109 height 17
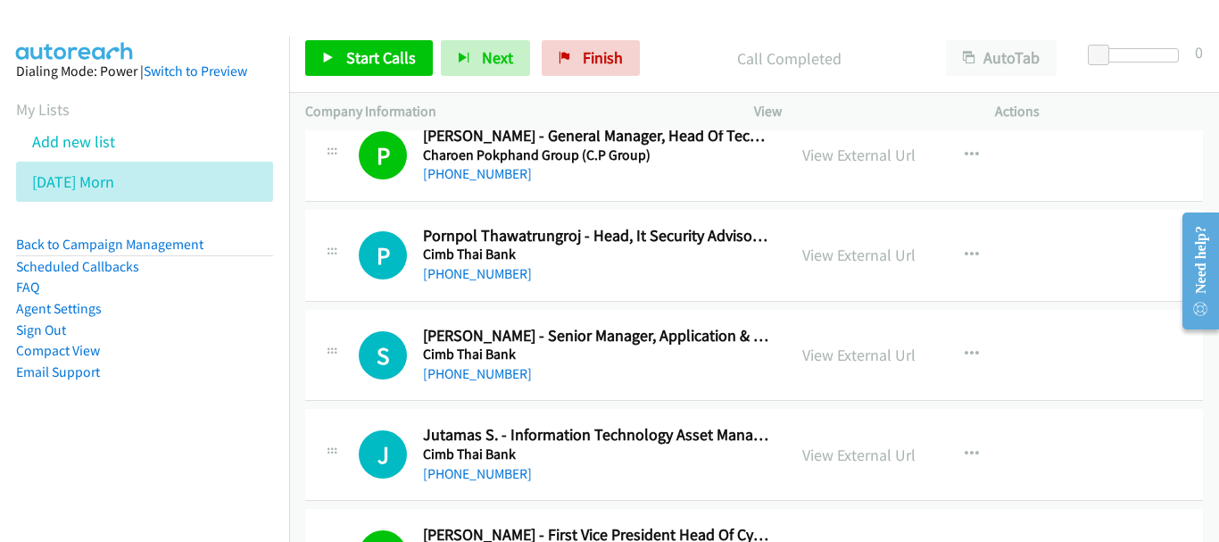
scroll to position [4105, 0]
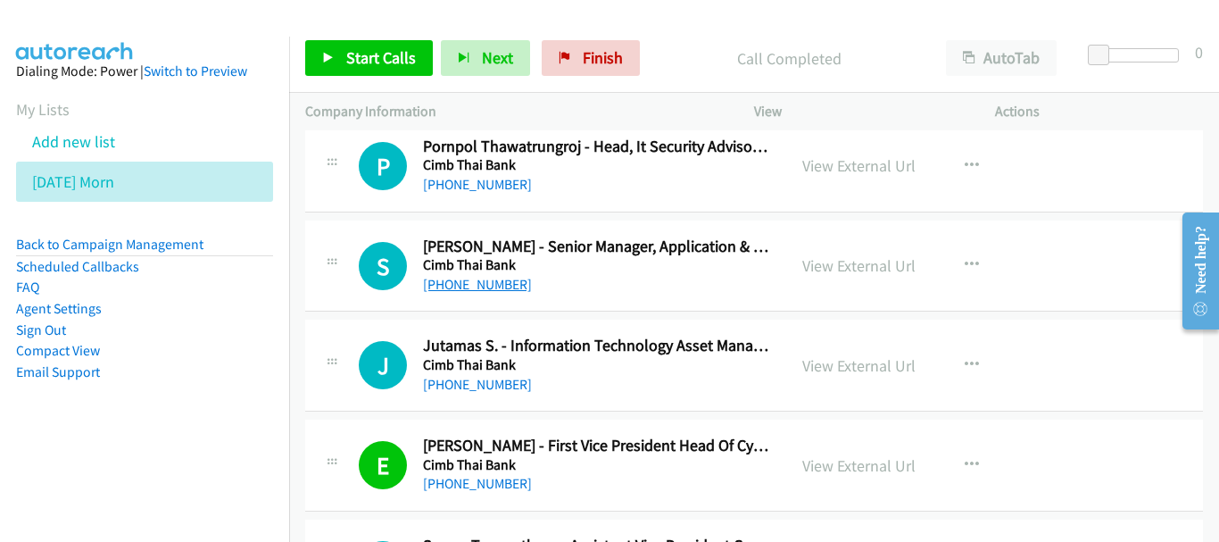
click at [476, 288] on link "[PHONE_NUMBER]" at bounding box center [477, 284] width 109 height 17
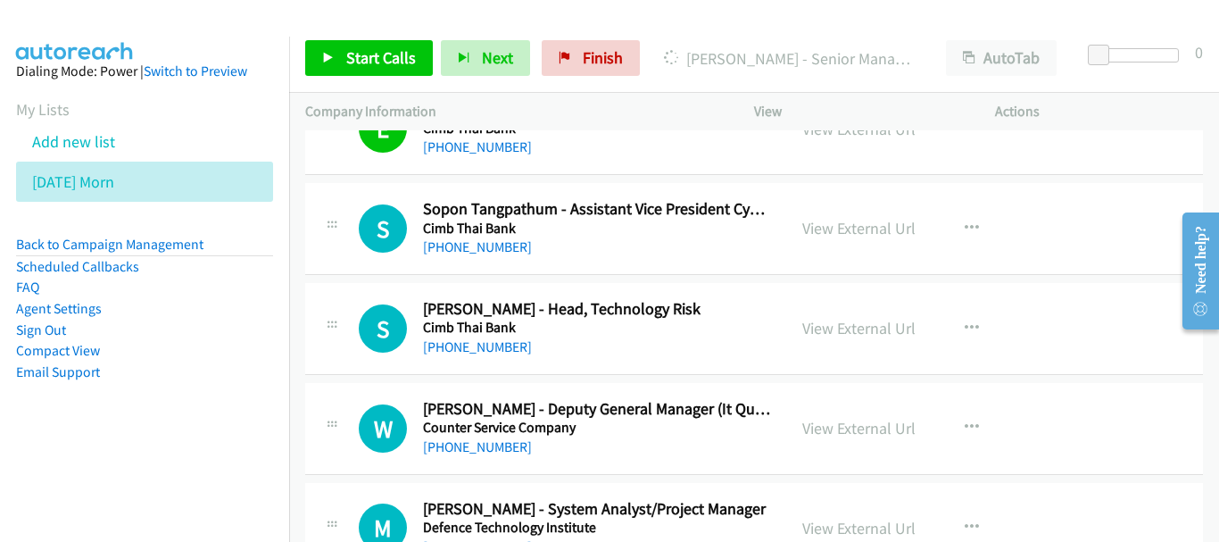
scroll to position [4462, 0]
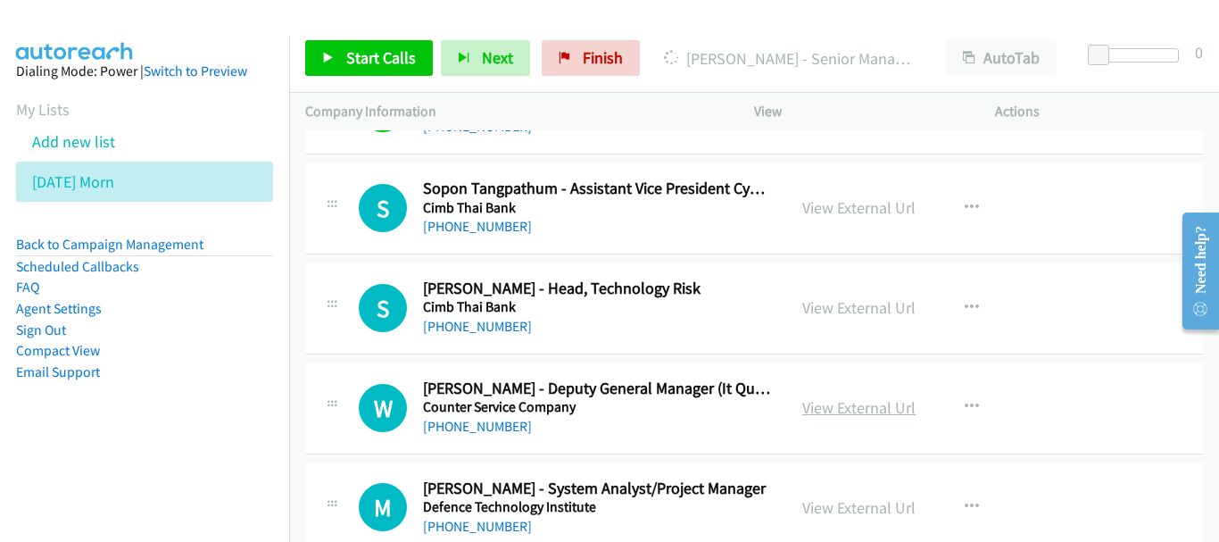
click at [858, 409] on link "View External Url" at bounding box center [858, 407] width 113 height 21
click at [438, 433] on link "[PHONE_NUMBER]" at bounding box center [477, 426] width 109 height 17
click at [480, 414] on h5 "Counter Service Company" at bounding box center [596, 407] width 347 height 18
click at [476, 429] on link "[PHONE_NUMBER]" at bounding box center [477, 426] width 109 height 17
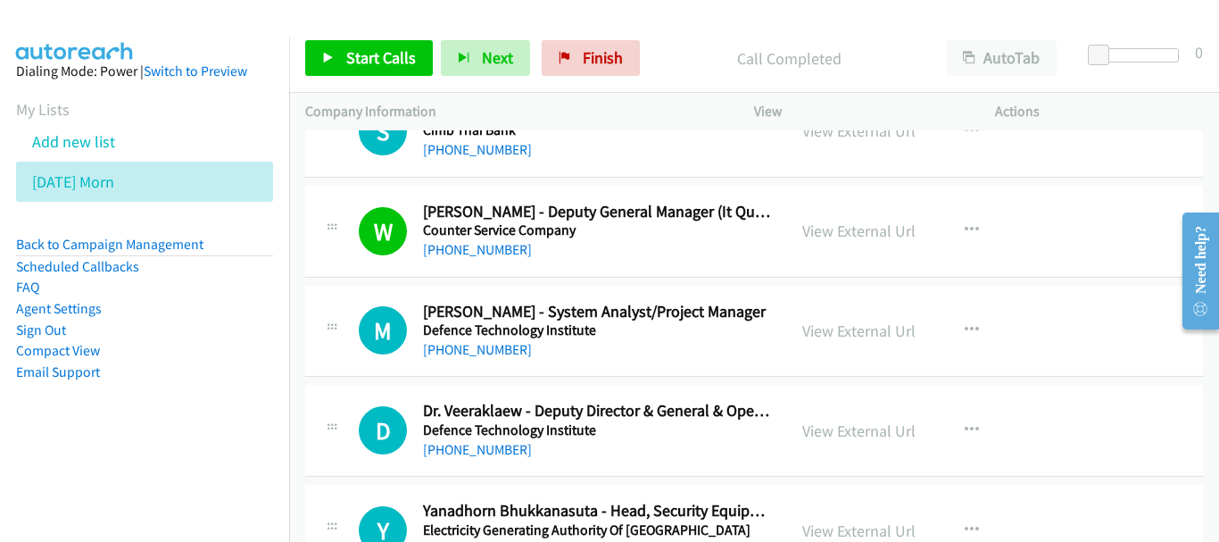
scroll to position [4640, 0]
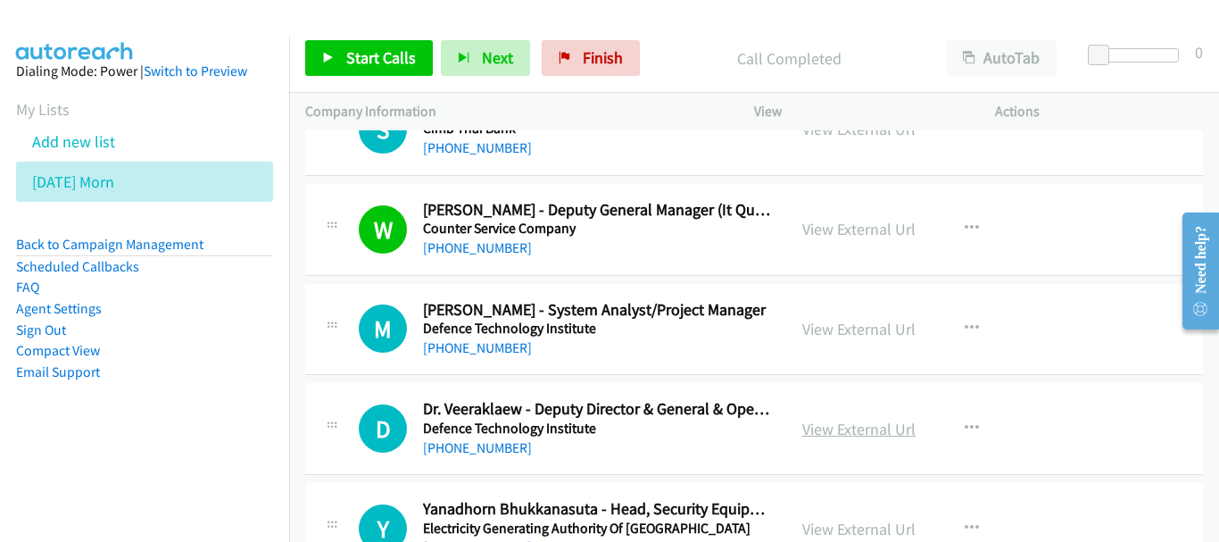
click at [849, 427] on link "View External Url" at bounding box center [858, 428] width 113 height 21
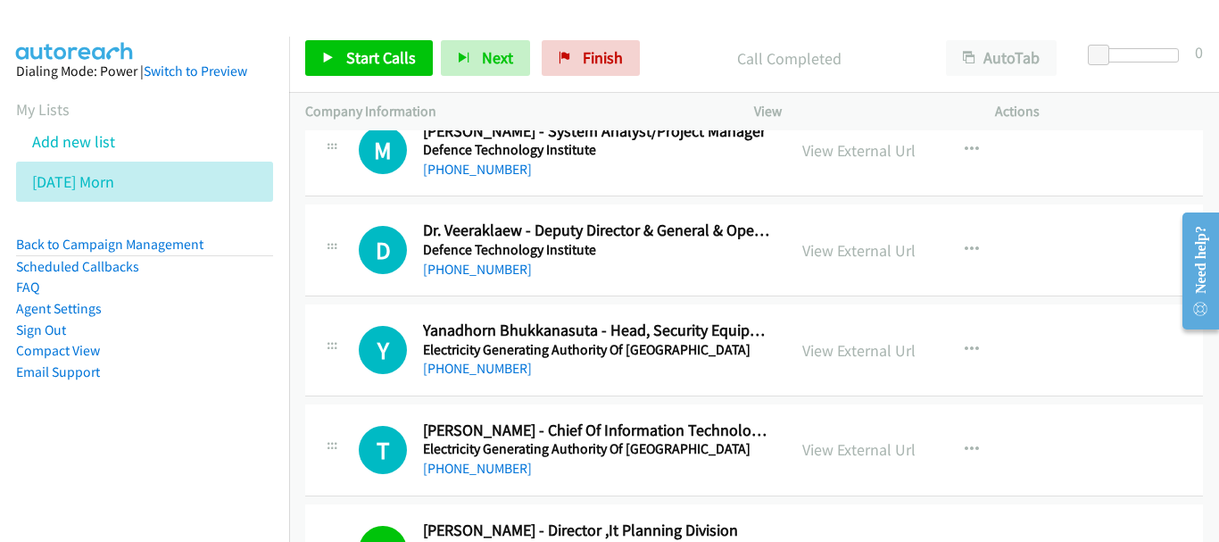
scroll to position [4729, 0]
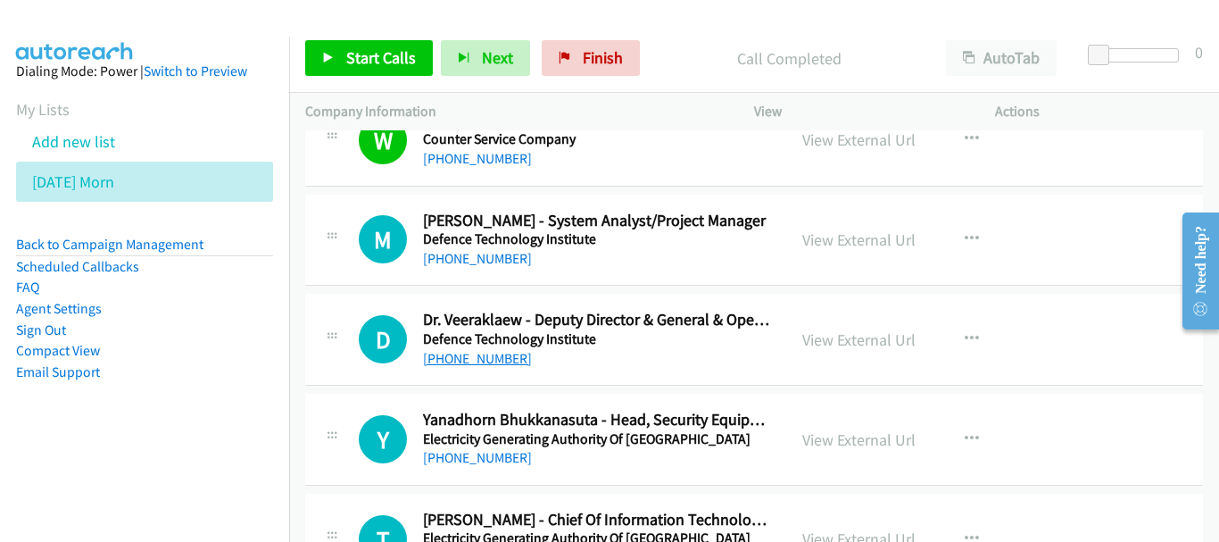
click at [501, 355] on link "[PHONE_NUMBER]" at bounding box center [477, 358] width 109 height 17
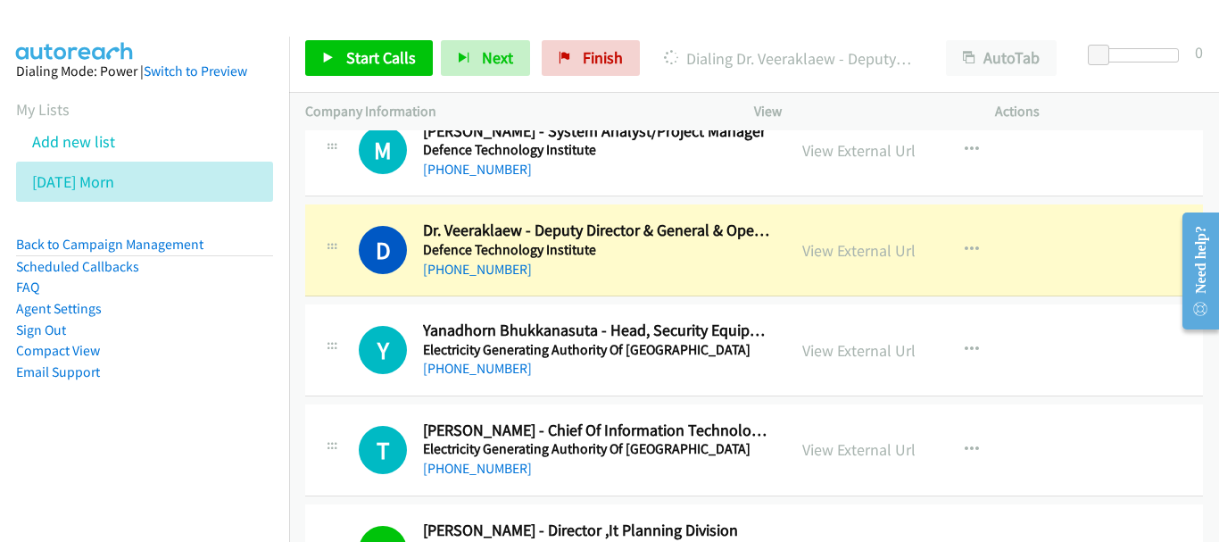
scroll to position [4908, 0]
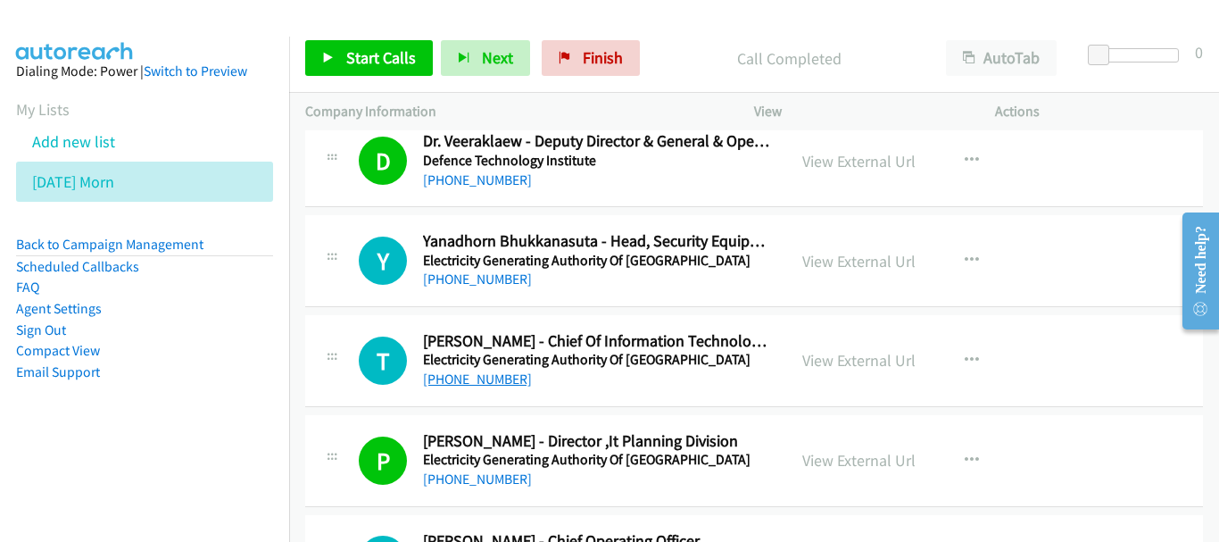
click at [473, 377] on link "[PHONE_NUMBER]" at bounding box center [477, 378] width 109 height 17
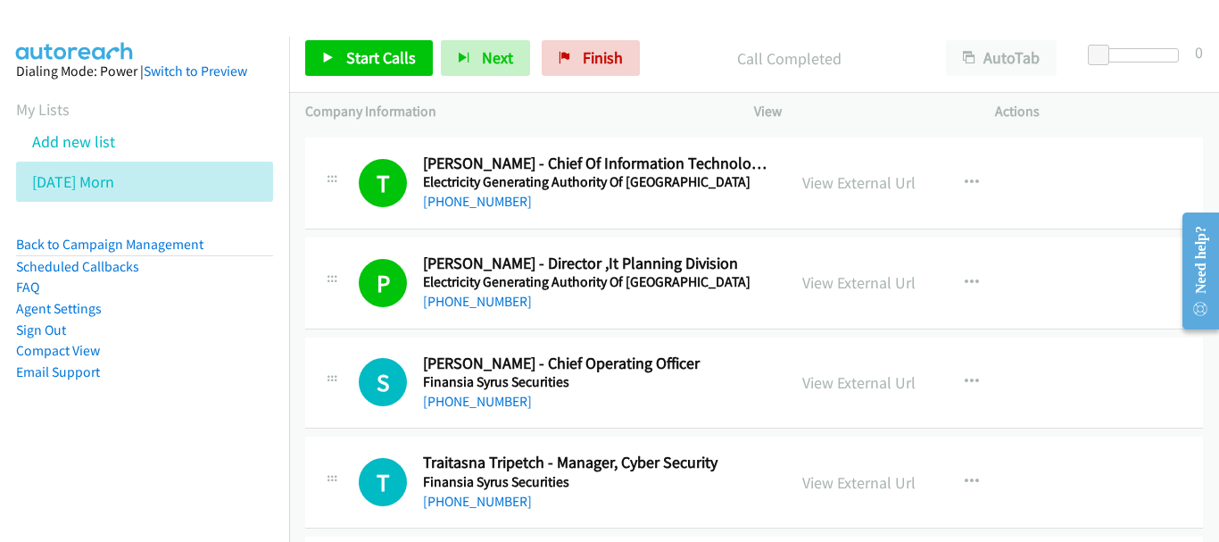
scroll to position [5086, 0]
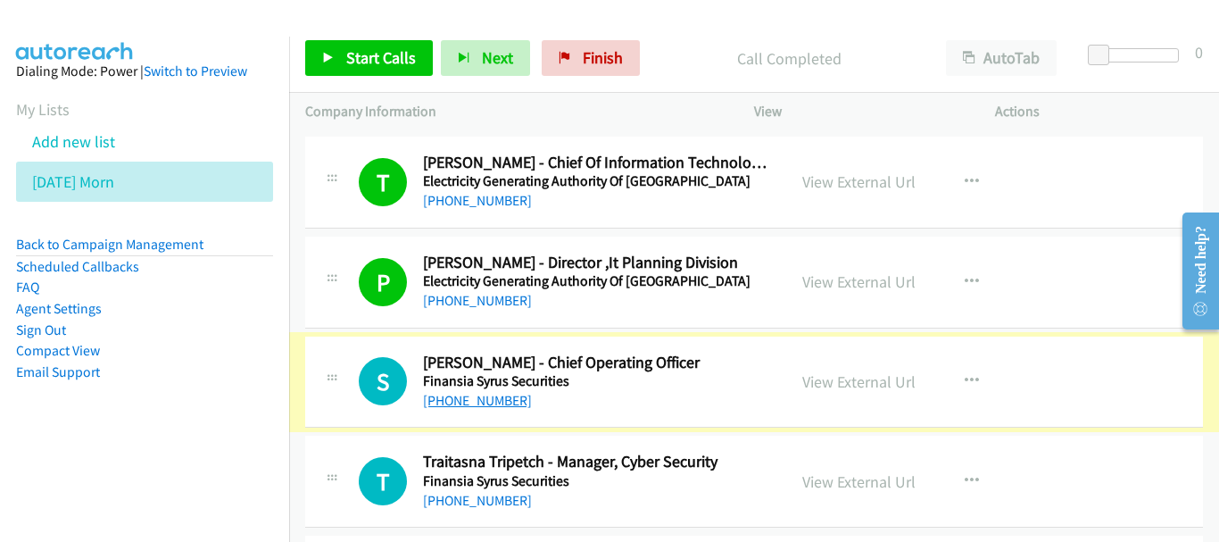
click at [485, 399] on link "[PHONE_NUMBER]" at bounding box center [477, 400] width 109 height 17
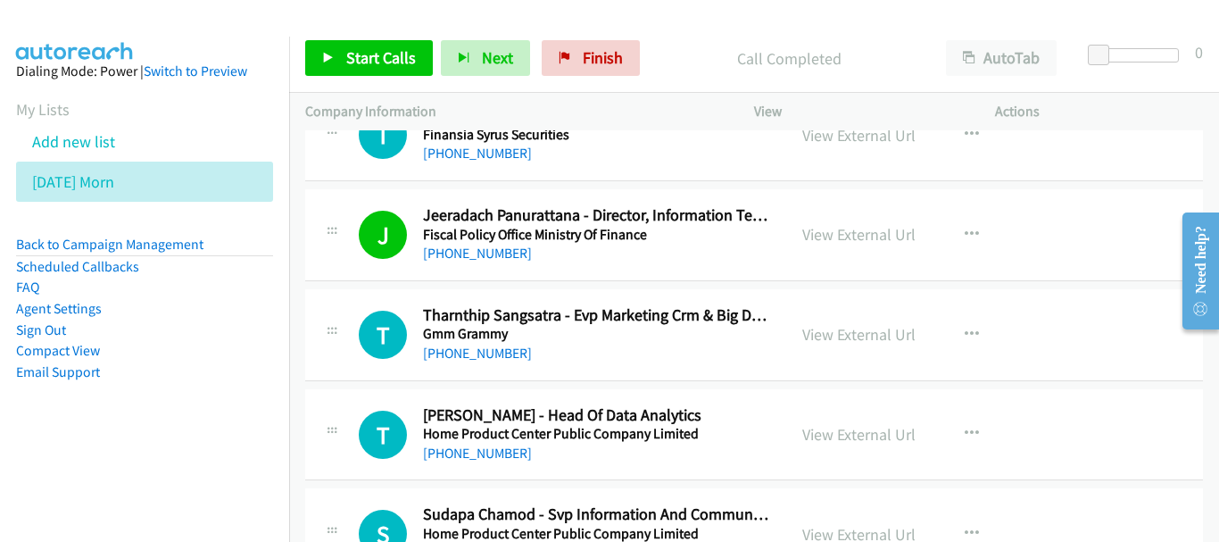
scroll to position [5622, 0]
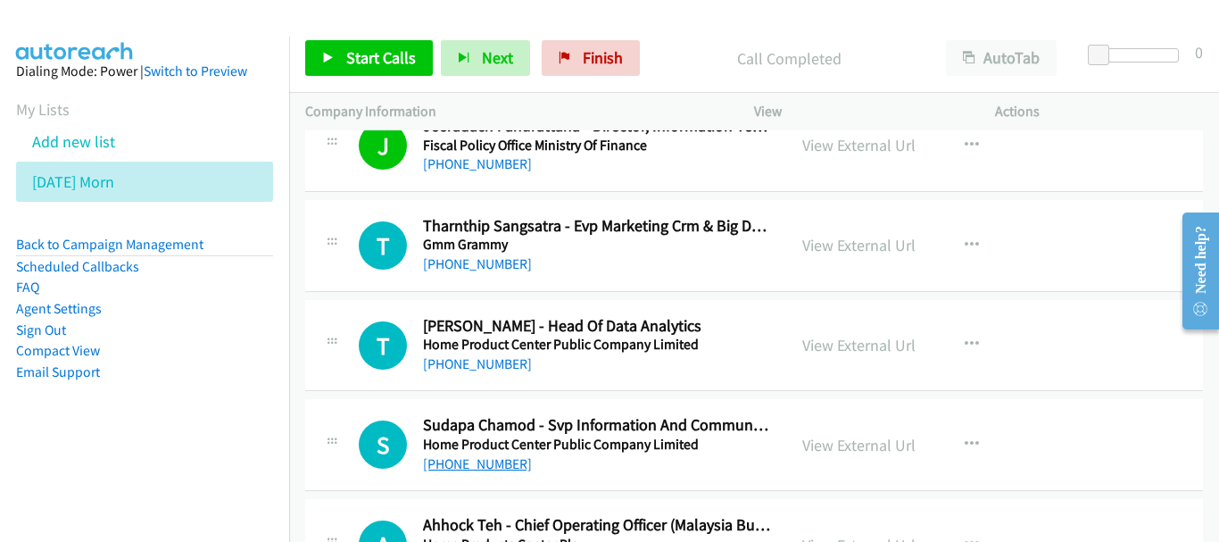
click at [485, 467] on link "[PHONE_NUMBER]" at bounding box center [477, 463] width 109 height 17
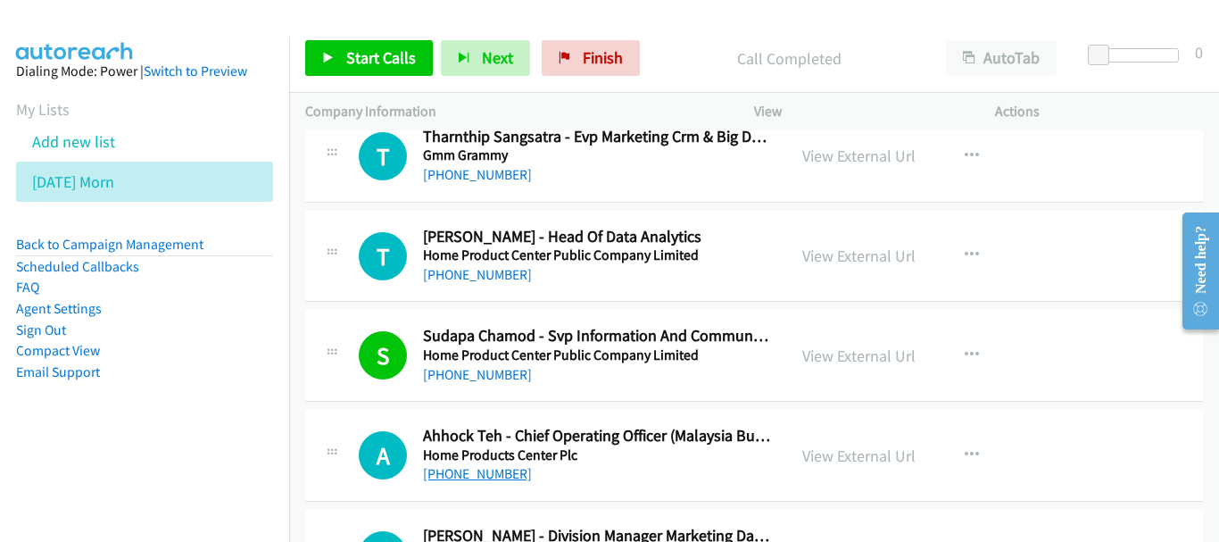
click at [464, 476] on link "[PHONE_NUMBER]" at bounding box center [477, 473] width 109 height 17
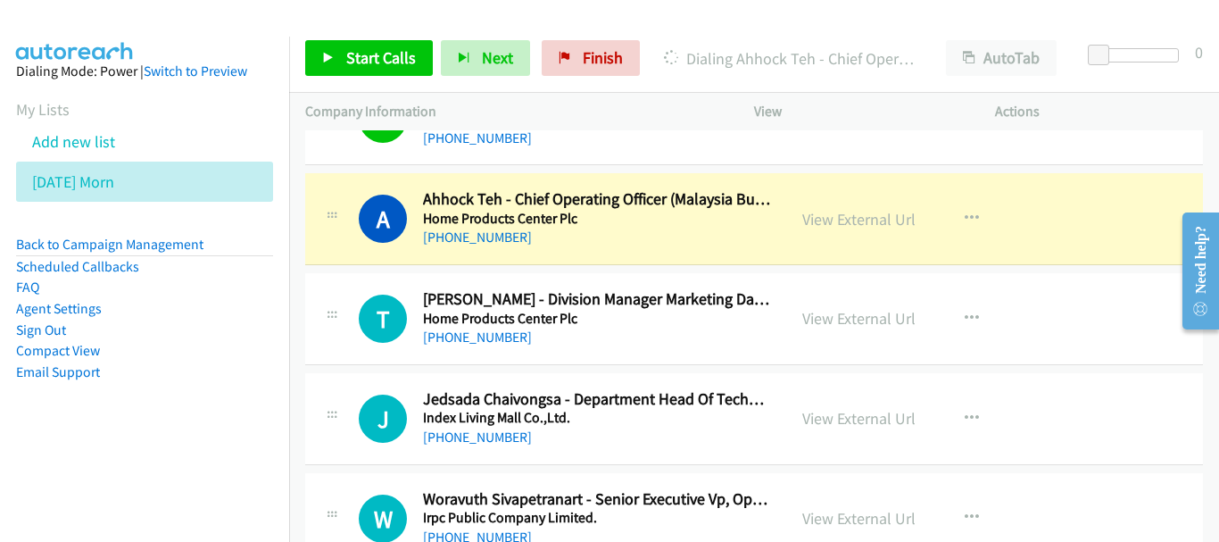
scroll to position [5979, 0]
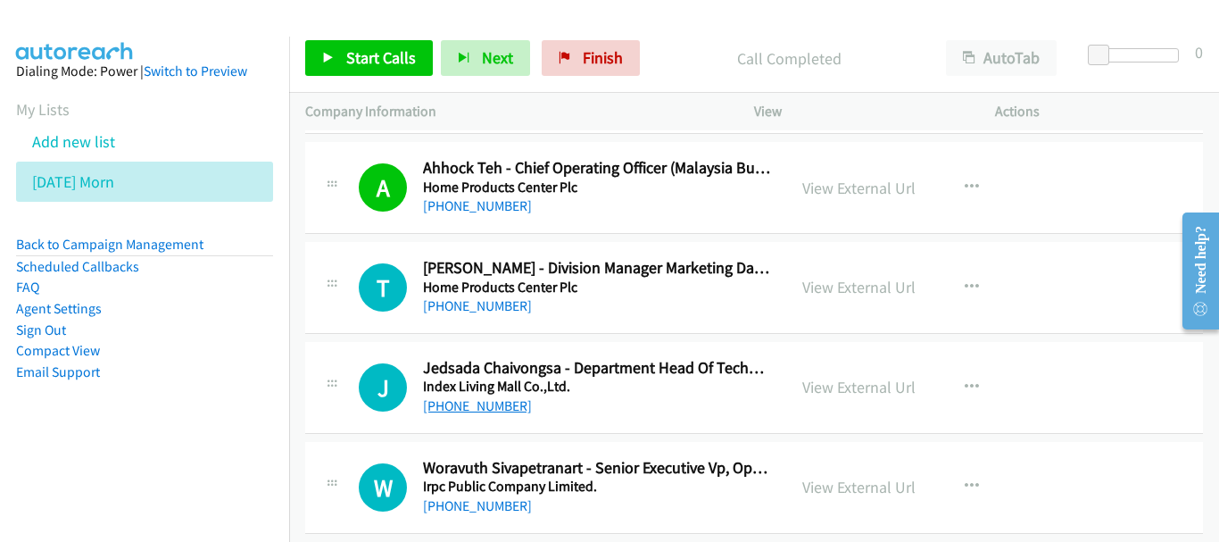
click at [500, 401] on link "[PHONE_NUMBER]" at bounding box center [477, 405] width 109 height 17
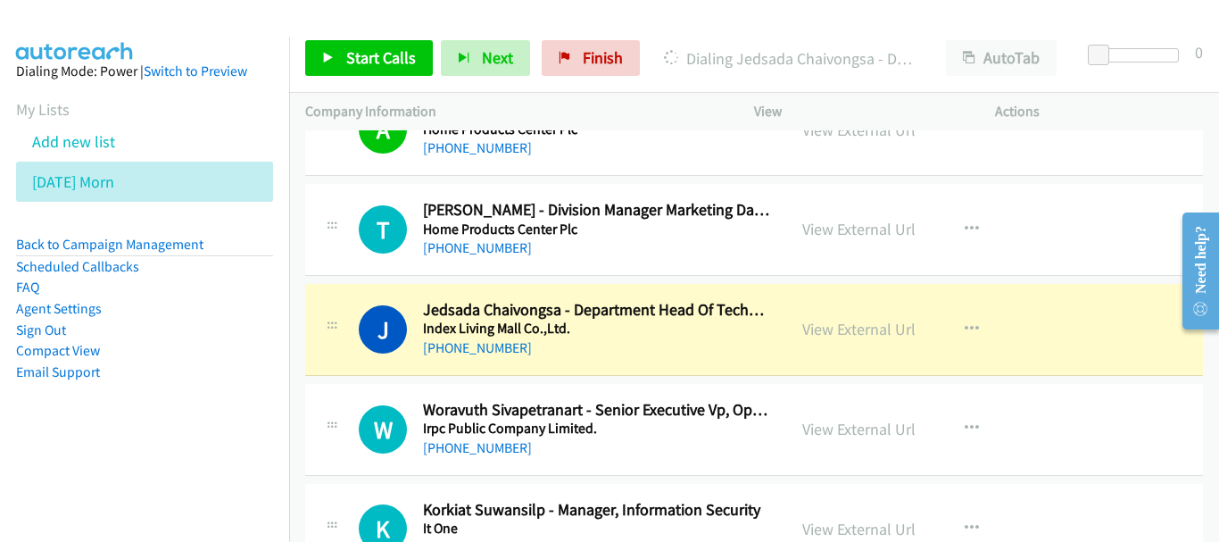
scroll to position [6068, 0]
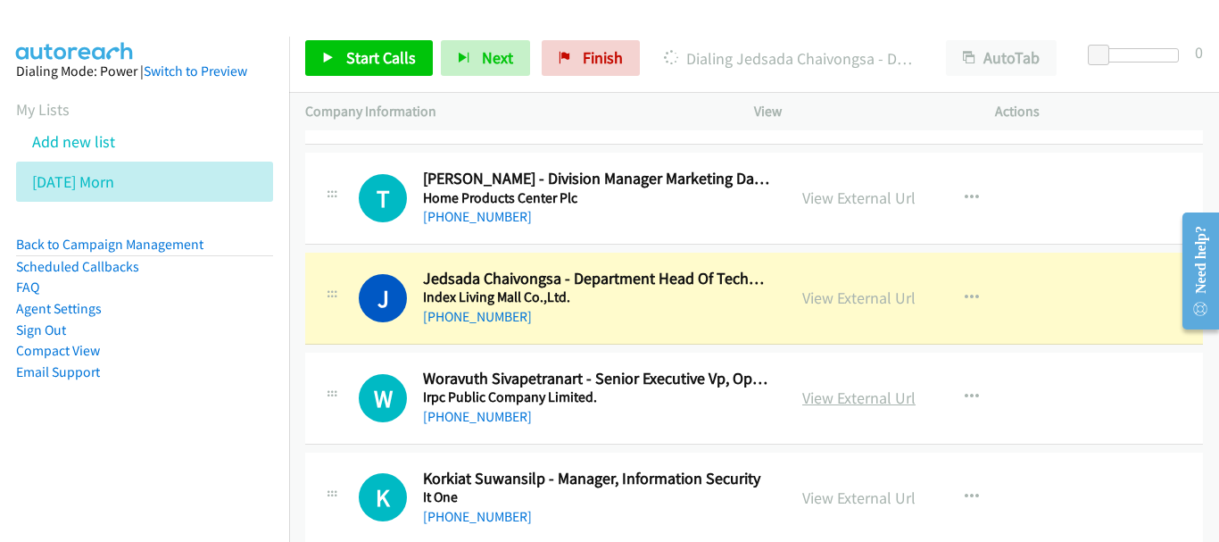
click at [830, 395] on link "View External Url" at bounding box center [858, 397] width 113 height 21
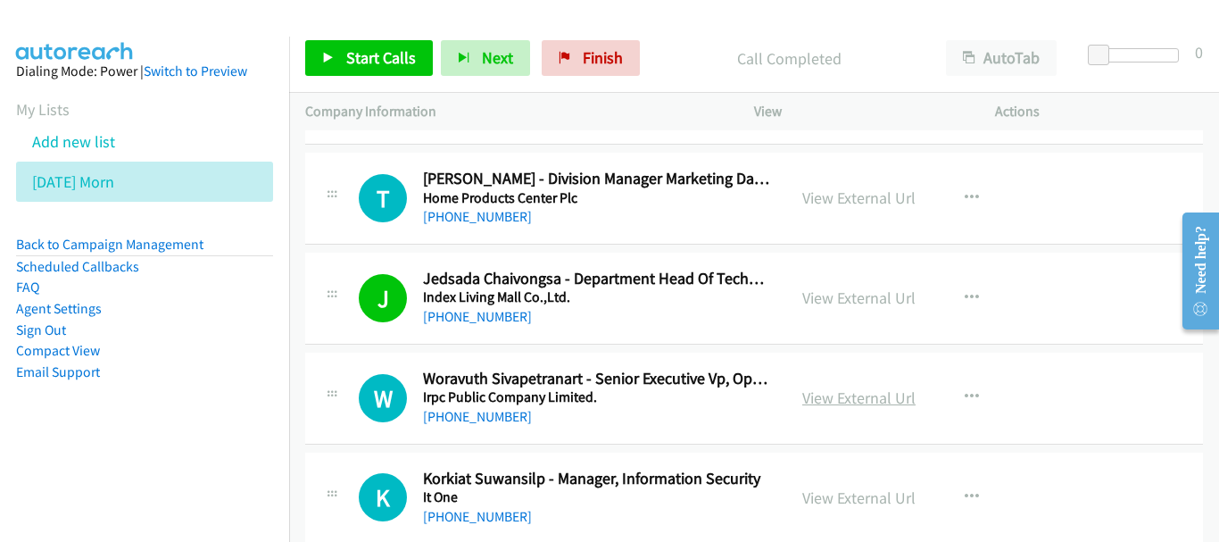
click at [833, 398] on link "View External Url" at bounding box center [858, 397] width 113 height 21
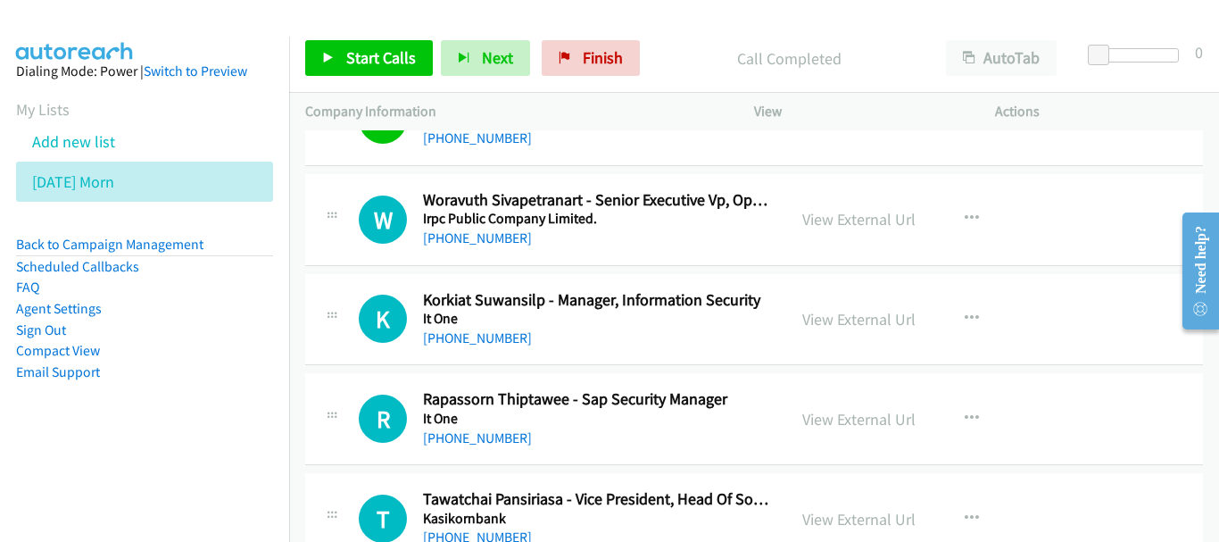
scroll to position [6335, 0]
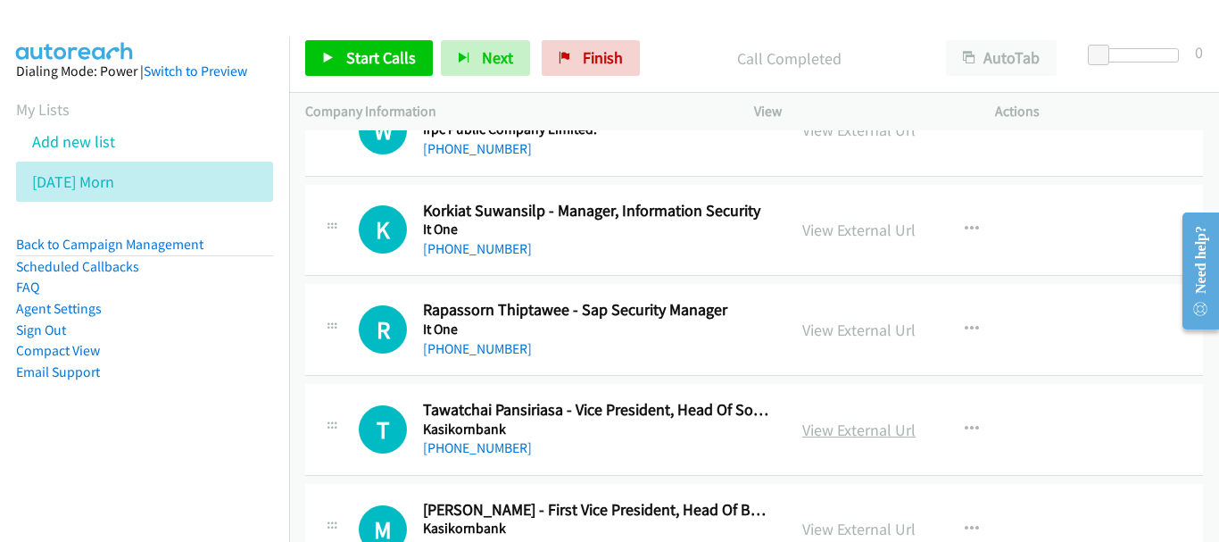
click at [837, 435] on link "View External Url" at bounding box center [858, 429] width 113 height 21
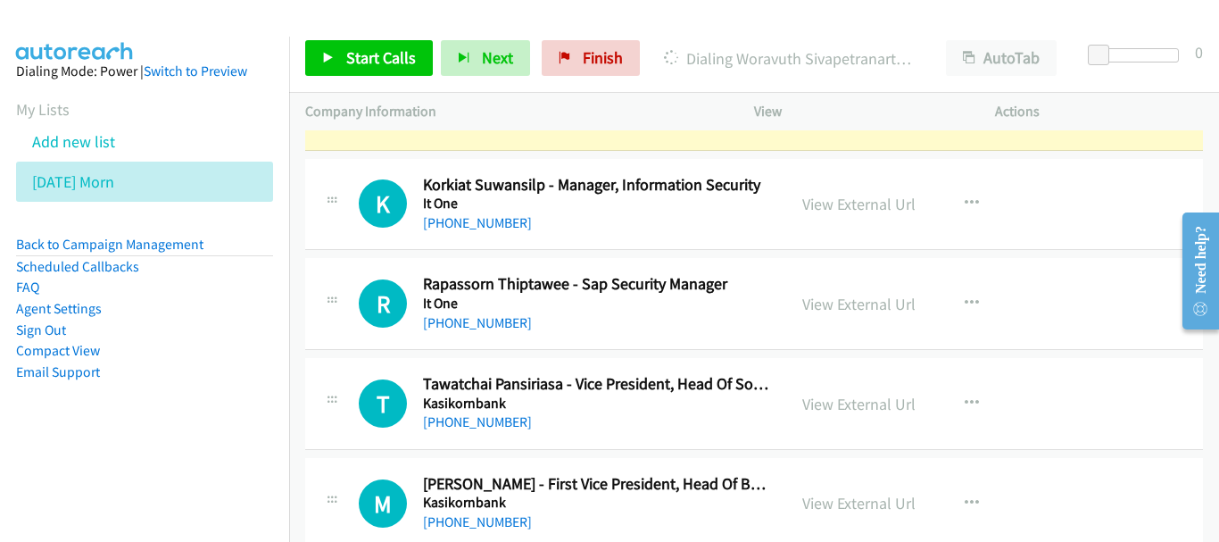
scroll to position [6425, 0]
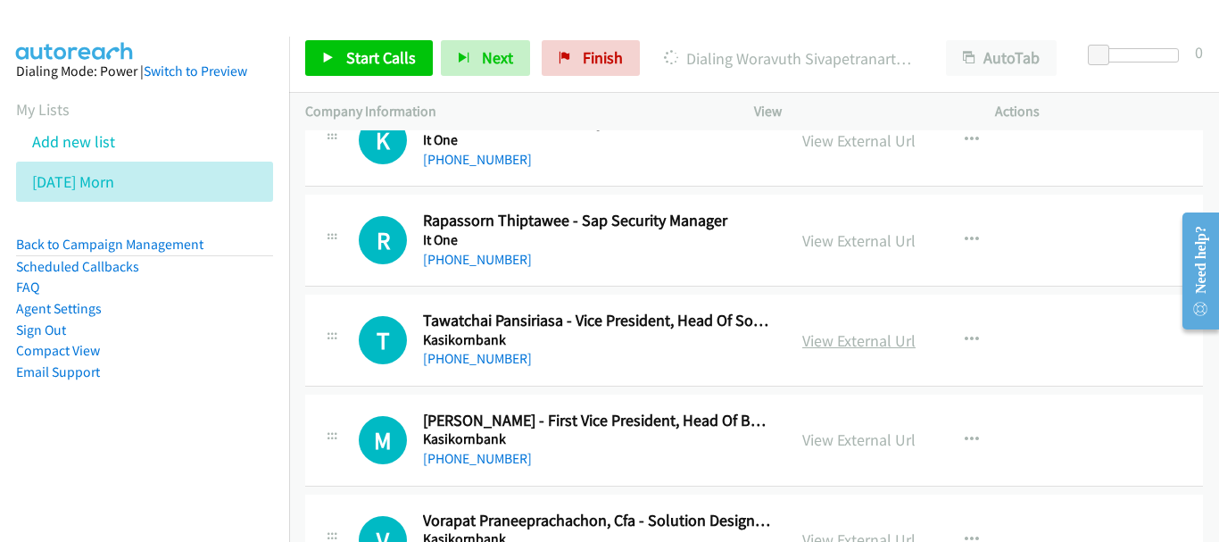
click at [904, 332] on link "View External Url" at bounding box center [858, 340] width 113 height 21
click at [854, 438] on link "View External Url" at bounding box center [858, 439] width 113 height 21
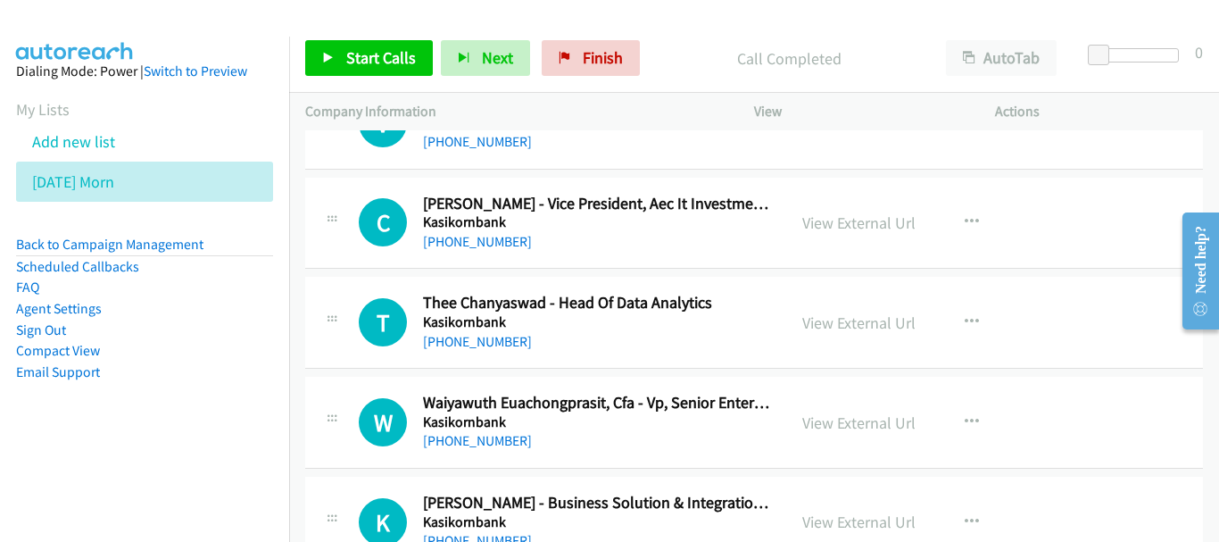
scroll to position [6871, 0]
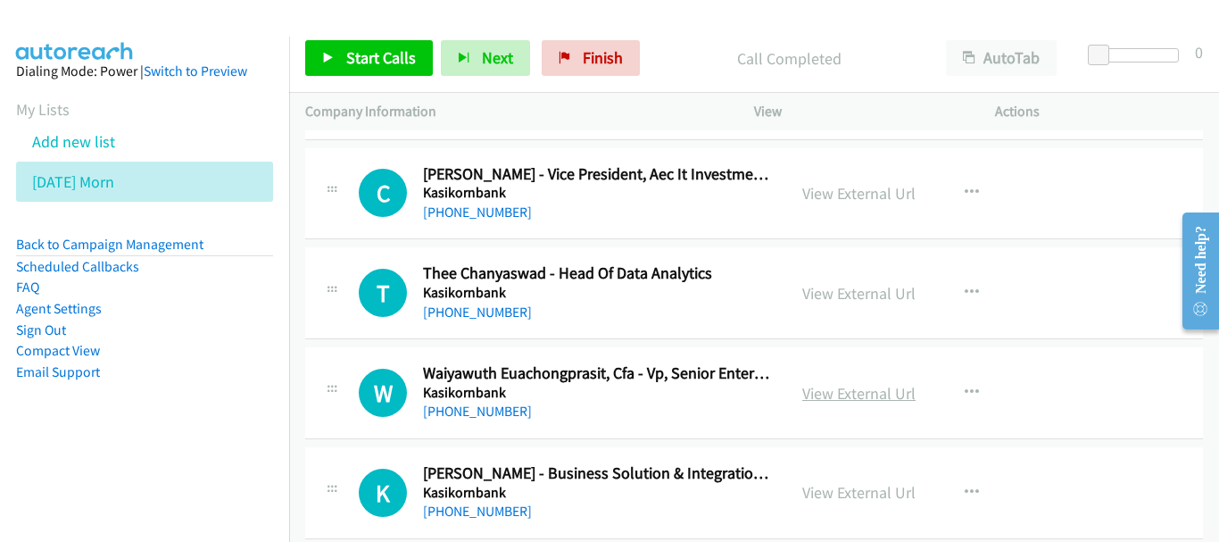
click at [842, 395] on link "View External Url" at bounding box center [858, 393] width 113 height 21
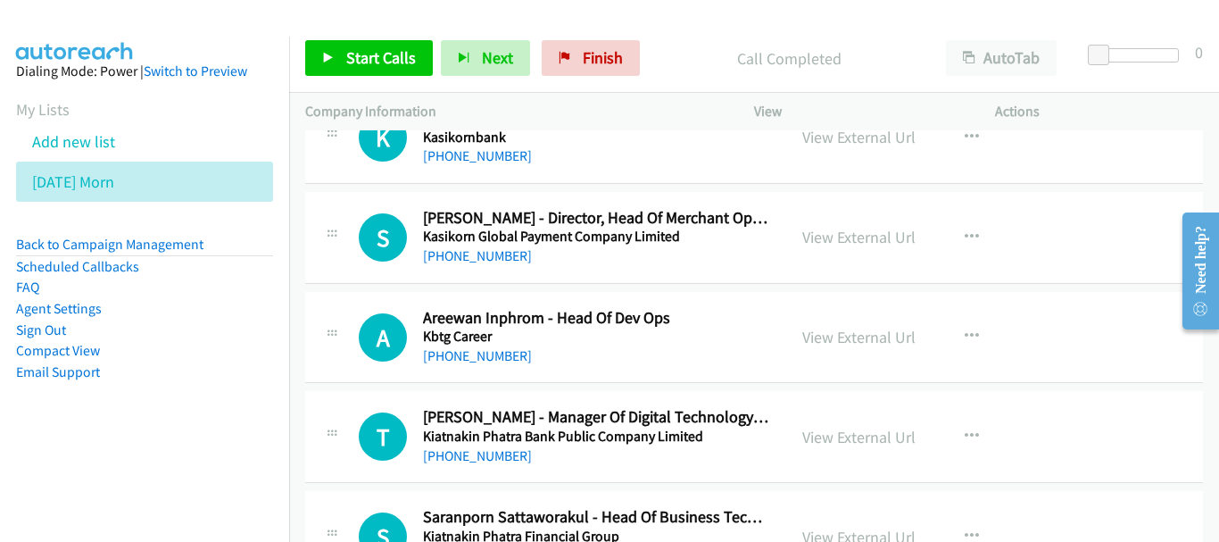
scroll to position [7228, 0]
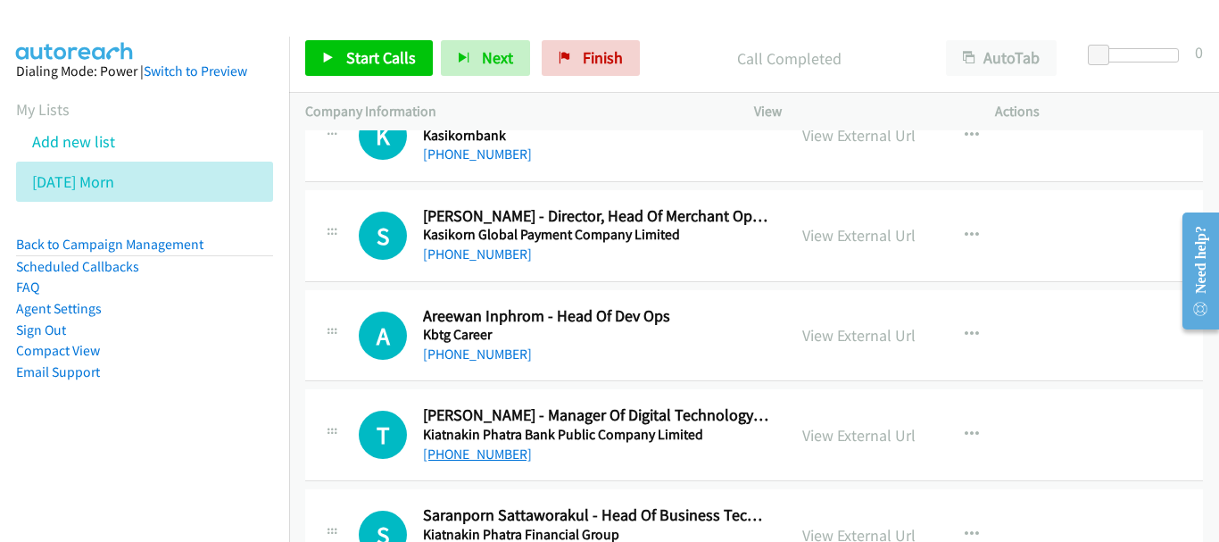
click at [497, 453] on link "[PHONE_NUMBER]" at bounding box center [477, 453] width 109 height 17
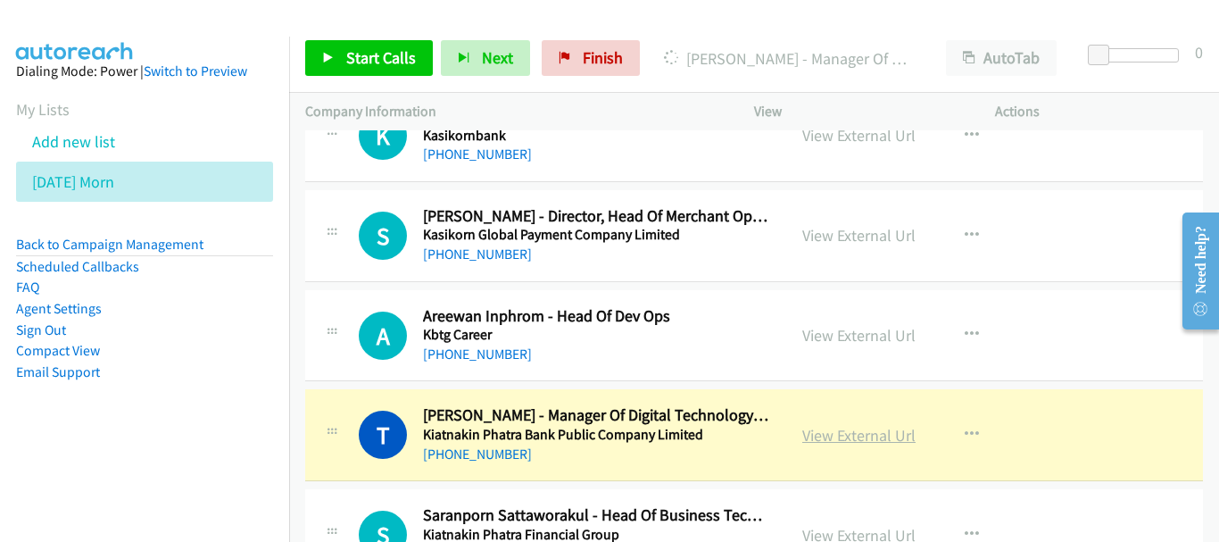
click at [892, 430] on link "View External Url" at bounding box center [858, 435] width 113 height 21
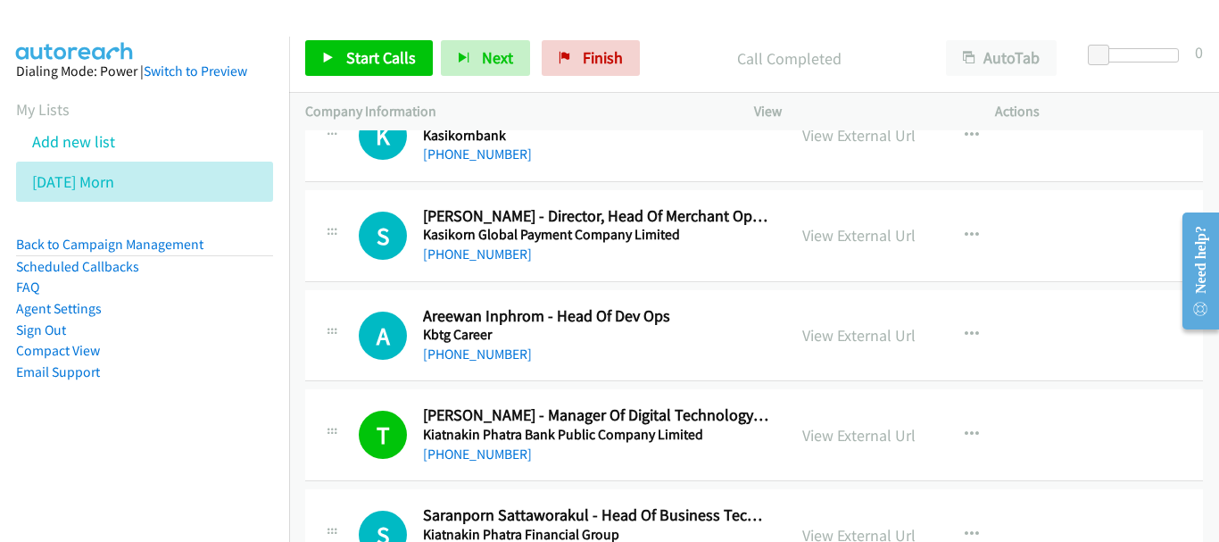
scroll to position [7317, 0]
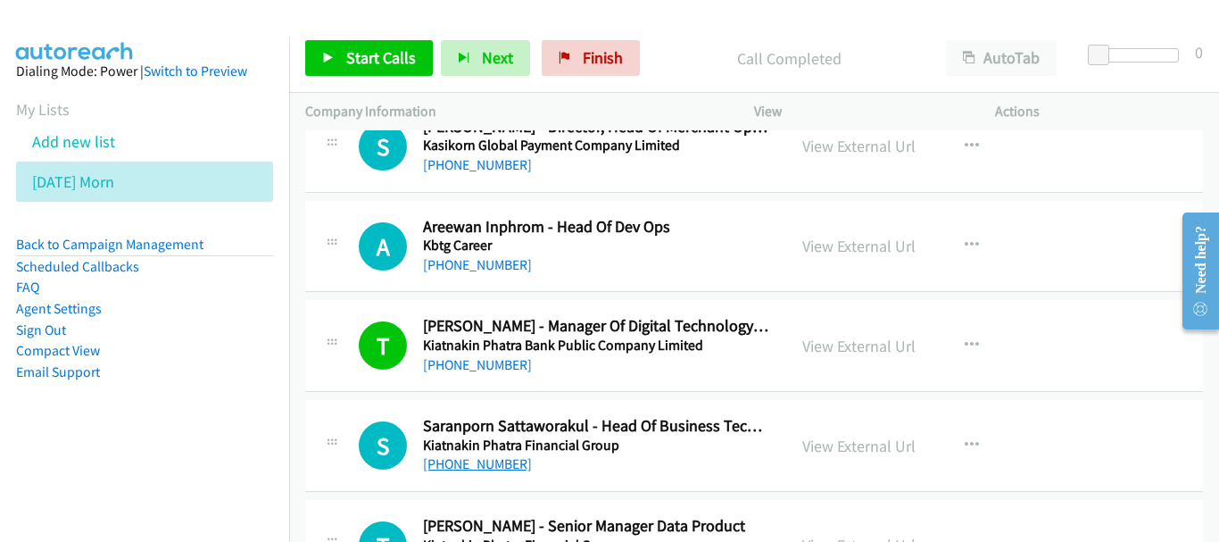
click at [476, 469] on link "[PHONE_NUMBER]" at bounding box center [477, 463] width 109 height 17
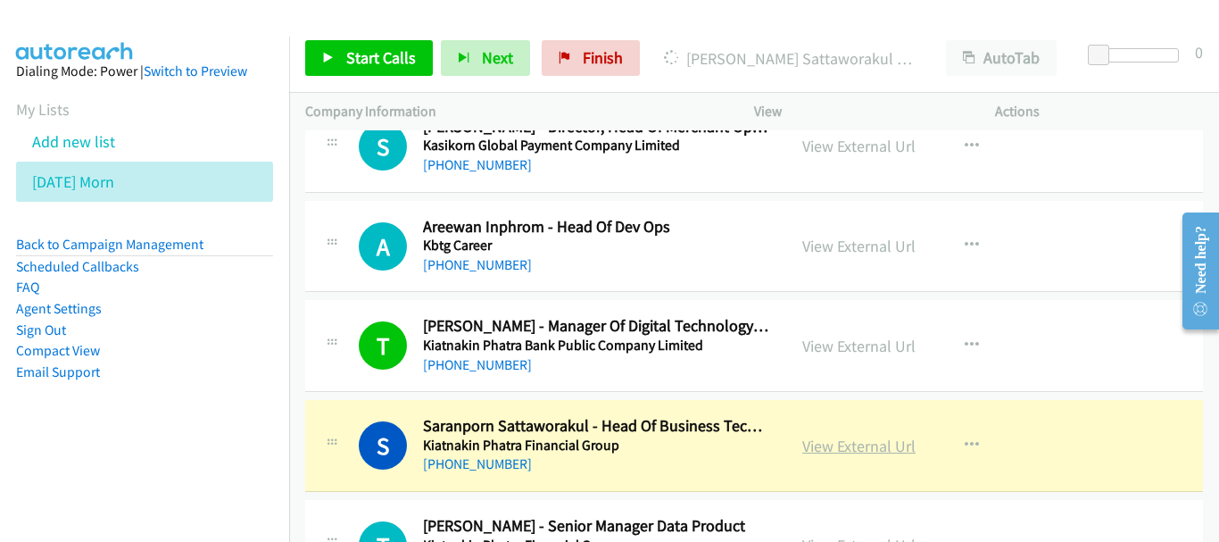
click at [850, 444] on link "View External Url" at bounding box center [858, 445] width 113 height 21
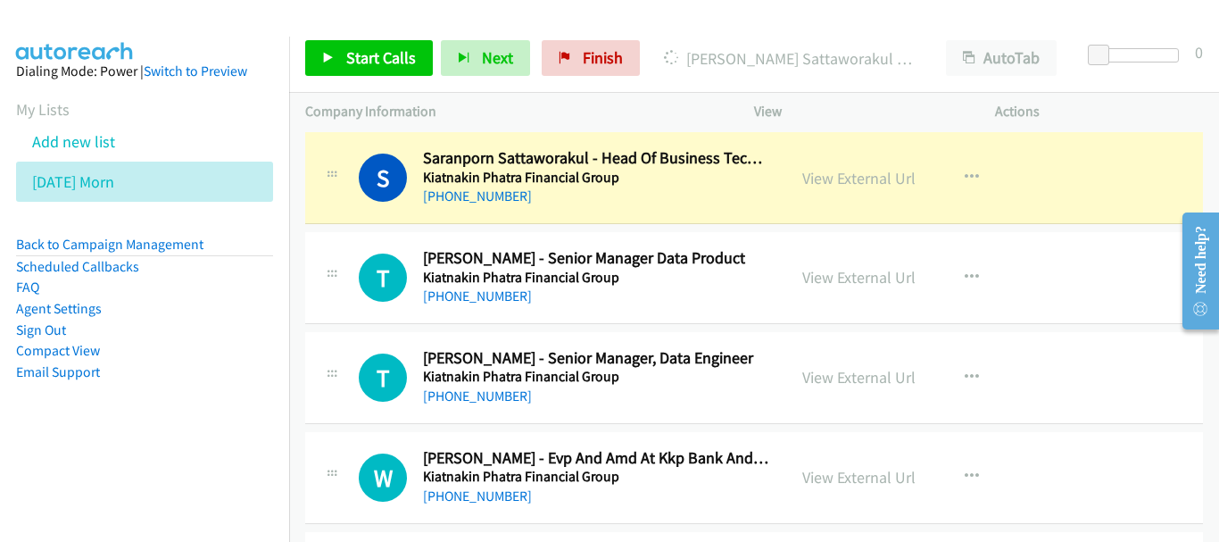
scroll to position [7495, 0]
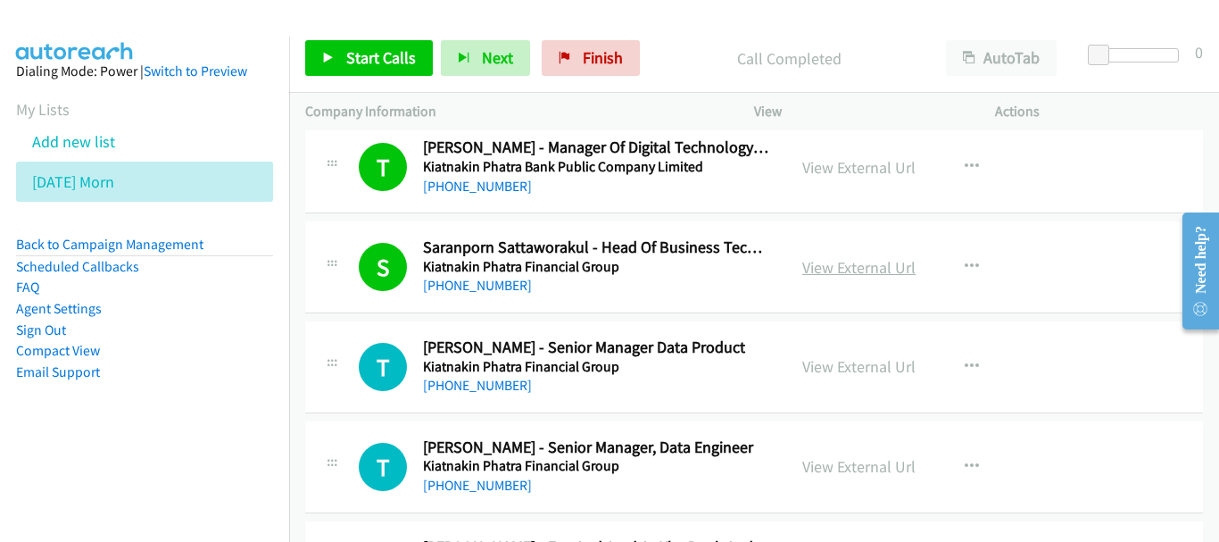
click at [866, 268] on link "View External Url" at bounding box center [858, 267] width 113 height 21
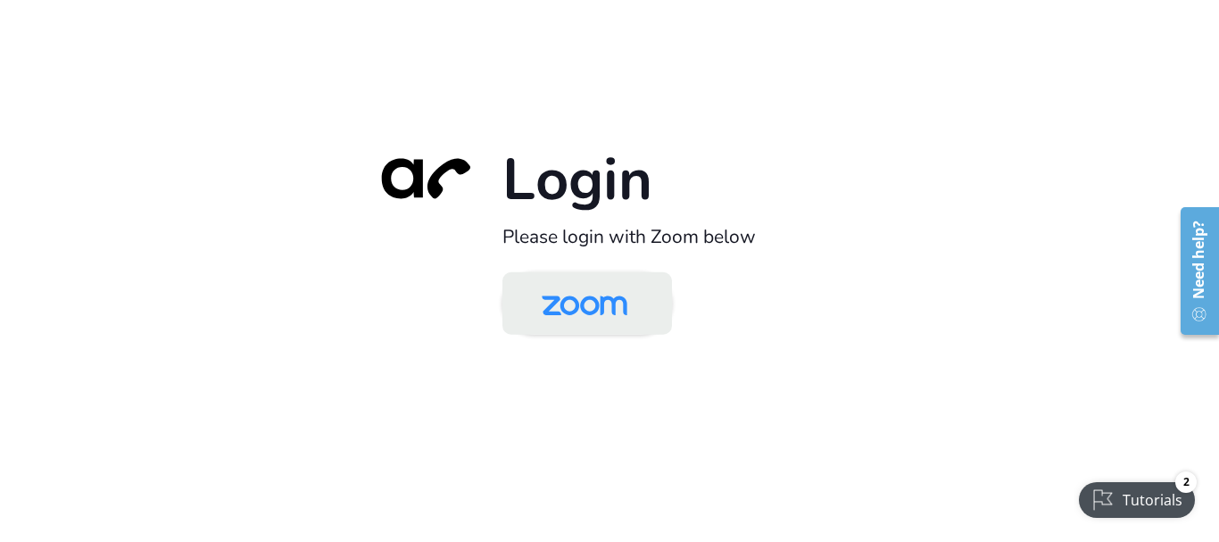
click at [555, 314] on img at bounding box center [584, 305] width 123 height 58
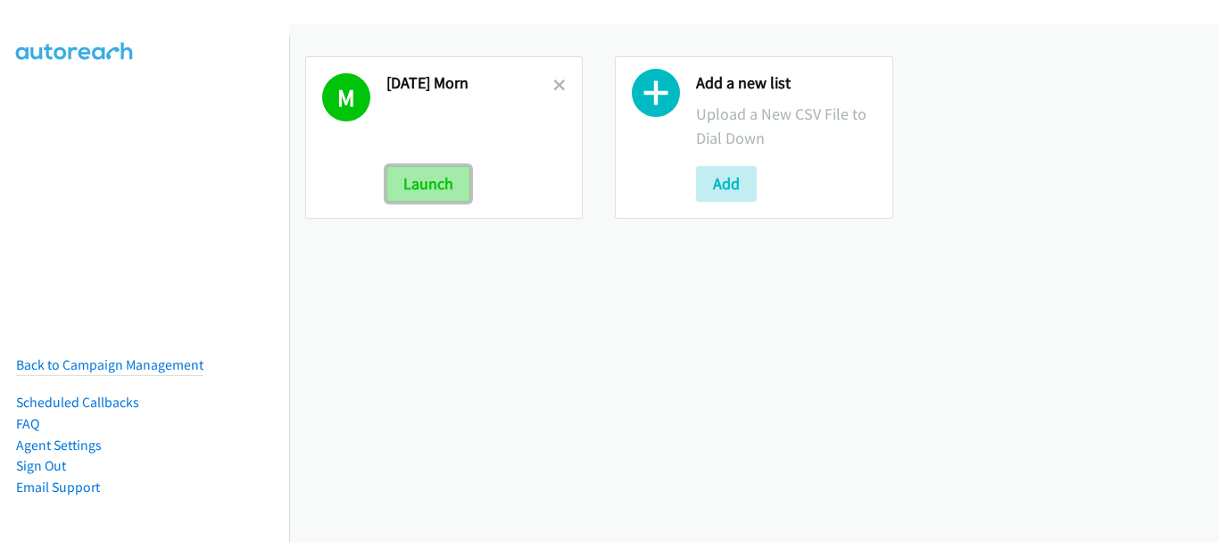
click at [458, 183] on button "Launch" at bounding box center [428, 184] width 84 height 36
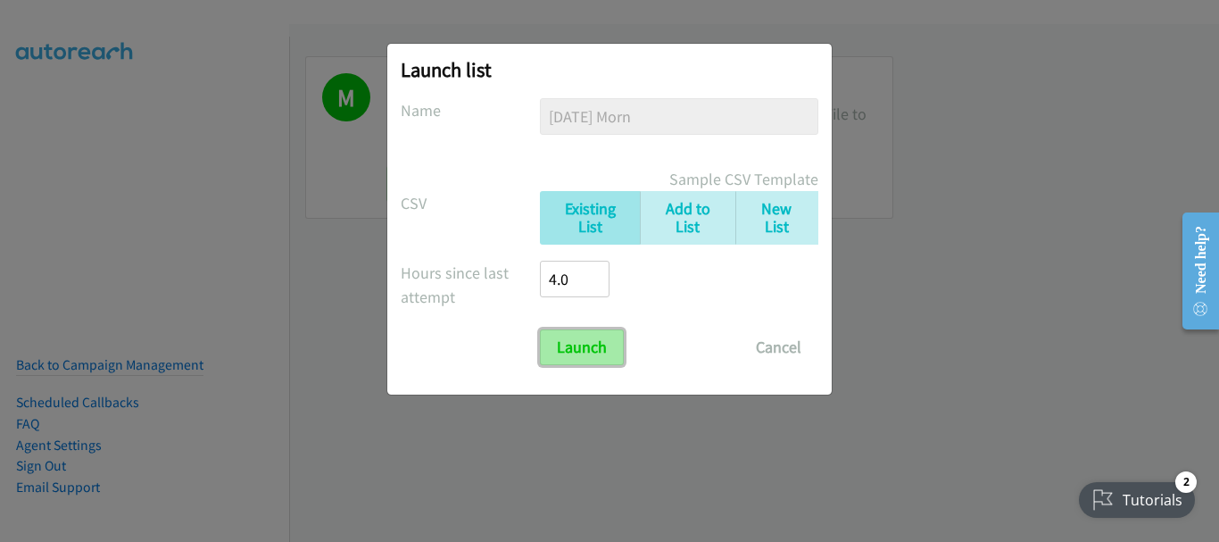
click at [572, 336] on input "Launch" at bounding box center [582, 347] width 84 height 36
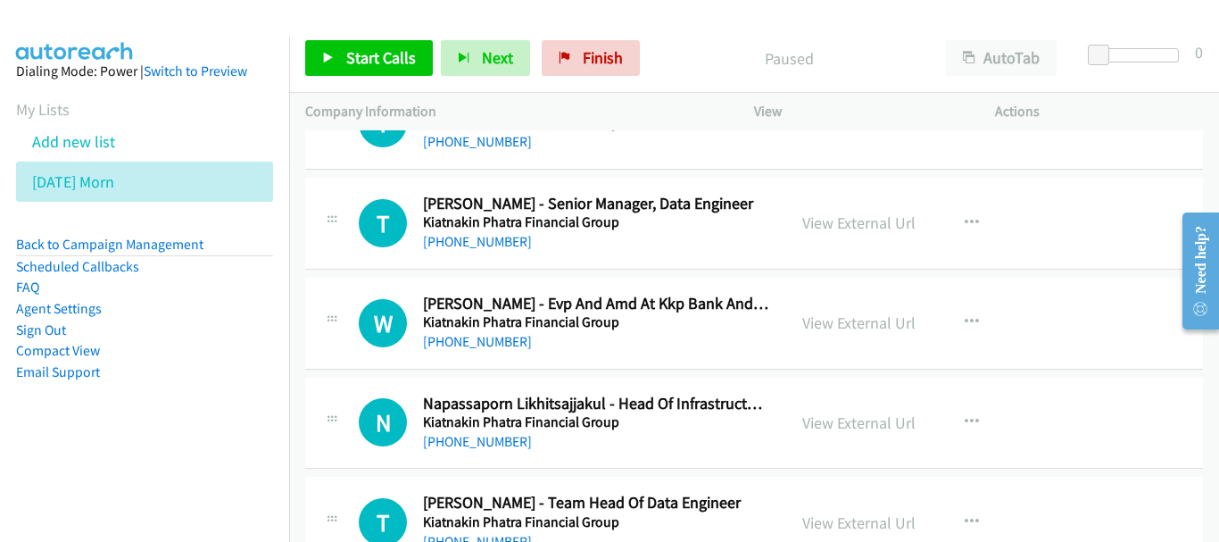
scroll to position [7771, 0]
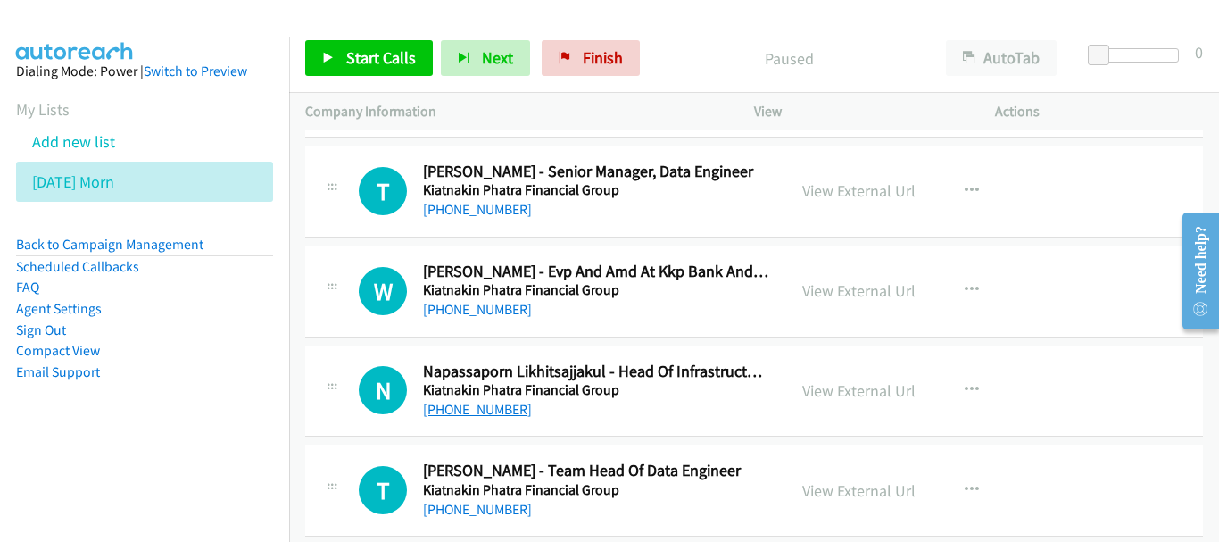
click at [496, 404] on link "[PHONE_NUMBER]" at bounding box center [477, 409] width 109 height 17
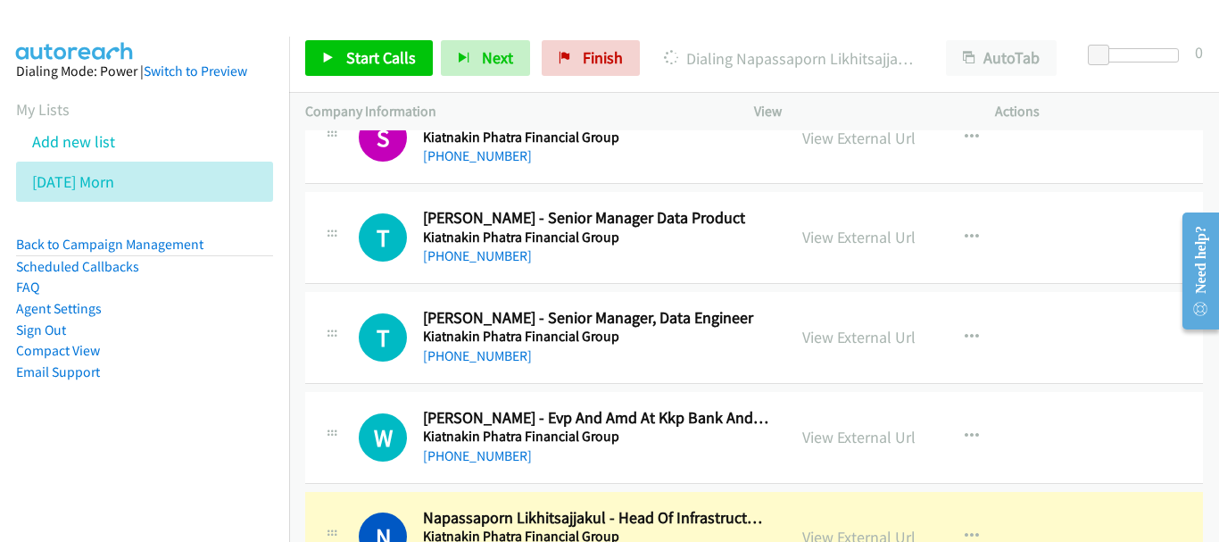
scroll to position [7593, 0]
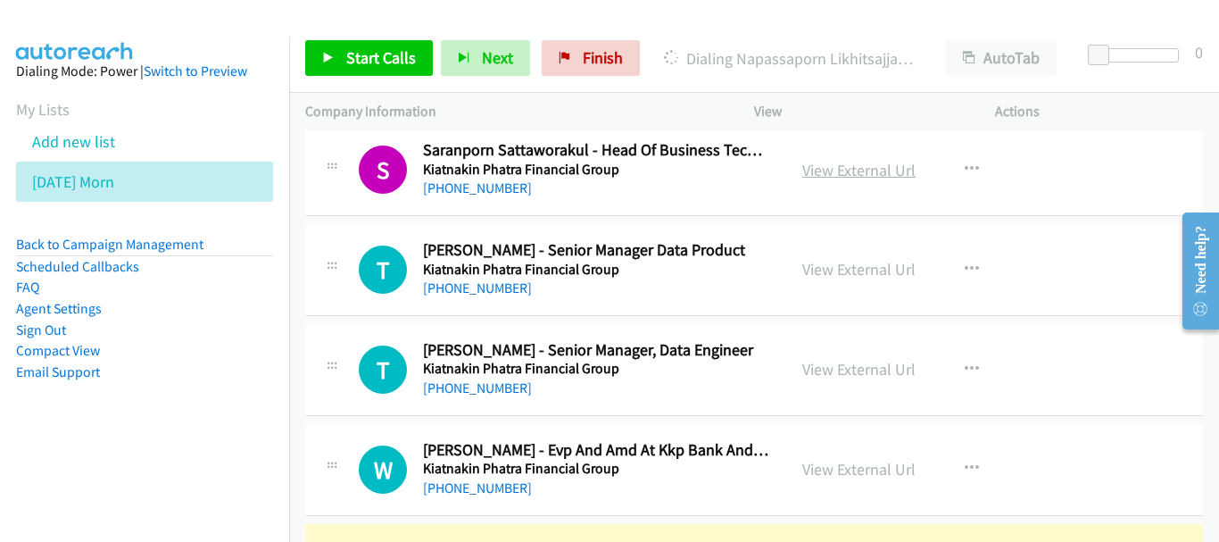
click at [830, 168] on link "View External Url" at bounding box center [858, 170] width 113 height 21
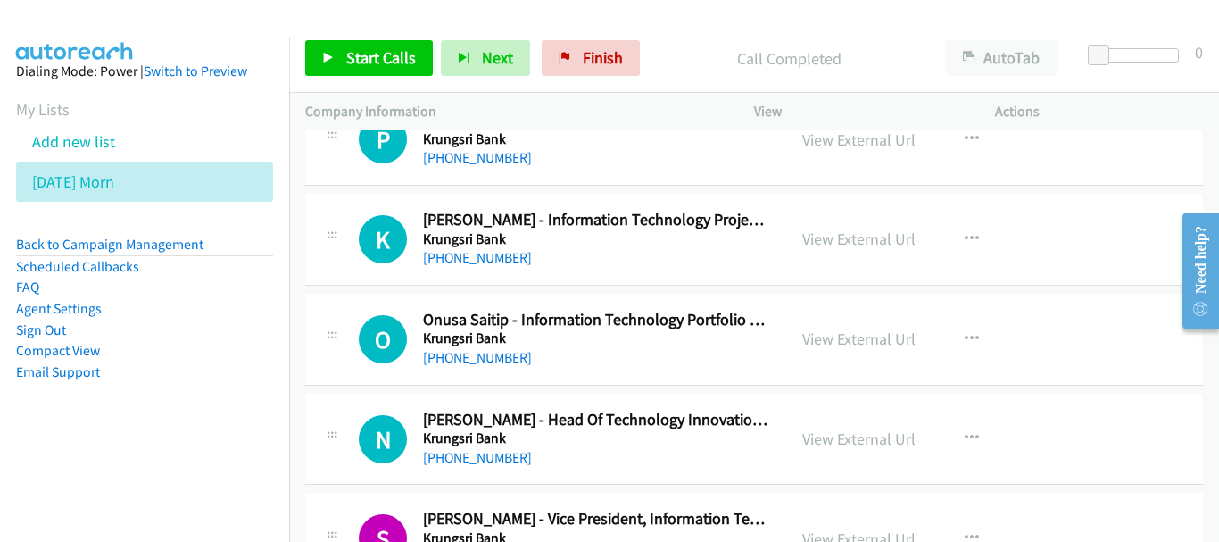
scroll to position [8753, 0]
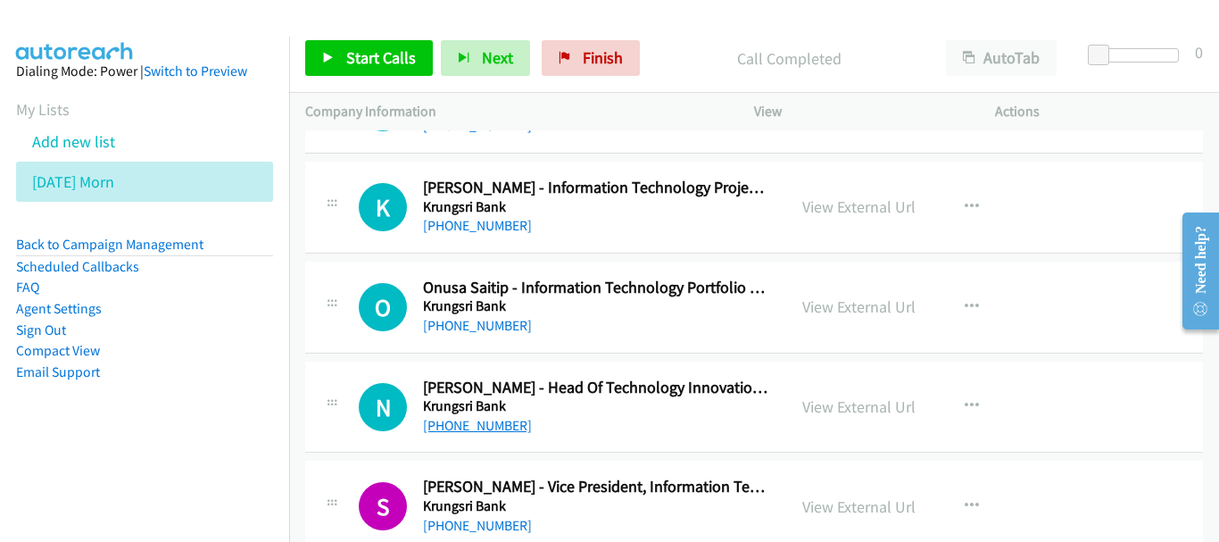
click at [463, 423] on link "[PHONE_NUMBER]" at bounding box center [477, 425] width 109 height 17
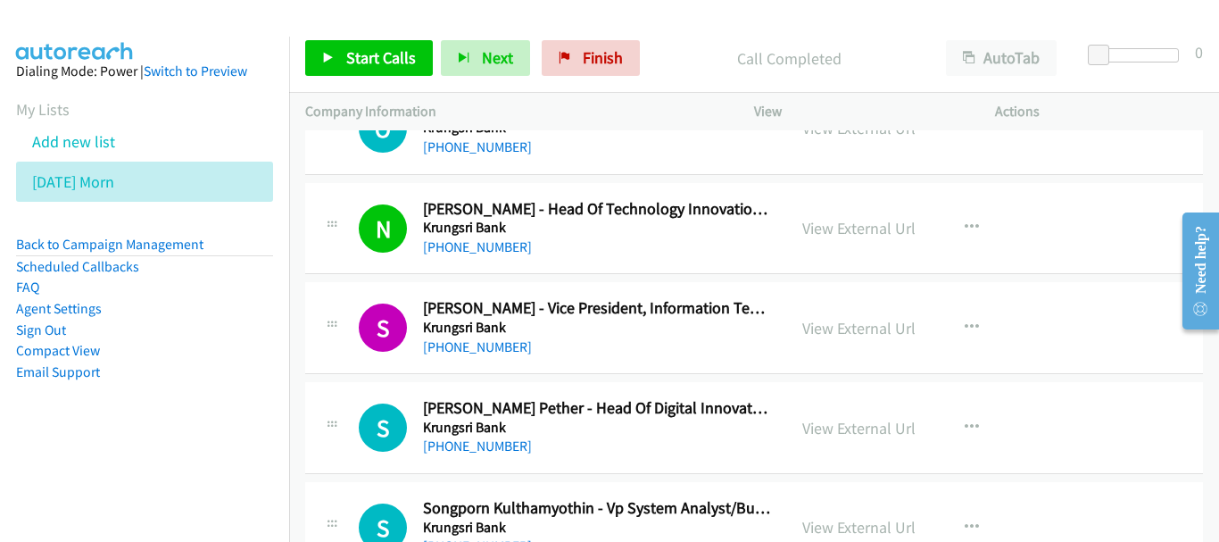
scroll to position [9020, 0]
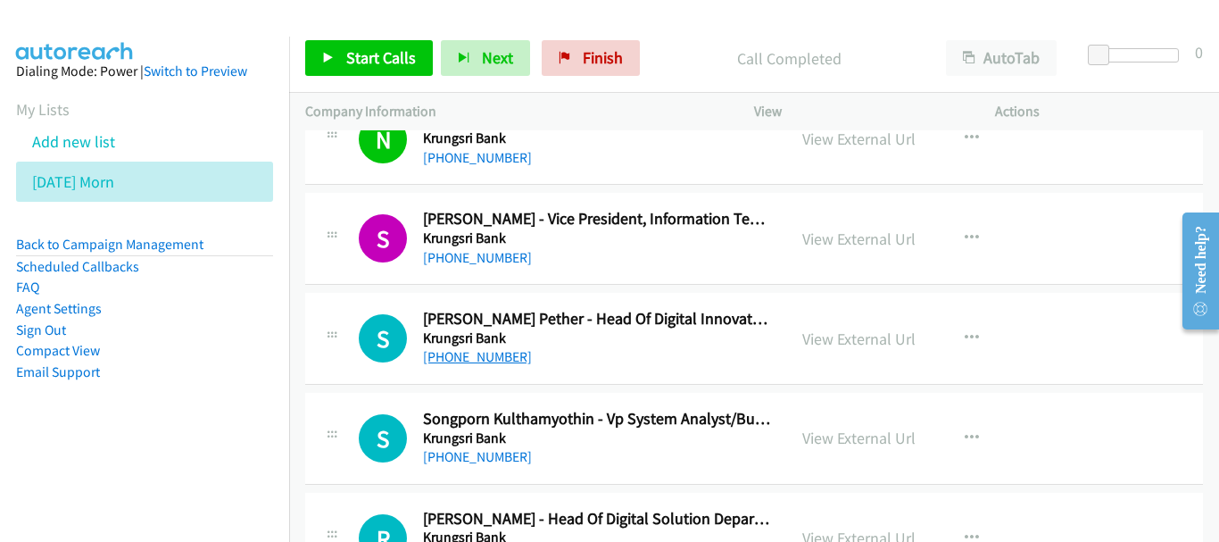
click at [494, 352] on link "[PHONE_NUMBER]" at bounding box center [477, 356] width 109 height 17
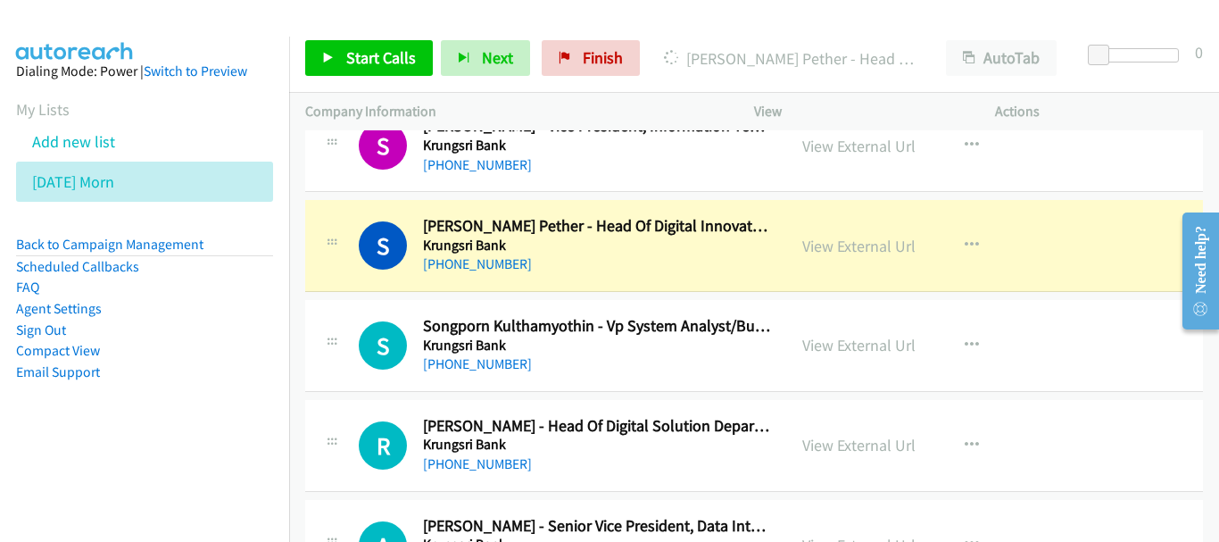
scroll to position [9110, 0]
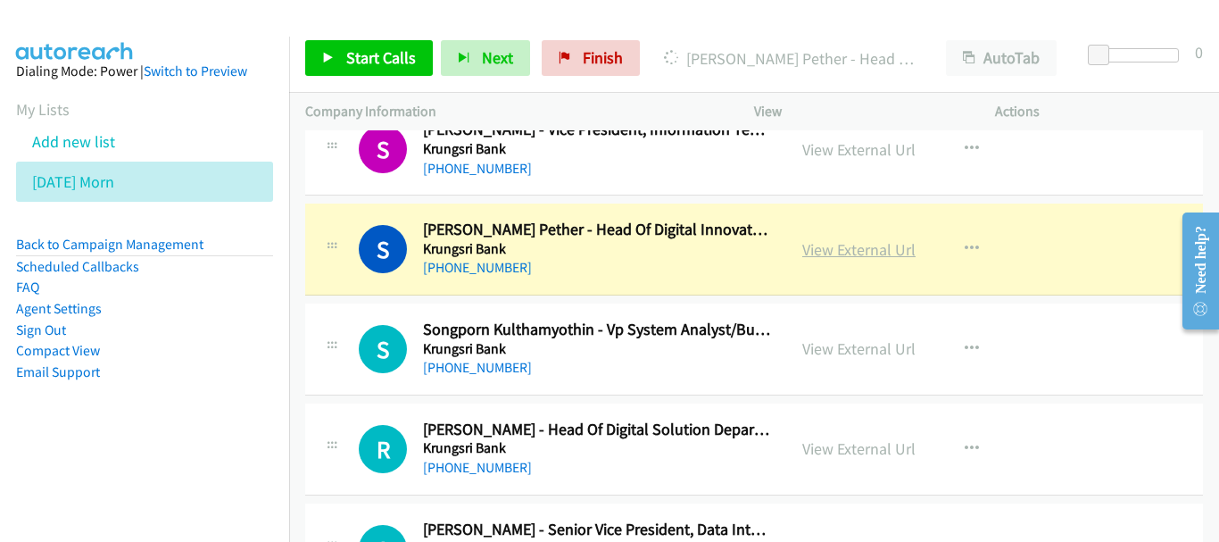
click at [902, 253] on link "View External Url" at bounding box center [858, 249] width 113 height 21
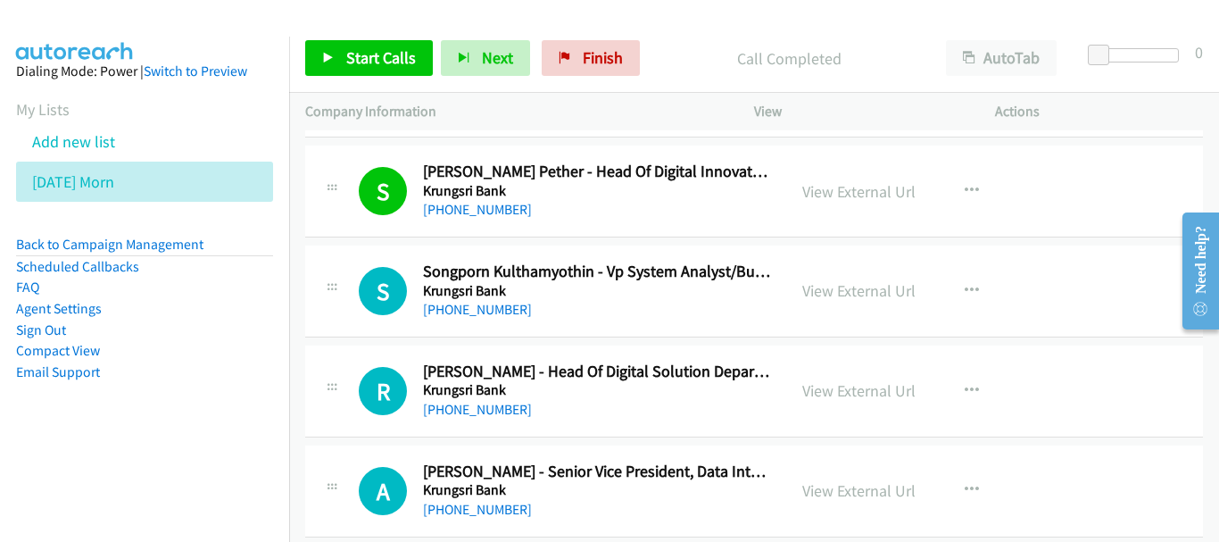
scroll to position [9199, 0]
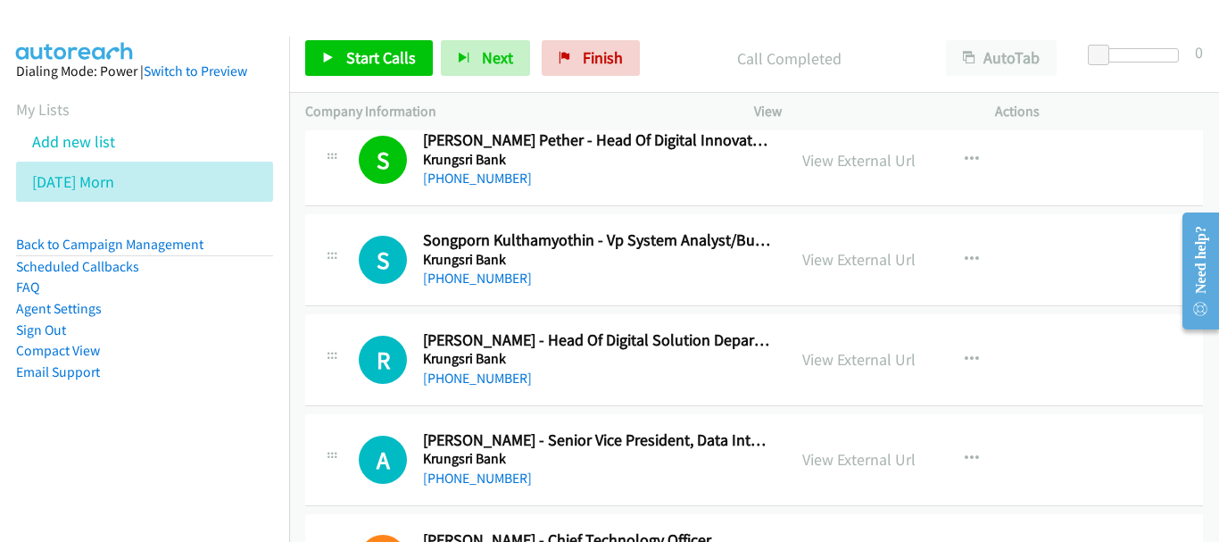
click at [472, 389] on div "R Callback Scheduled [PERSON_NAME] - Head Of Digital Solution Department Krungs…" at bounding box center [754, 360] width 898 height 92
click at [483, 373] on link "[PHONE_NUMBER]" at bounding box center [477, 377] width 109 height 17
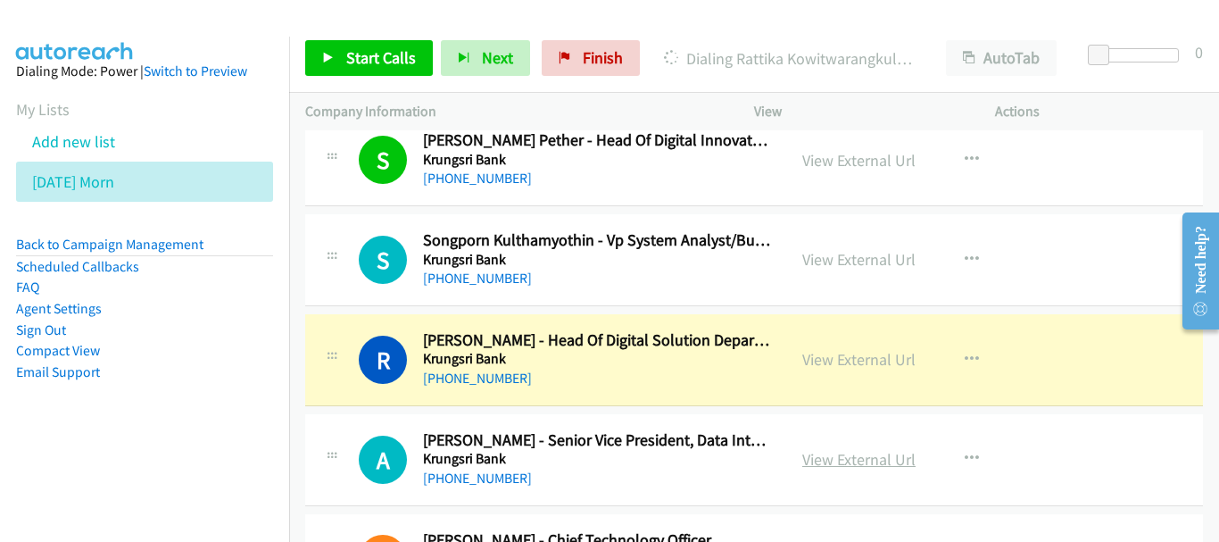
click at [824, 458] on link "View External Url" at bounding box center [858, 459] width 113 height 21
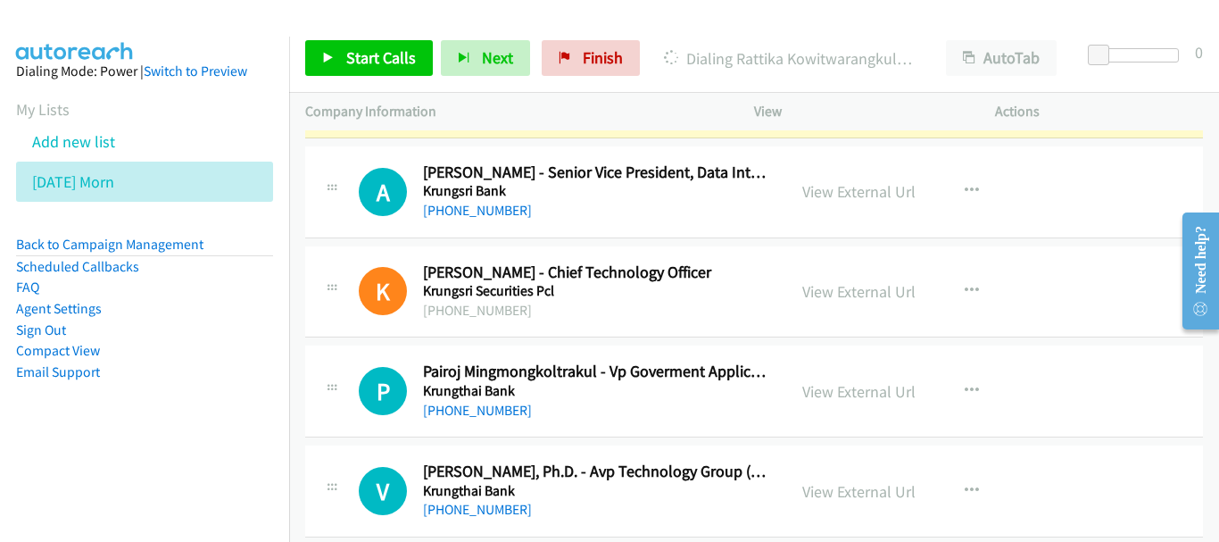
scroll to position [9556, 0]
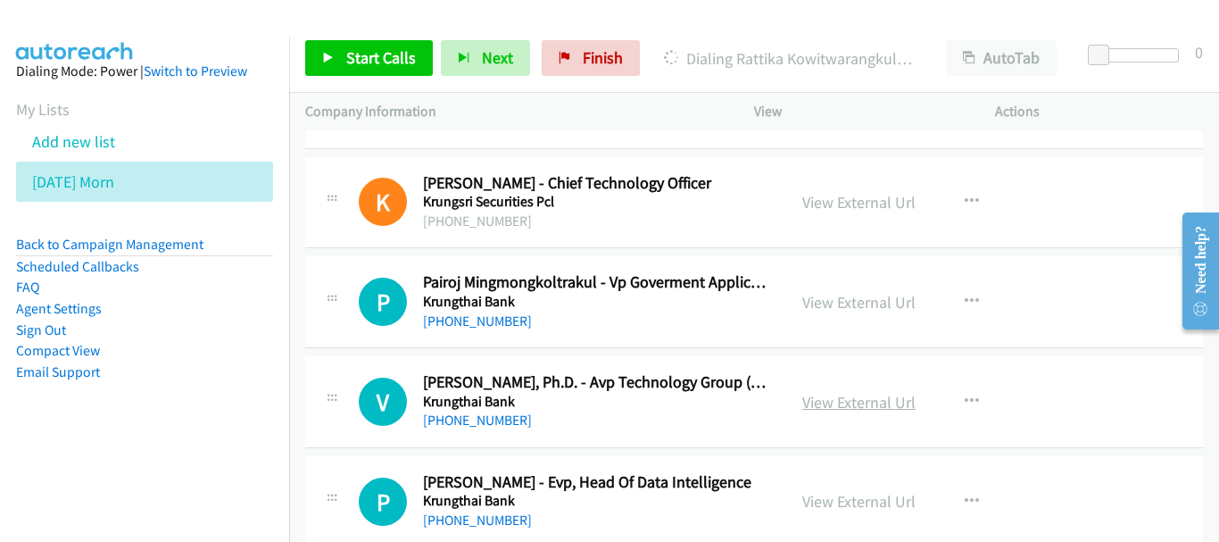
click at [869, 411] on link "View External Url" at bounding box center [858, 402] width 113 height 21
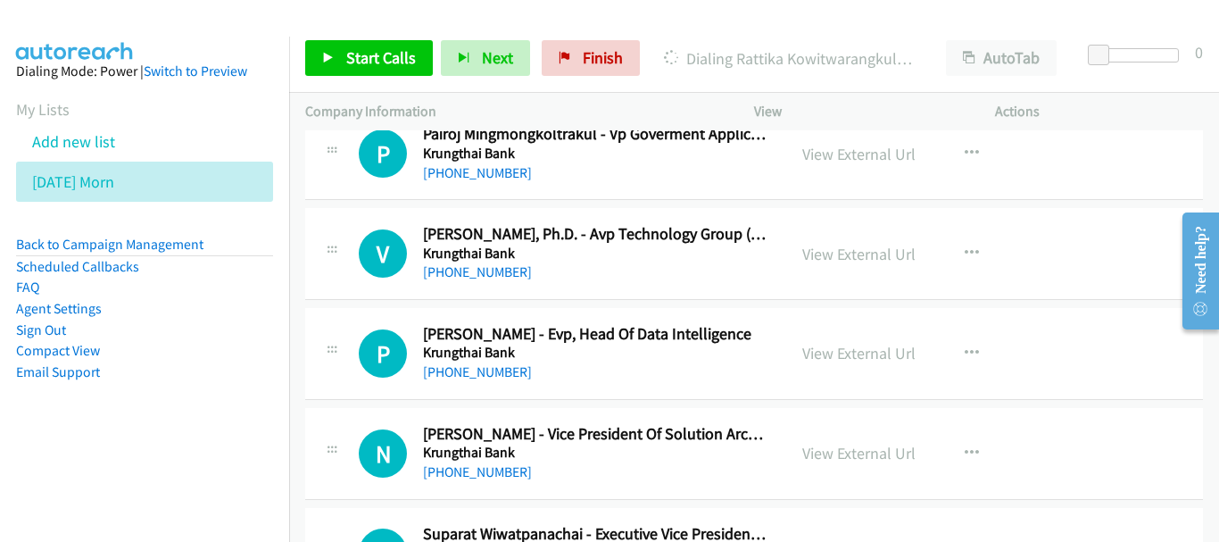
scroll to position [9734, 0]
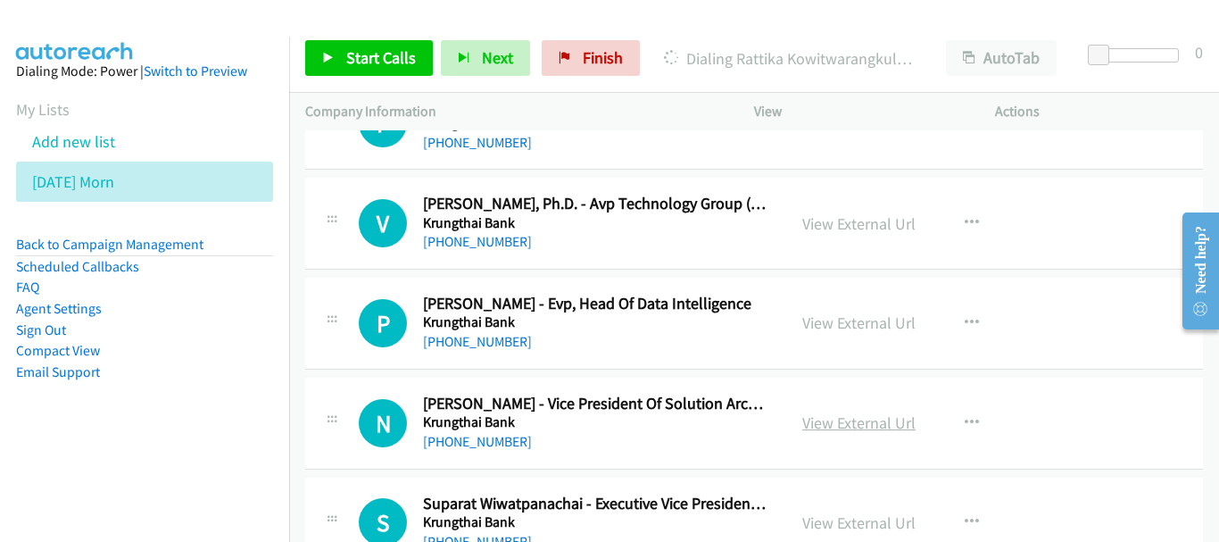
click at [824, 413] on link "View External Url" at bounding box center [858, 422] width 113 height 21
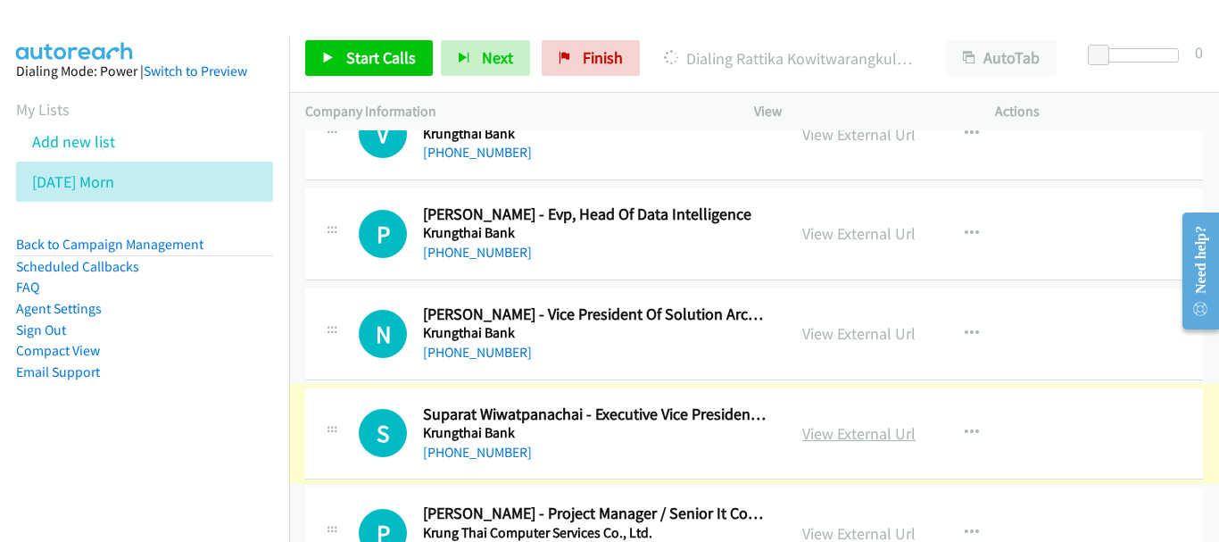
click at [846, 432] on link "View External Url" at bounding box center [858, 433] width 113 height 21
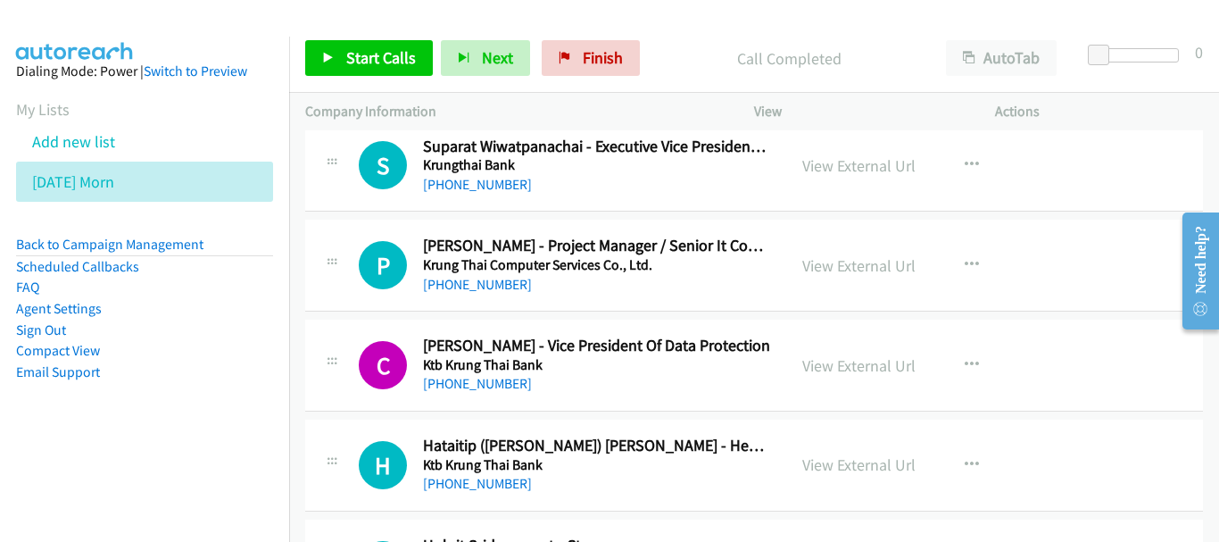
scroll to position [10180, 0]
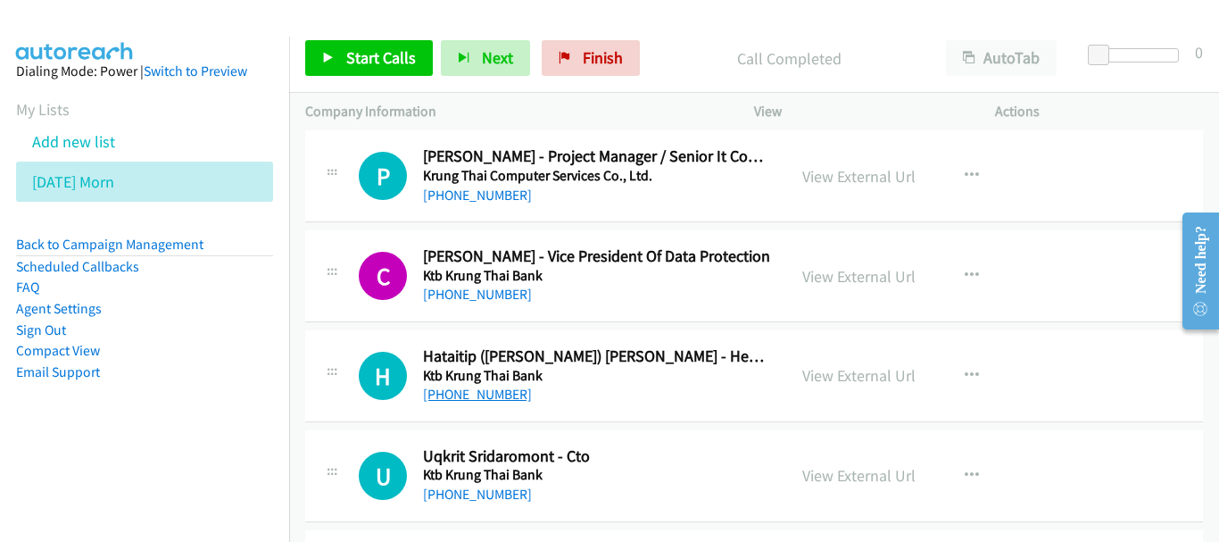
click at [484, 390] on link "[PHONE_NUMBER]" at bounding box center [477, 393] width 109 height 17
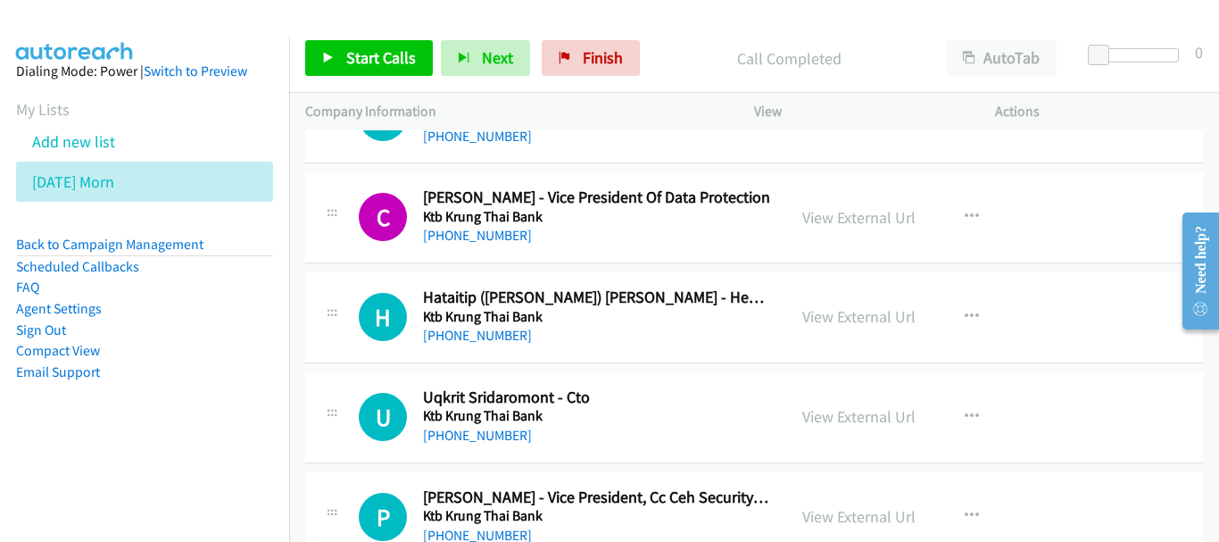
scroll to position [10270, 0]
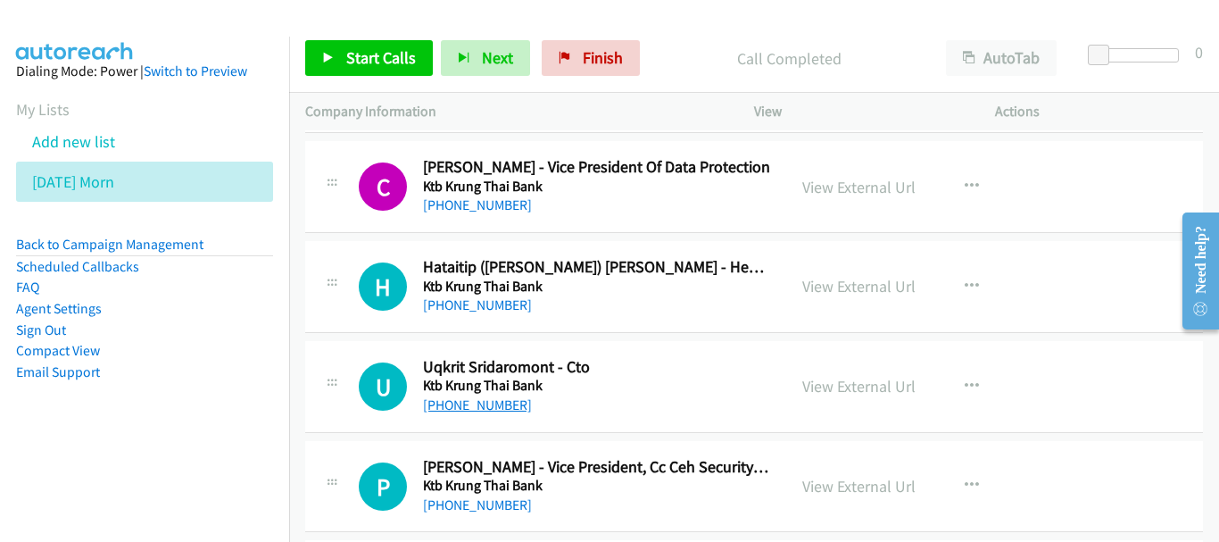
click at [479, 410] on link "[PHONE_NUMBER]" at bounding box center [477, 404] width 109 height 17
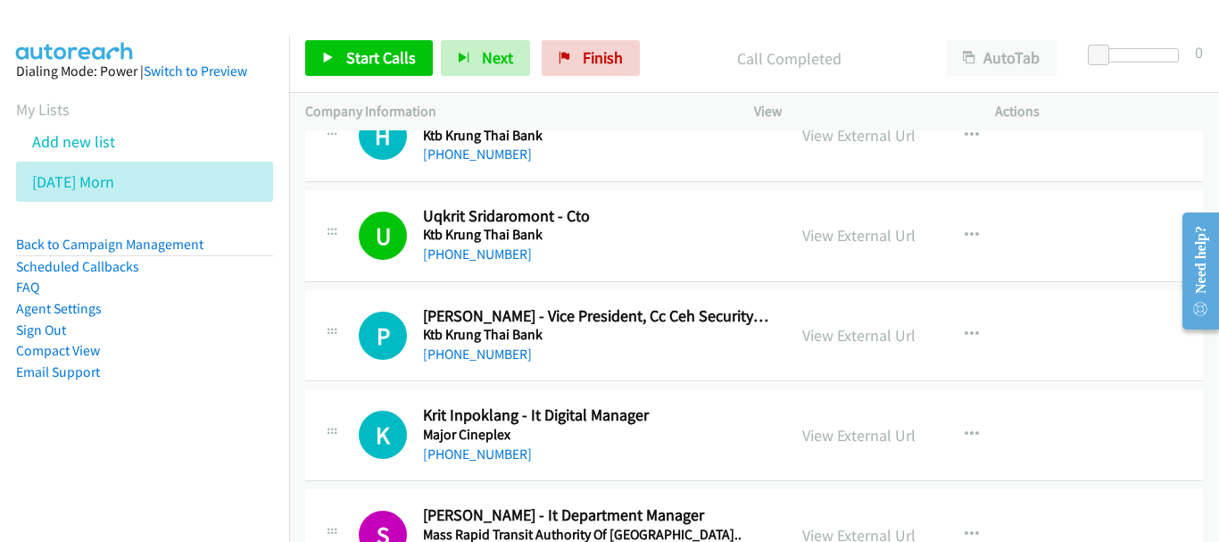
scroll to position [10448, 0]
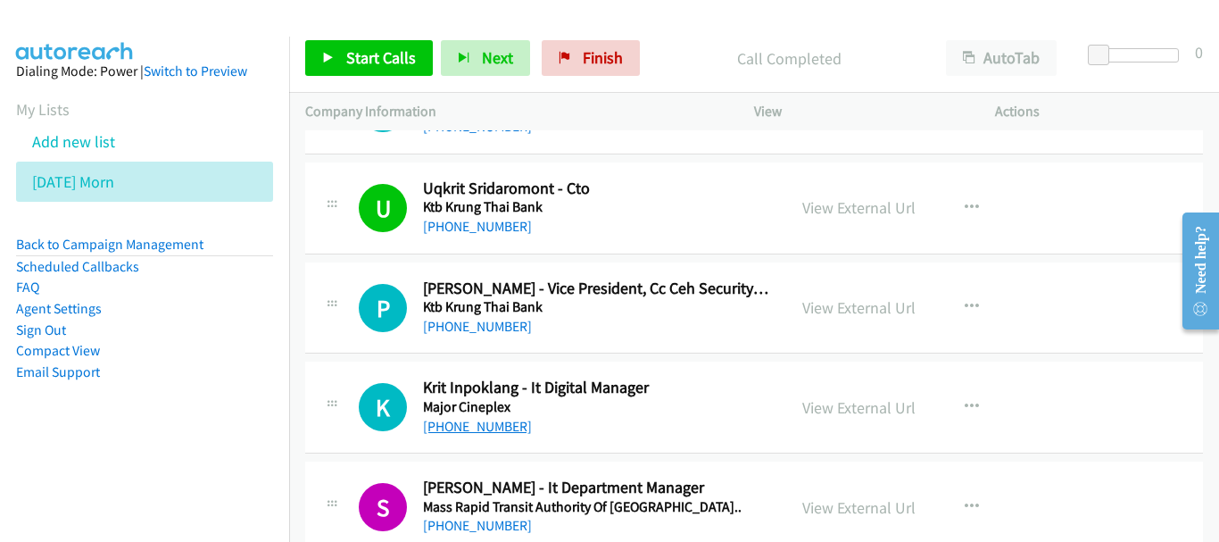
click at [504, 433] on link "[PHONE_NUMBER]" at bounding box center [477, 426] width 109 height 17
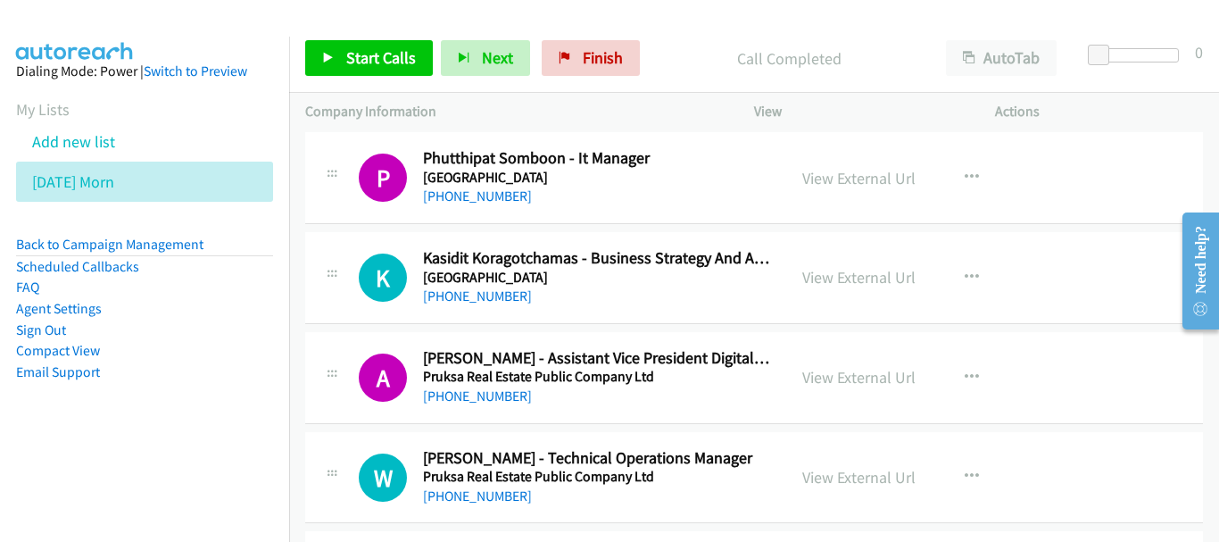
scroll to position [11876, 0]
click at [854, 280] on link "View External Url" at bounding box center [858, 276] width 113 height 21
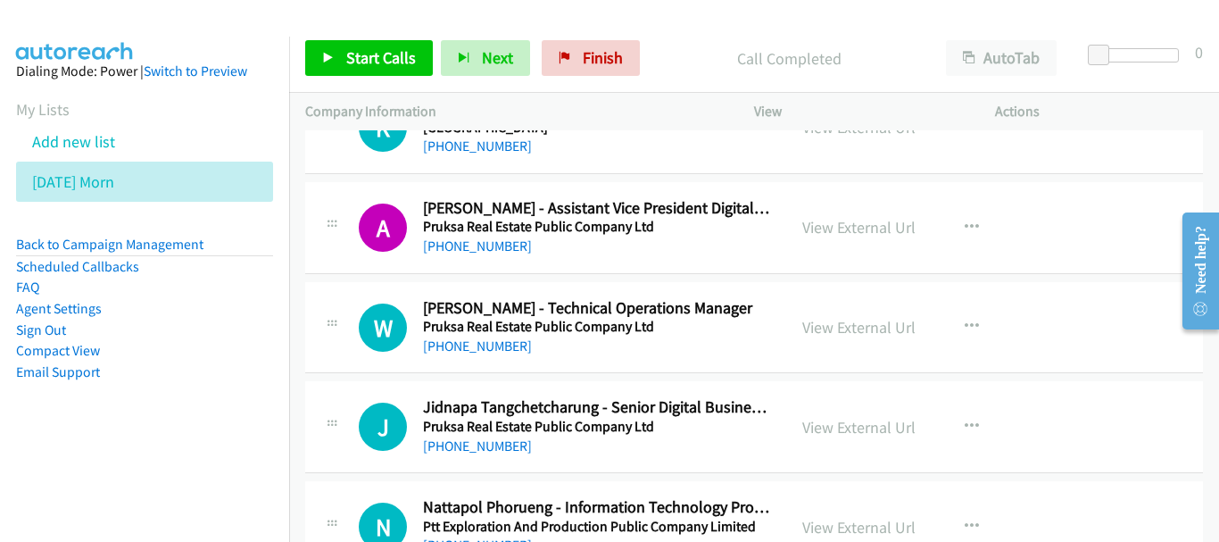
scroll to position [12054, 0]
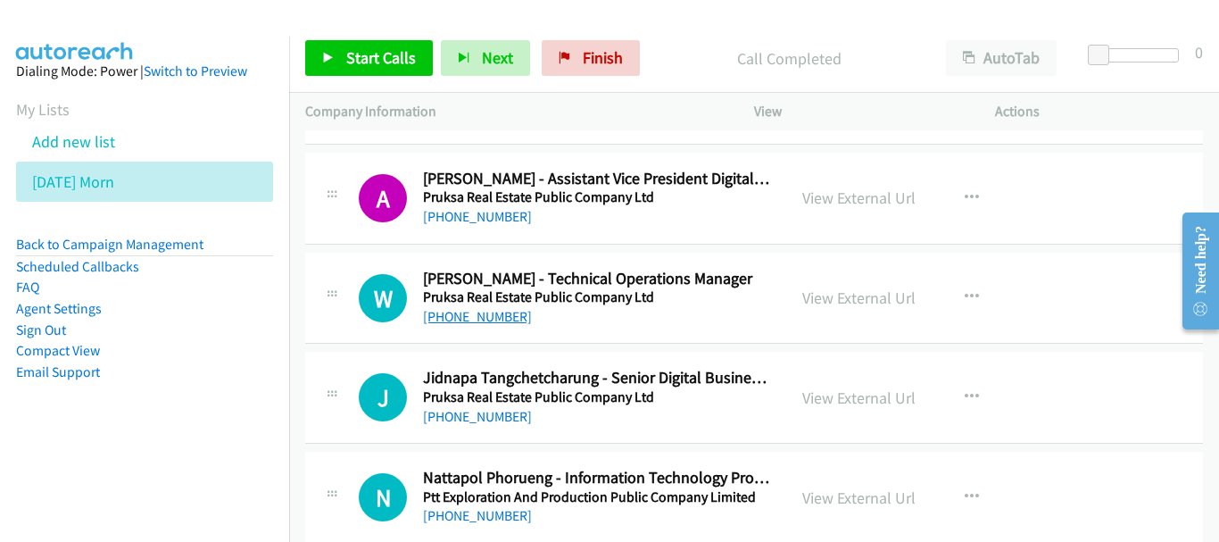
click at [486, 319] on link "[PHONE_NUMBER]" at bounding box center [477, 316] width 109 height 17
click at [847, 390] on link "View External Url" at bounding box center [858, 397] width 113 height 21
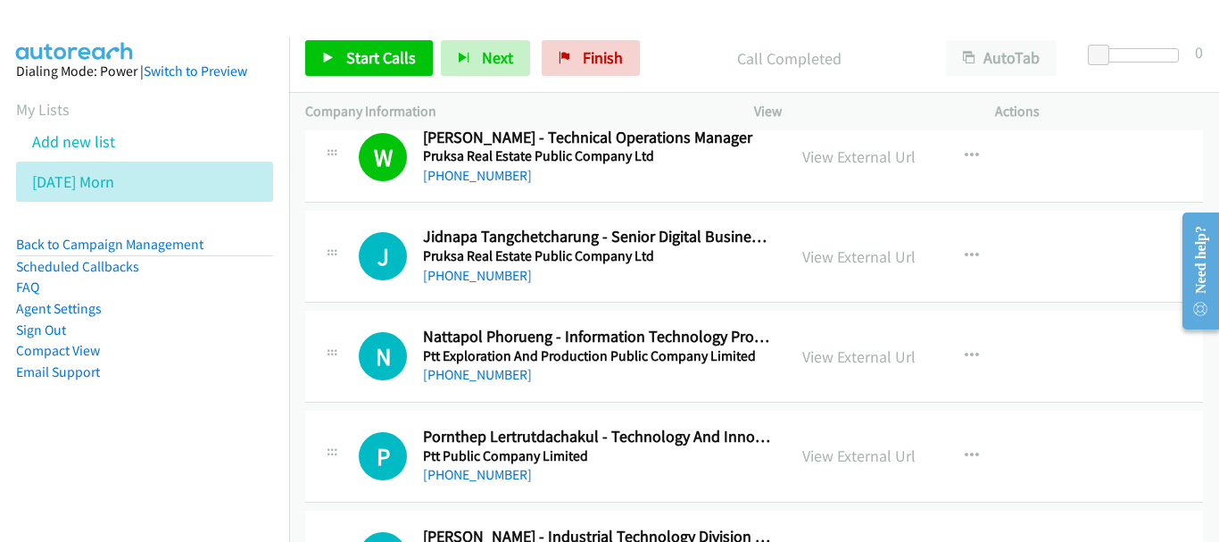
scroll to position [12233, 0]
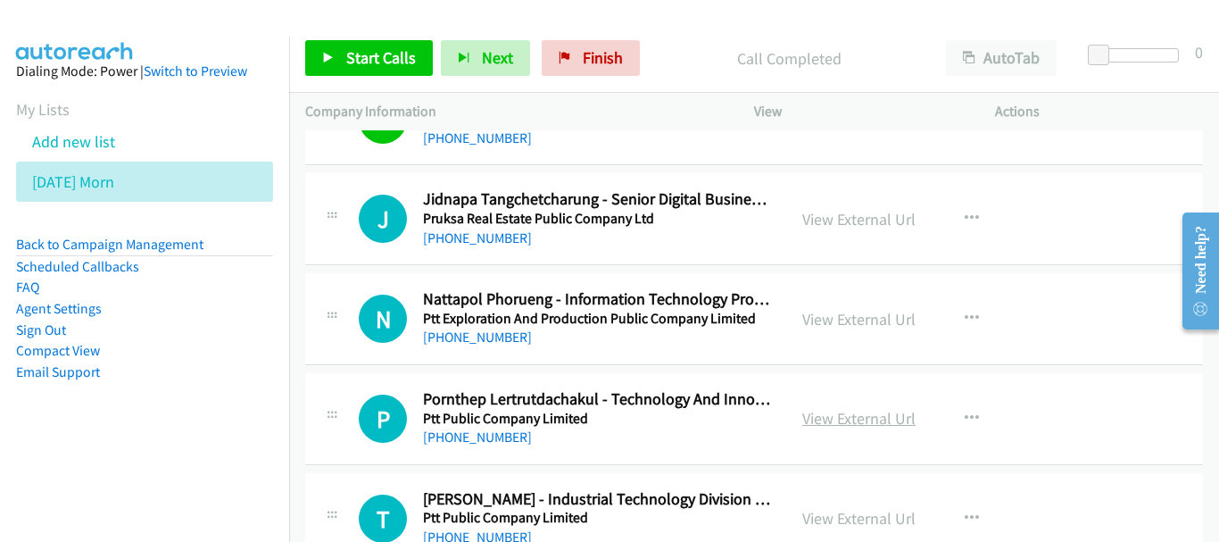
click at [845, 412] on link "View External Url" at bounding box center [858, 418] width 113 height 21
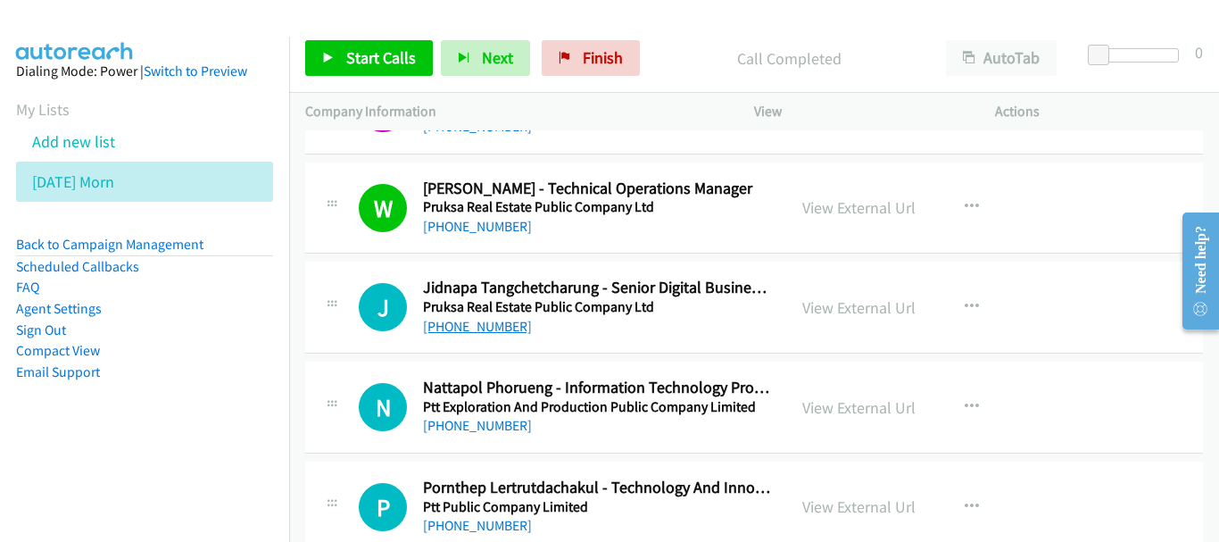
scroll to position [12144, 0]
click at [501, 335] on link "[PHONE_NUMBER]" at bounding box center [477, 327] width 109 height 17
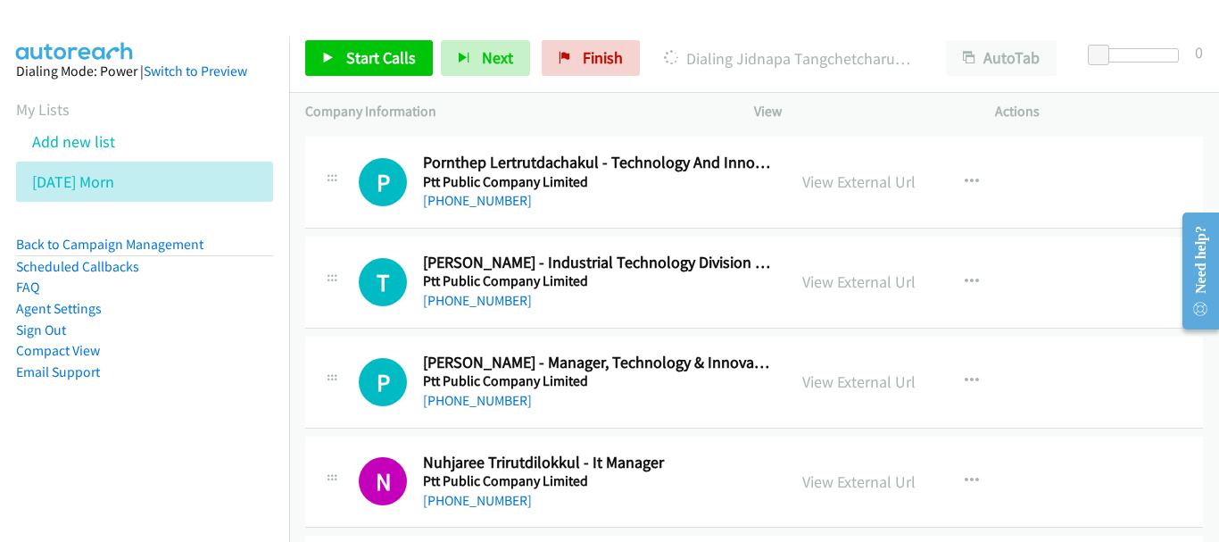
scroll to position [12500, 0]
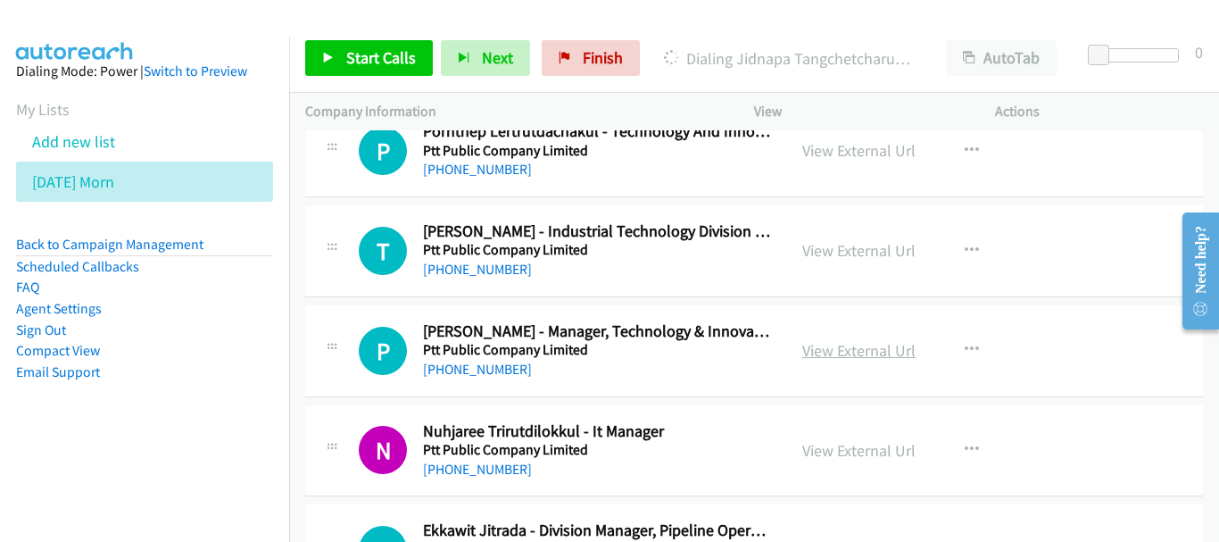
click at [842, 353] on link "View External Url" at bounding box center [858, 350] width 113 height 21
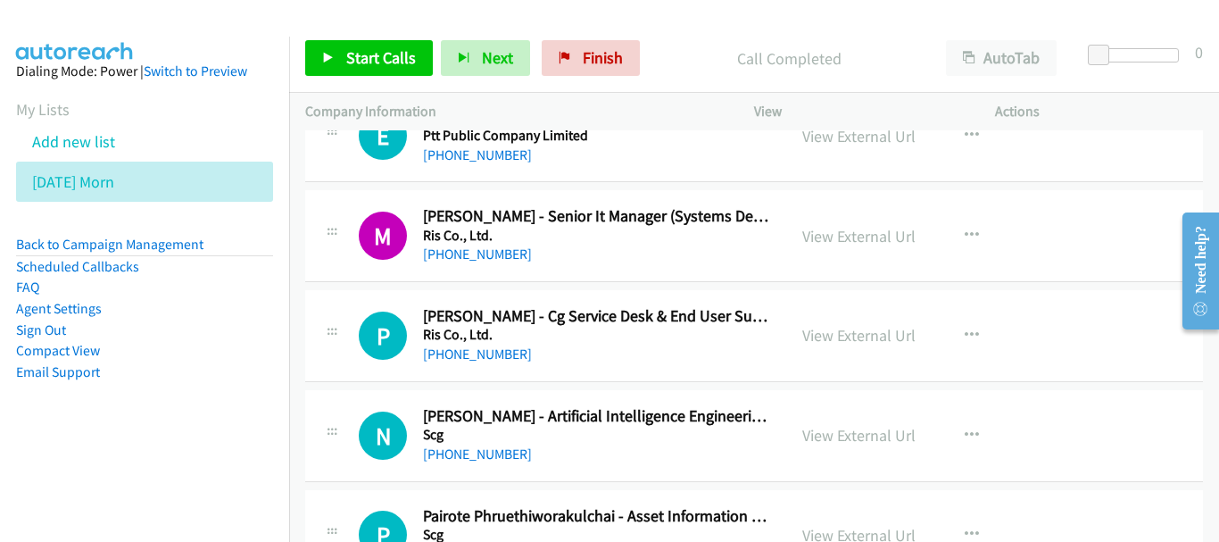
scroll to position [12947, 0]
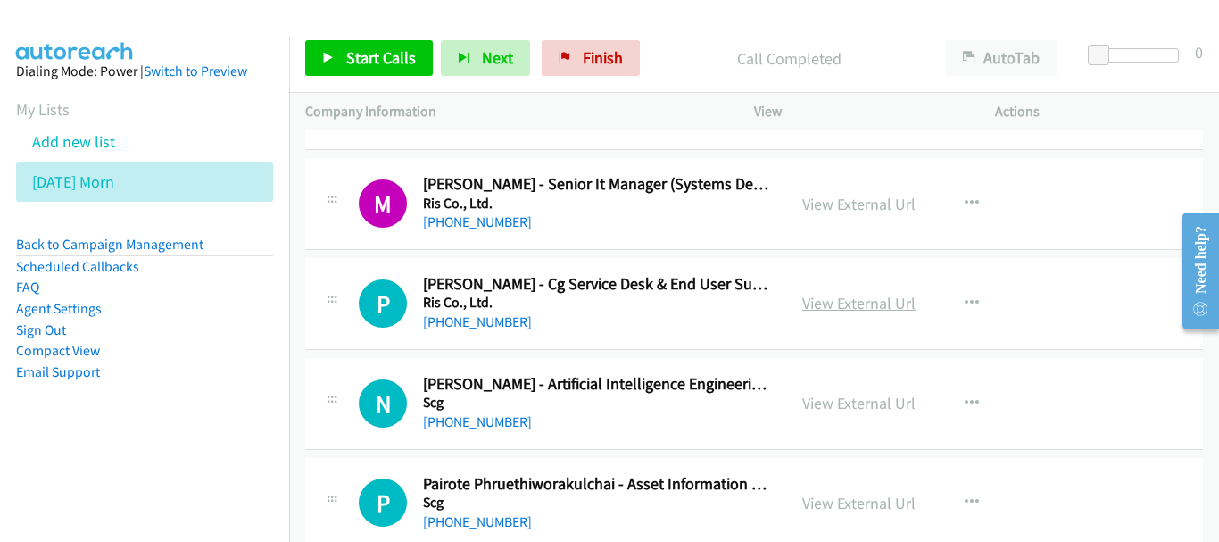
click at [838, 301] on link "View External Url" at bounding box center [858, 303] width 113 height 21
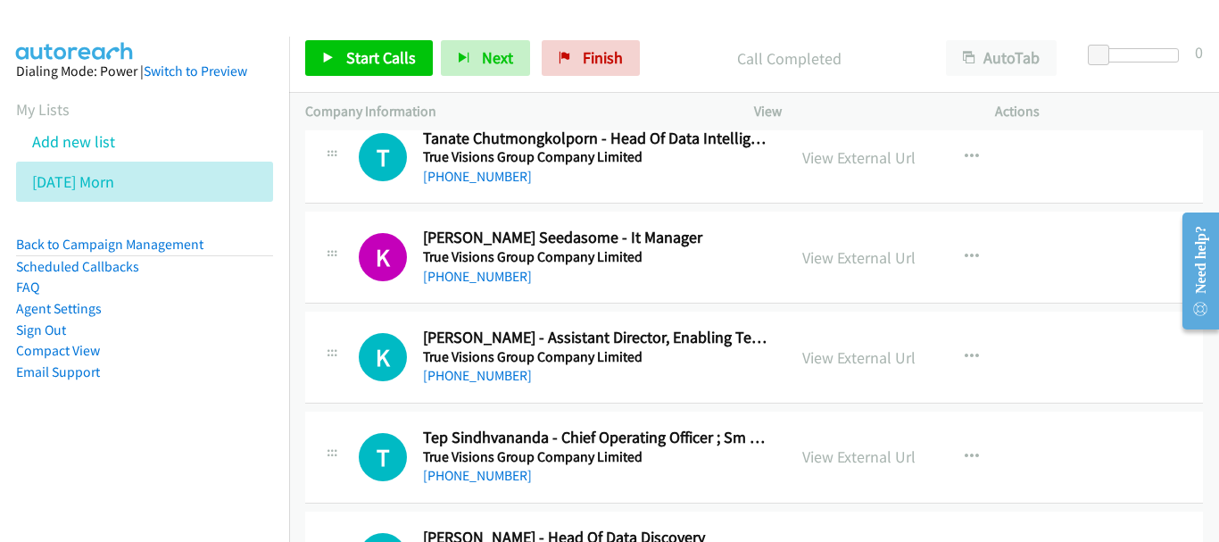
scroll to position [18122, 0]
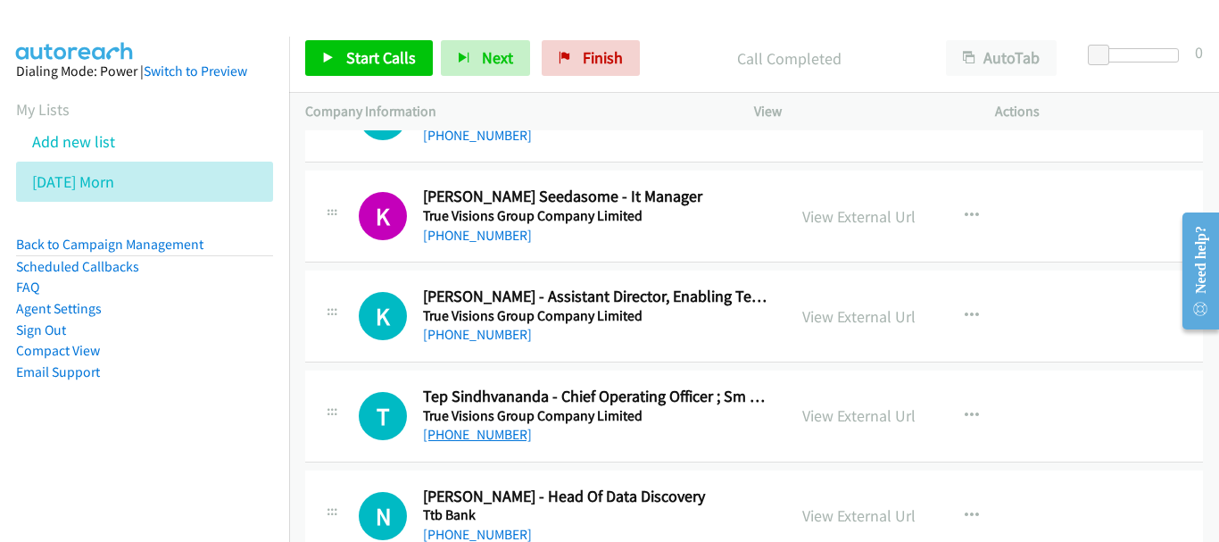
click at [486, 435] on link "[PHONE_NUMBER]" at bounding box center [477, 434] width 109 height 17
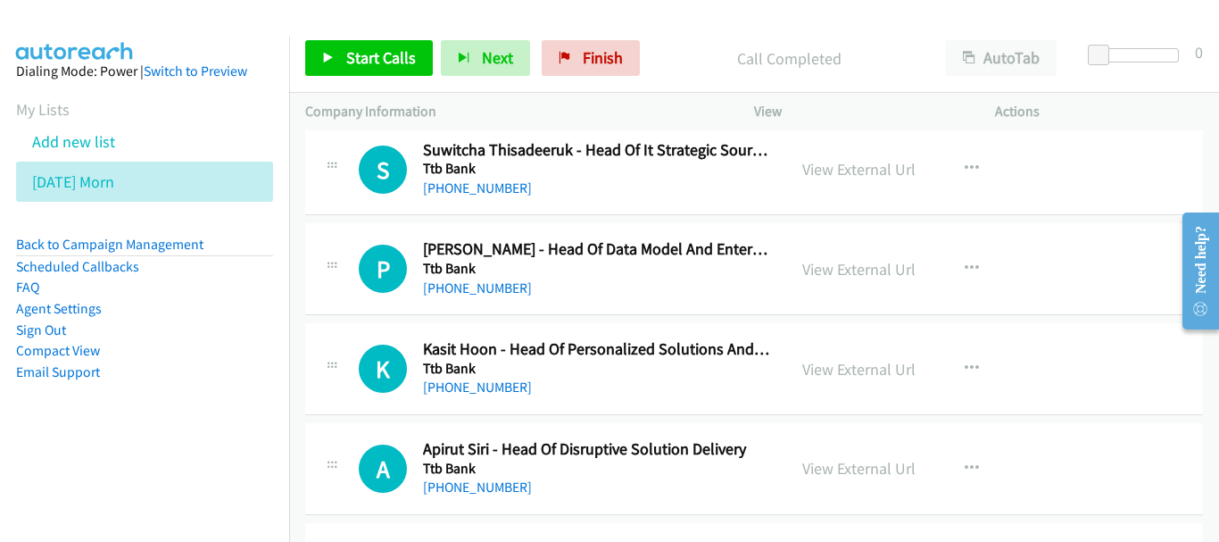
scroll to position [18657, 0]
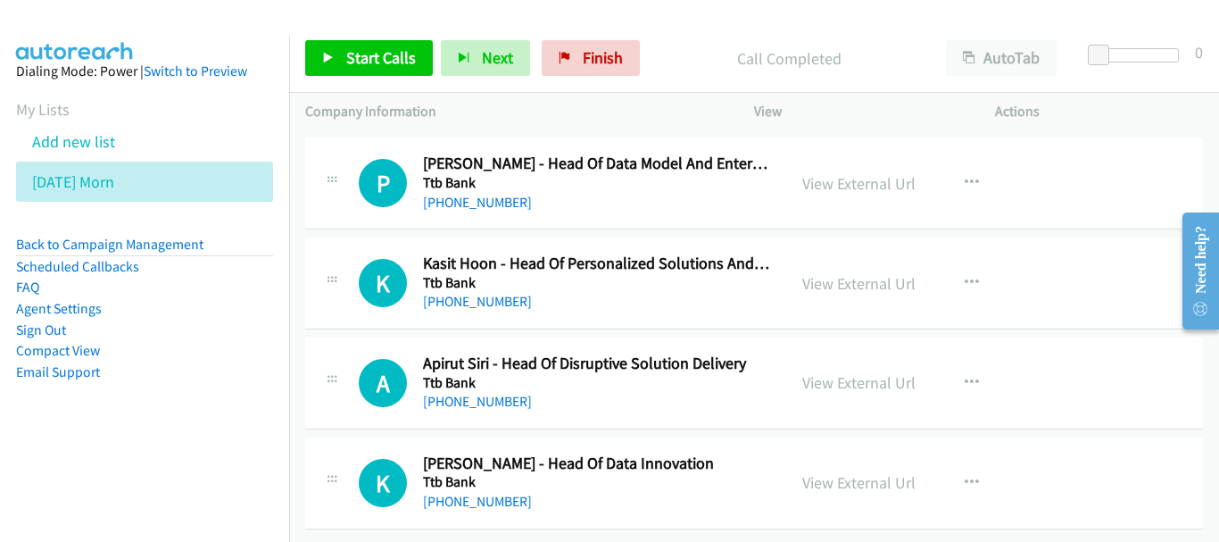
click at [526, 500] on div "[PHONE_NUMBER]" at bounding box center [596, 501] width 347 height 21
click at [1202, 502] on td "K Callback Scheduled Kitti Rugpolmuang - Head Of Data Innovation Ttb Bank [GEOG…" at bounding box center [754, 483] width 930 height 100
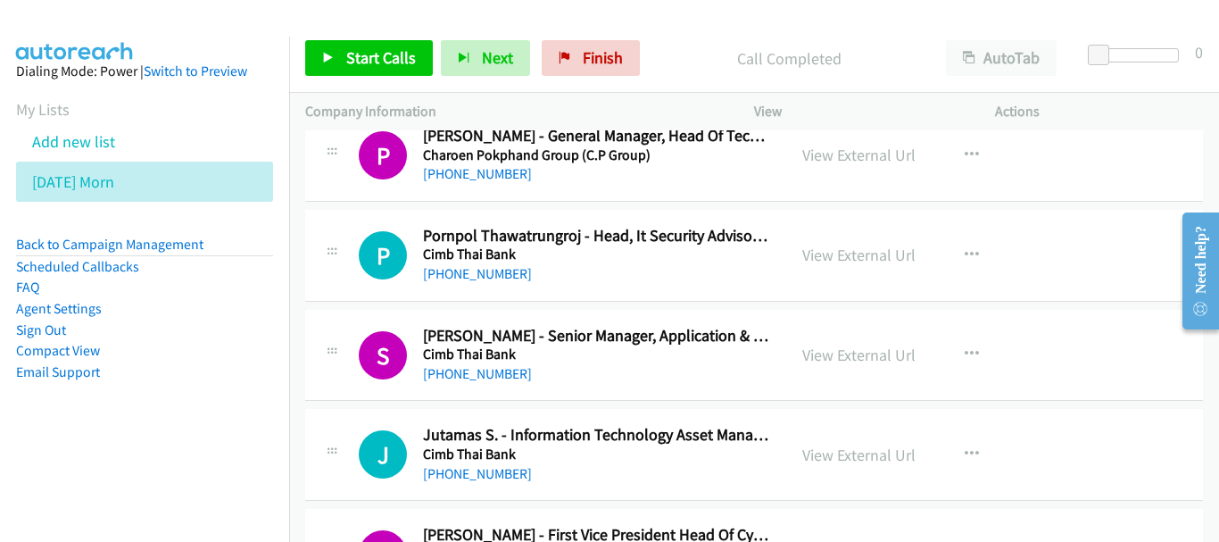
scroll to position [4105, 0]
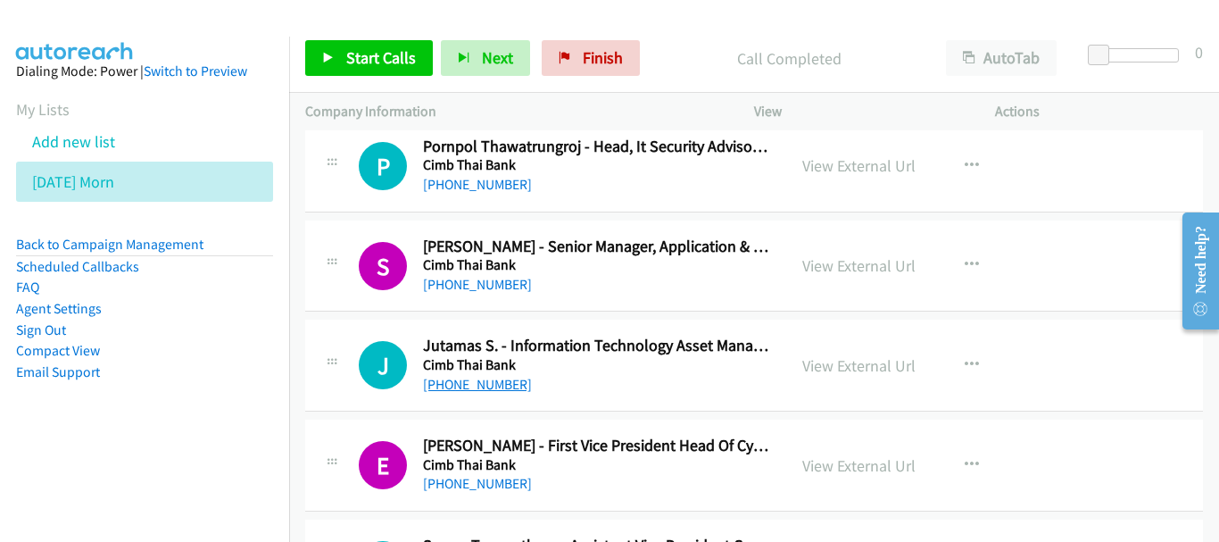
click at [491, 386] on link "[PHONE_NUMBER]" at bounding box center [477, 384] width 109 height 17
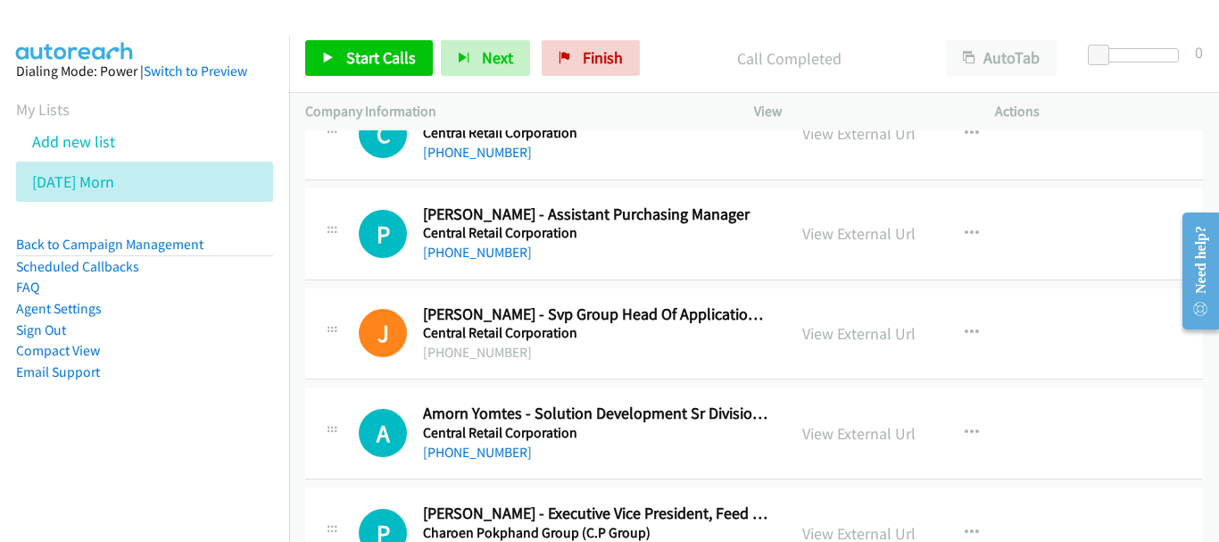
scroll to position [3569, 0]
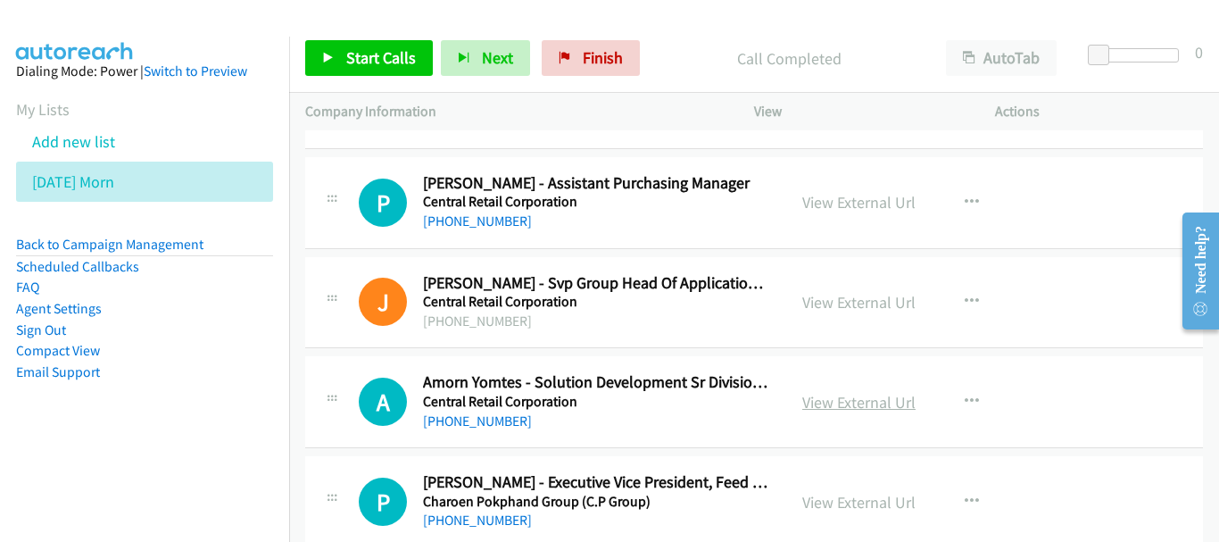
click at [825, 404] on link "View External Url" at bounding box center [858, 402] width 113 height 21
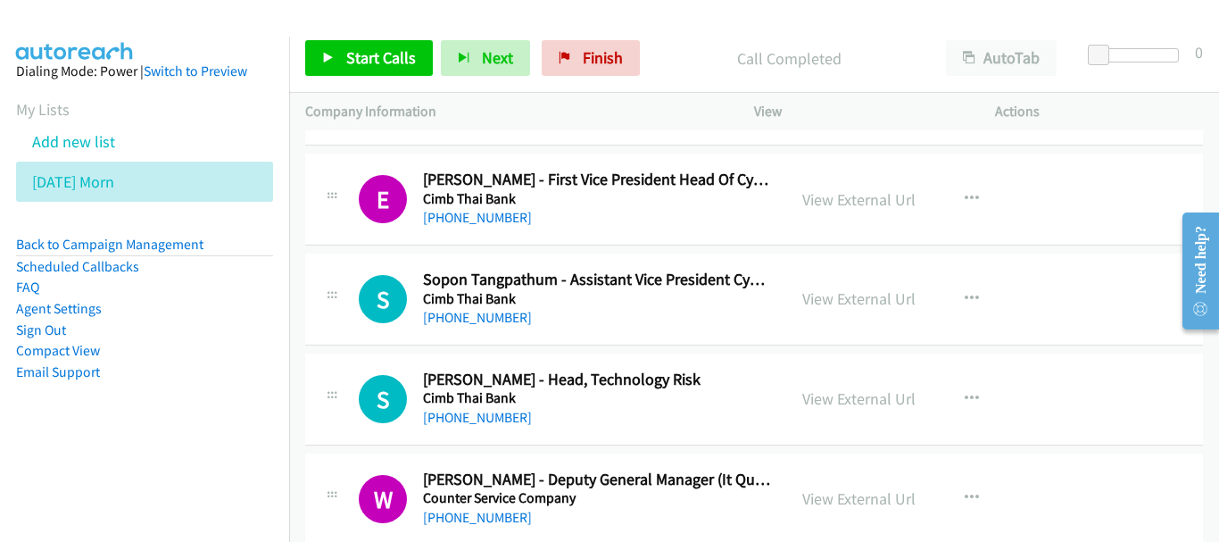
scroll to position [4372, 0]
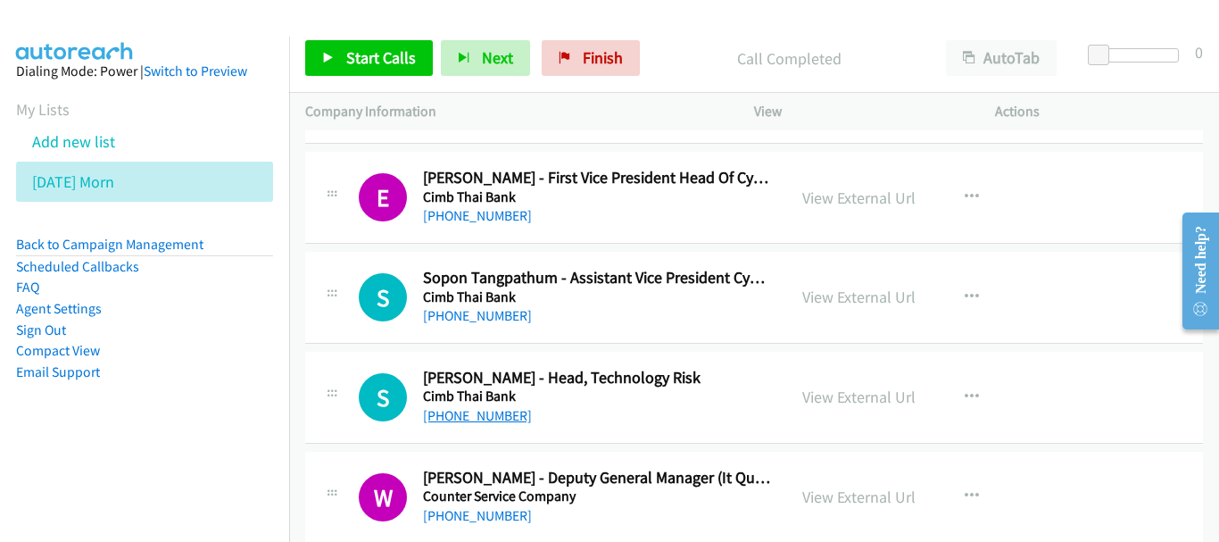
click at [463, 418] on link "[PHONE_NUMBER]" at bounding box center [477, 415] width 109 height 17
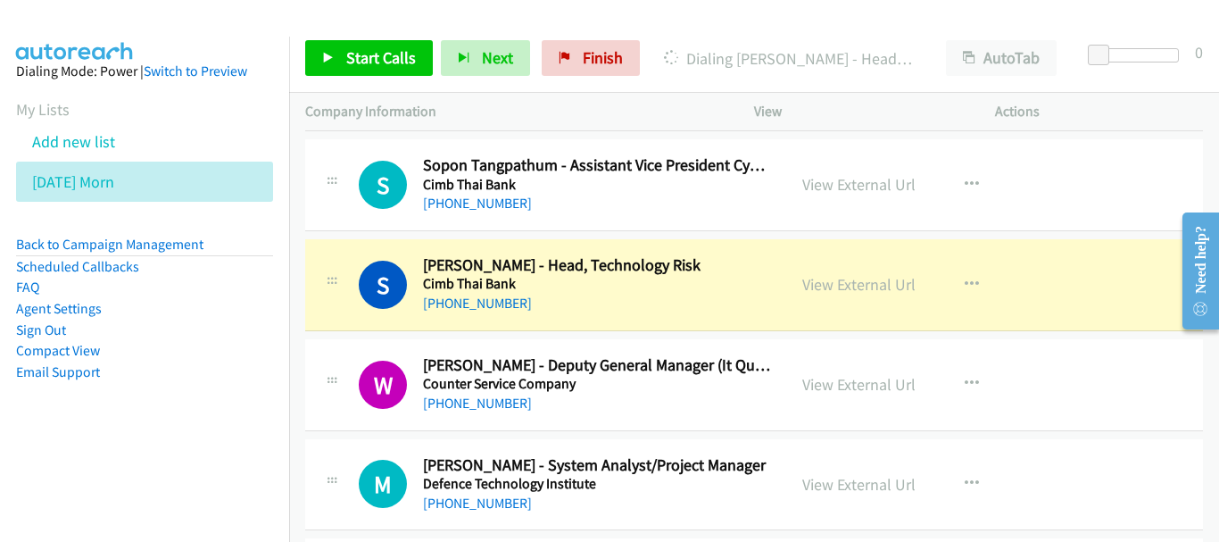
scroll to position [4462, 0]
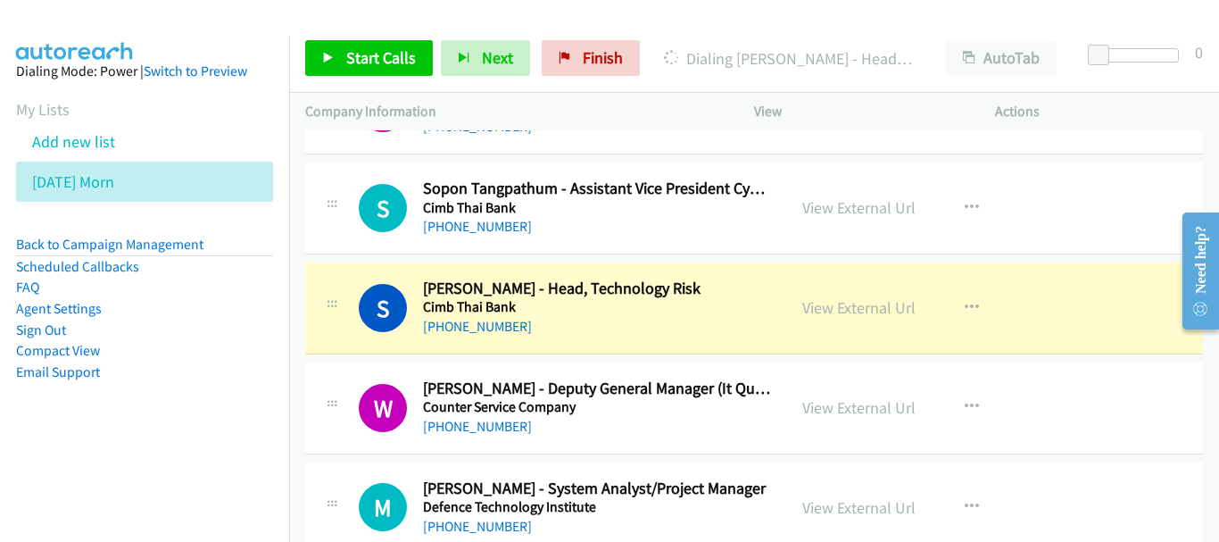
click at [911, 322] on div "View External Url View External Url Schedule/Manage Callback Start Calls Here R…" at bounding box center [914, 307] width 257 height 59
click at [892, 307] on link "View External Url" at bounding box center [858, 307] width 113 height 21
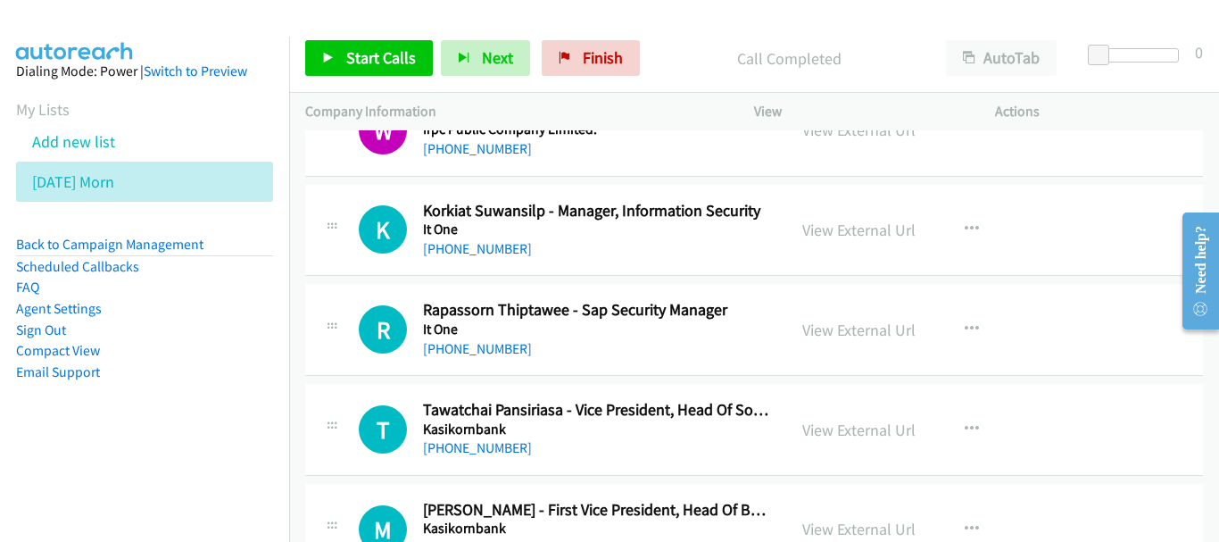
scroll to position [6425, 0]
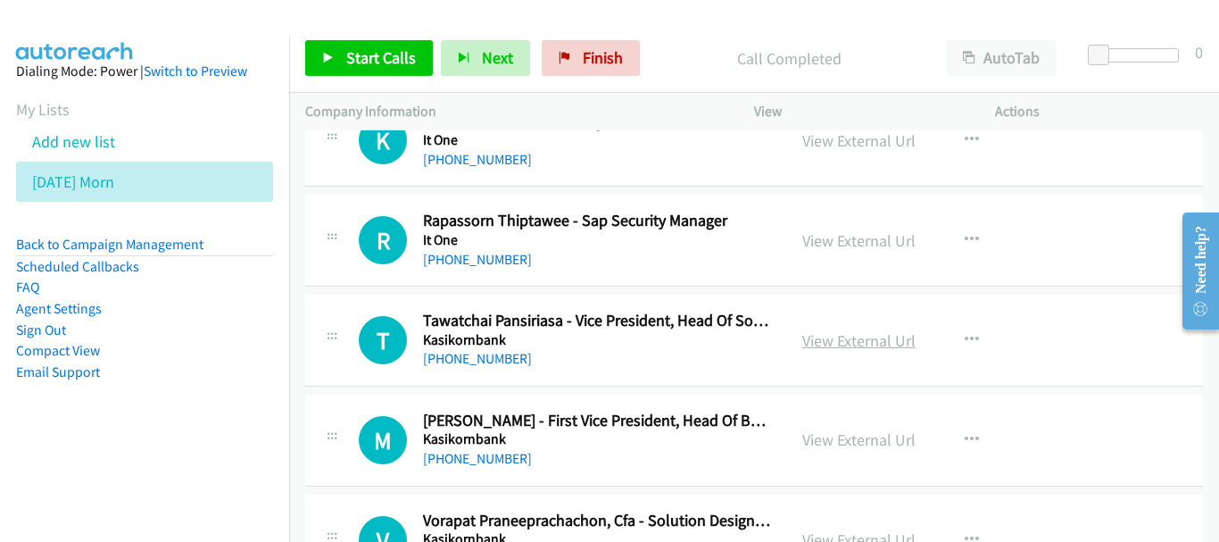
click at [856, 339] on link "View External Url" at bounding box center [858, 340] width 113 height 21
click at [840, 433] on link "View External Url" at bounding box center [858, 439] width 113 height 21
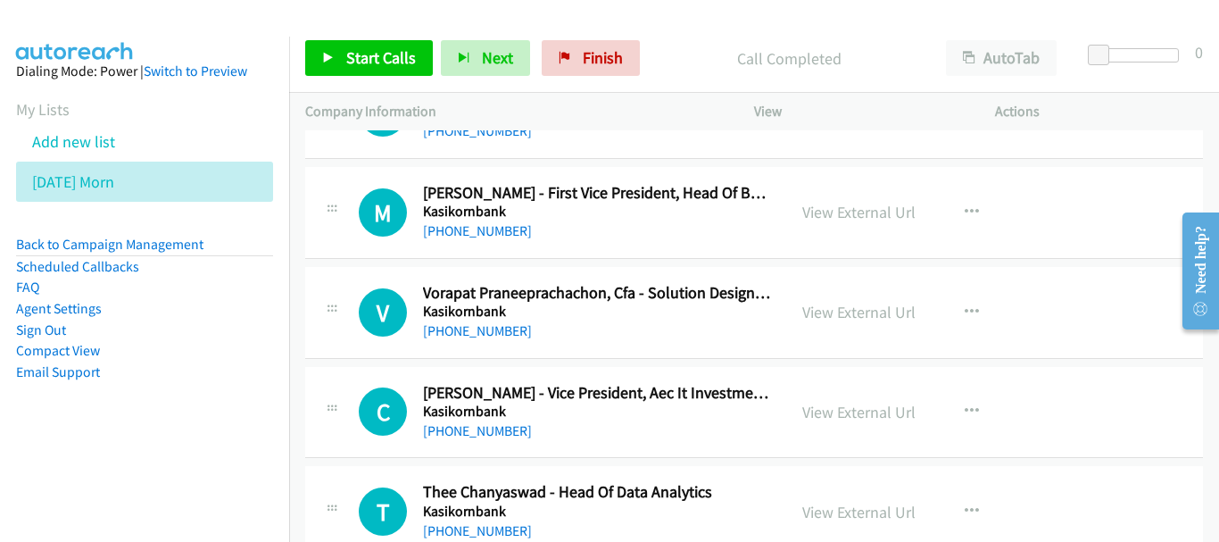
scroll to position [6692, 0]
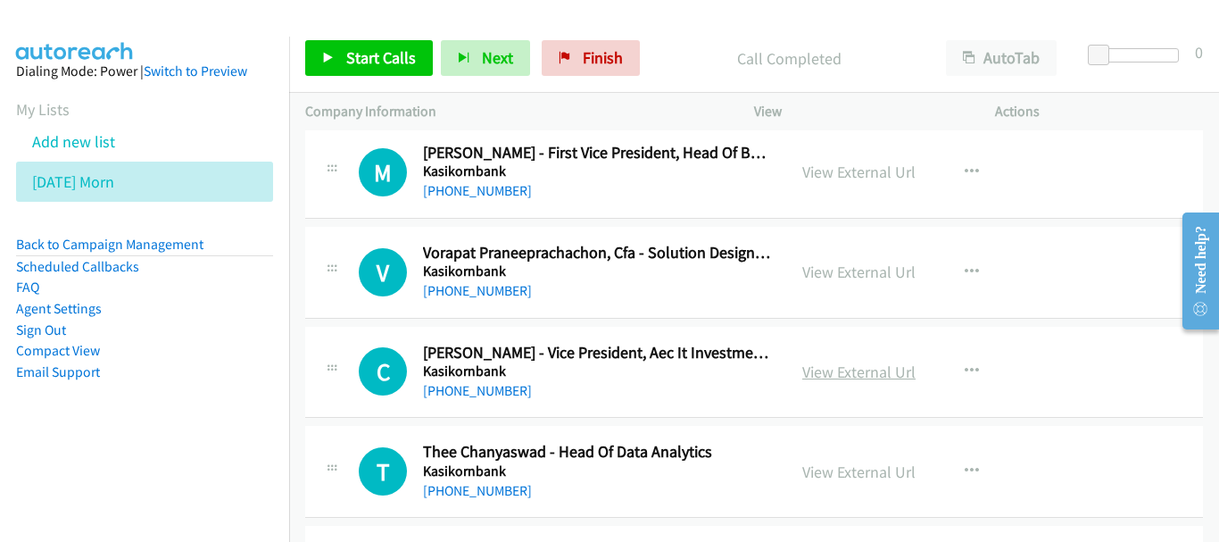
click at [875, 378] on link "View External Url" at bounding box center [858, 371] width 113 height 21
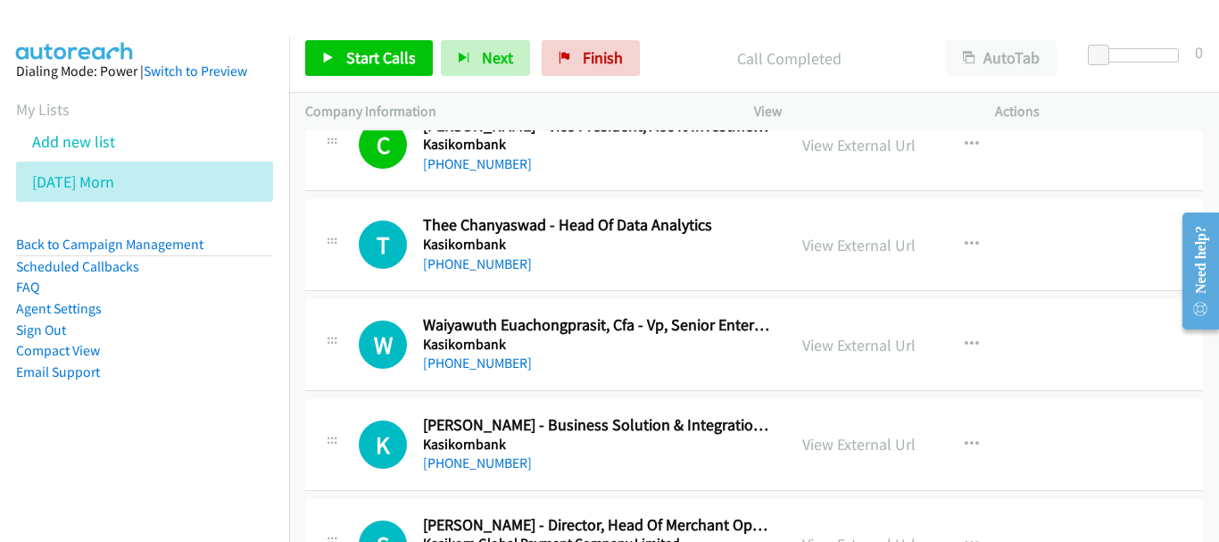
scroll to position [6960, 0]
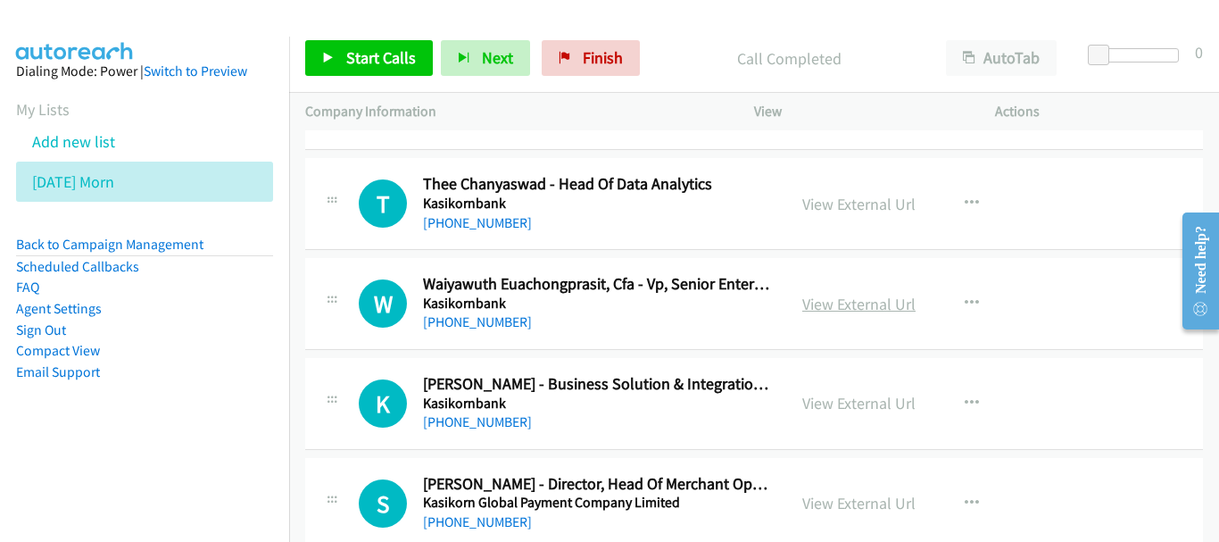
click at [803, 302] on link "View External Url" at bounding box center [858, 304] width 113 height 21
click at [885, 405] on link "View External Url" at bounding box center [858, 403] width 113 height 21
